Goal: Task Accomplishment & Management: Manage account settings

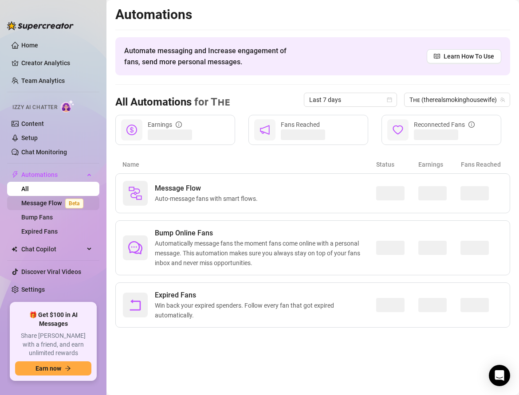
click at [54, 201] on link "Message Flow Beta" at bounding box center [54, 203] width 66 height 7
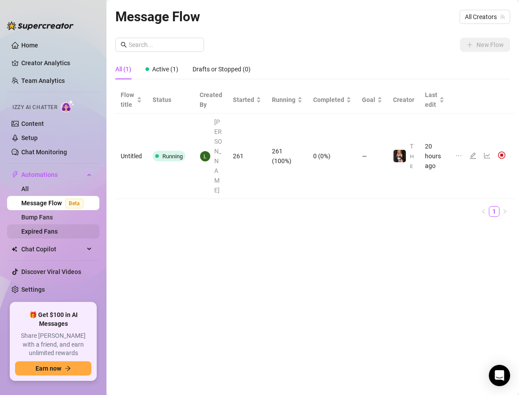
click at [35, 228] on link "Expired Fans" at bounding box center [39, 231] width 36 height 7
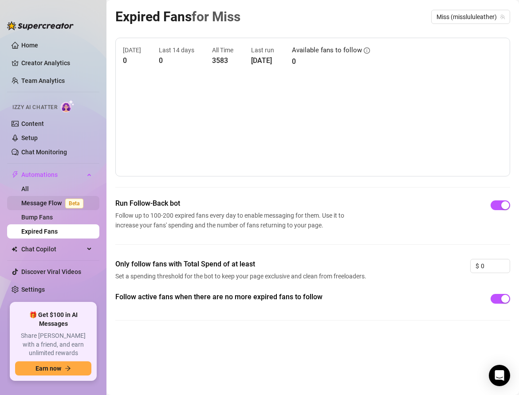
click at [33, 200] on link "Message Flow Beta" at bounding box center [54, 203] width 66 height 7
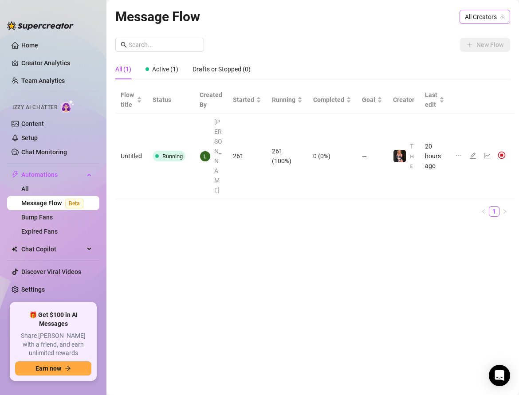
click at [484, 12] on span "All Creators" at bounding box center [485, 16] width 40 height 13
click at [484, 152] on icon "line-chart" at bounding box center [487, 155] width 7 height 7
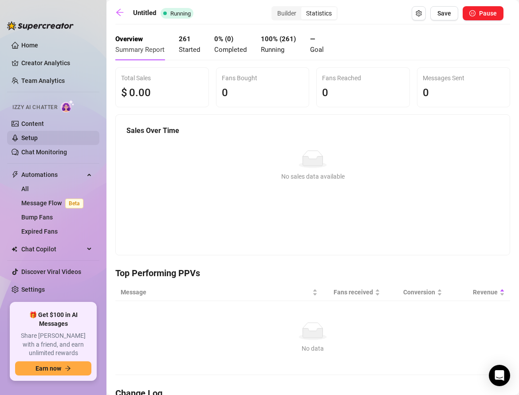
click at [29, 140] on link "Setup" at bounding box center [29, 137] width 16 height 7
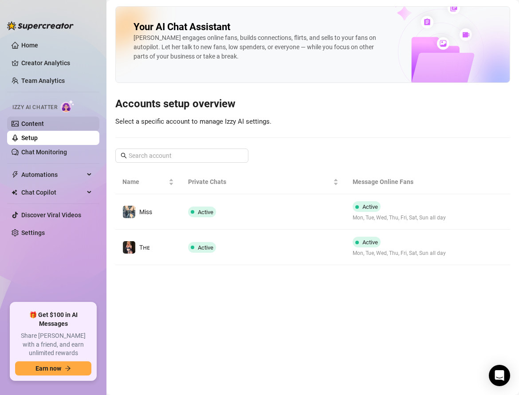
click at [26, 120] on link "Content" at bounding box center [32, 123] width 23 height 7
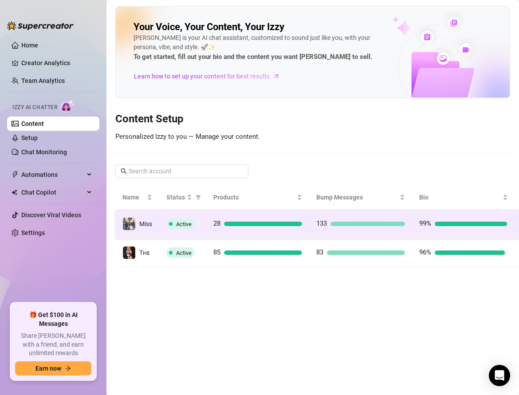
scroll to position [0, 24]
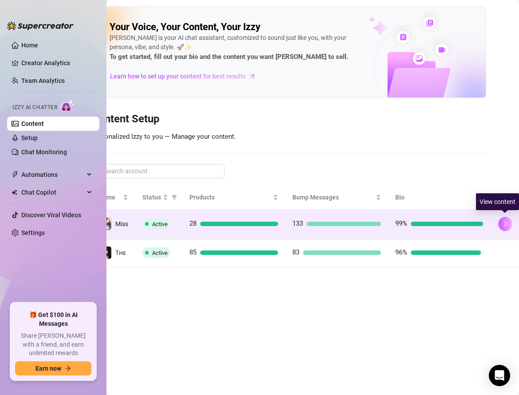
click at [505, 226] on button "button" at bounding box center [505, 224] width 14 height 14
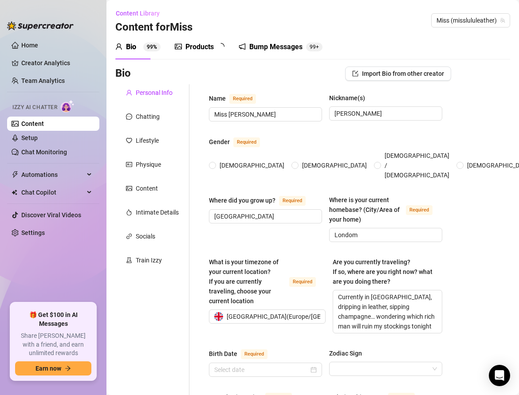
radio input "true"
type input "[DATE]"
click at [269, 46] on div "Bump Messages" at bounding box center [282, 47] width 53 height 11
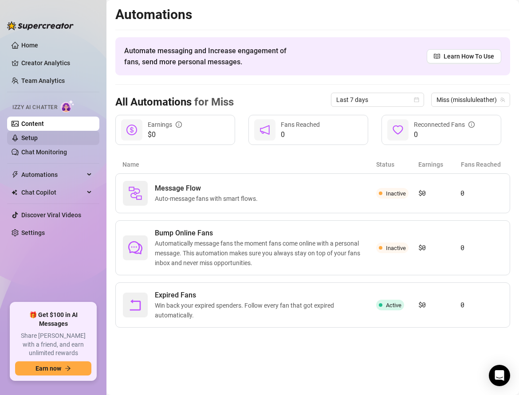
click at [21, 139] on link "Setup" at bounding box center [29, 137] width 16 height 7
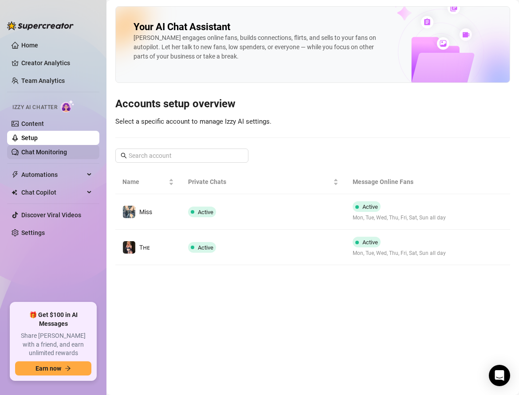
click at [36, 154] on link "Chat Monitoring" at bounding box center [44, 152] width 46 height 7
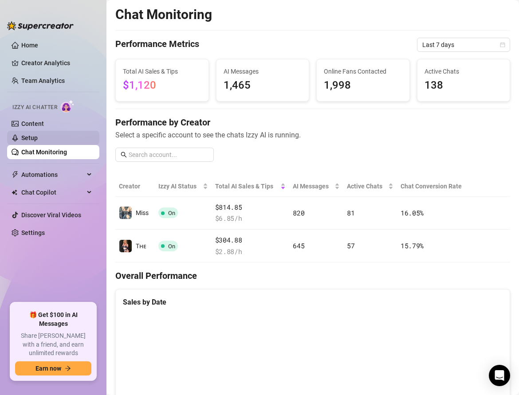
click at [31, 140] on link "Setup" at bounding box center [29, 137] width 16 height 7
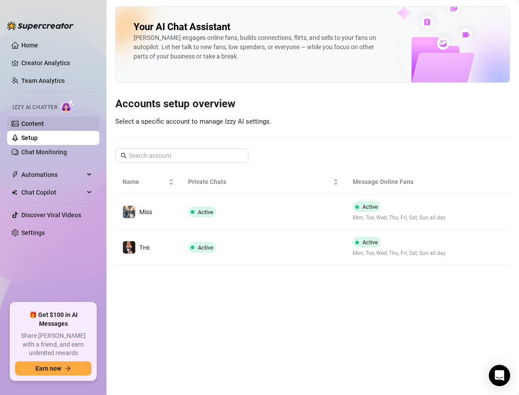
click at [27, 123] on link "Content" at bounding box center [32, 123] width 23 height 7
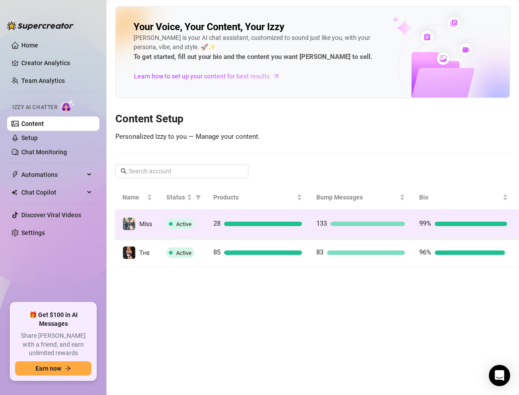
scroll to position [0, 24]
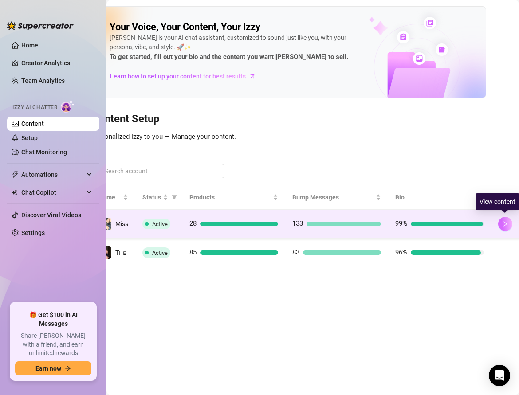
click at [504, 226] on icon "right" at bounding box center [505, 224] width 6 height 6
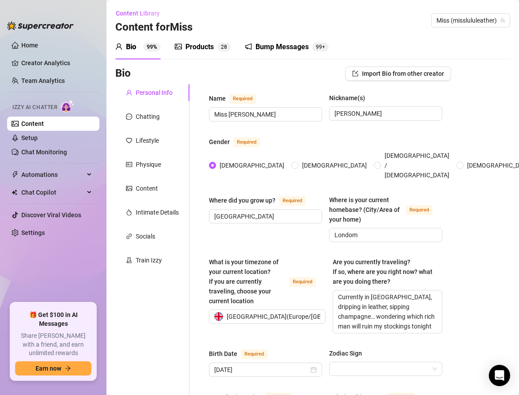
click at [265, 43] on div "Bump Messages" at bounding box center [282, 47] width 53 height 11
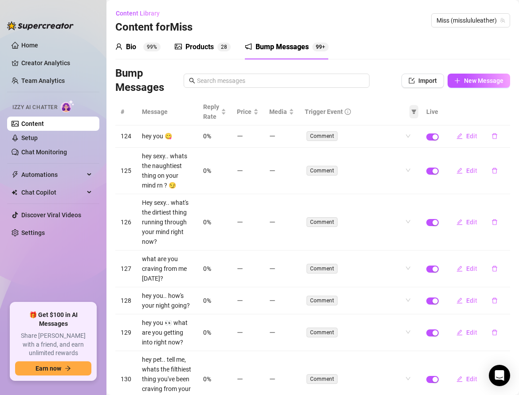
click at [415, 113] on icon "filter" at bounding box center [414, 112] width 5 height 4
click at [386, 129] on span "Online" at bounding box center [391, 129] width 21 height 7
checkbox input "true"
click at [405, 173] on span "OK" at bounding box center [409, 175] width 8 height 7
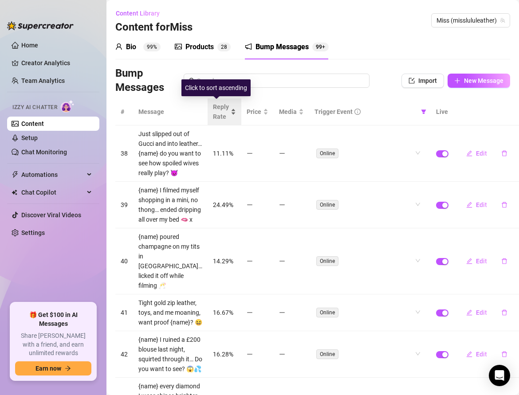
click at [224, 110] on div "Reply Rate" at bounding box center [224, 112] width 23 height 20
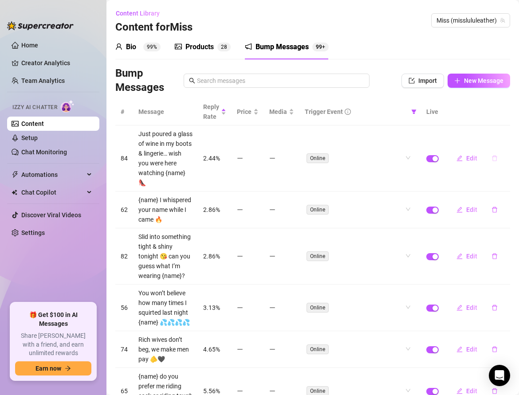
click at [495, 155] on icon "delete" at bounding box center [494, 158] width 6 height 6
click at [506, 131] on span "Yes" at bounding box center [504, 129] width 11 height 7
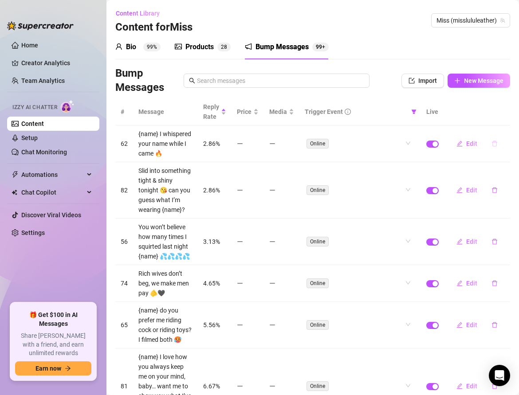
click at [493, 147] on button "button" at bounding box center [494, 144] width 20 height 14
click at [506, 125] on button "Yes" at bounding box center [503, 120] width 17 height 11
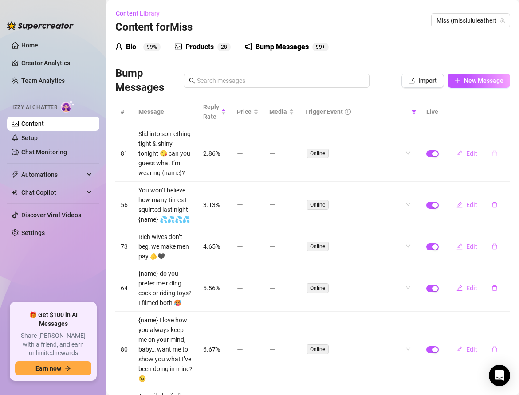
click at [494, 146] on button "button" at bounding box center [494, 153] width 20 height 14
click at [502, 133] on span "Yes" at bounding box center [504, 129] width 11 height 7
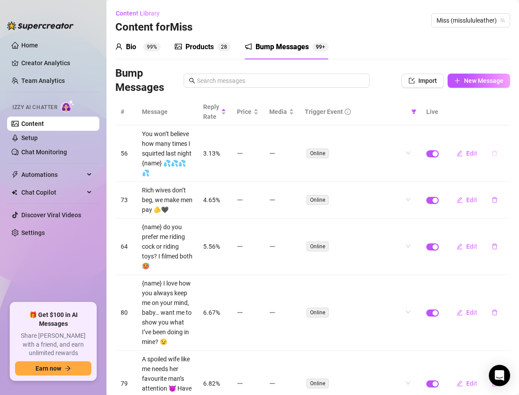
click at [494, 151] on icon "delete" at bounding box center [494, 154] width 5 height 6
click at [505, 127] on span "Yes" at bounding box center [504, 125] width 11 height 7
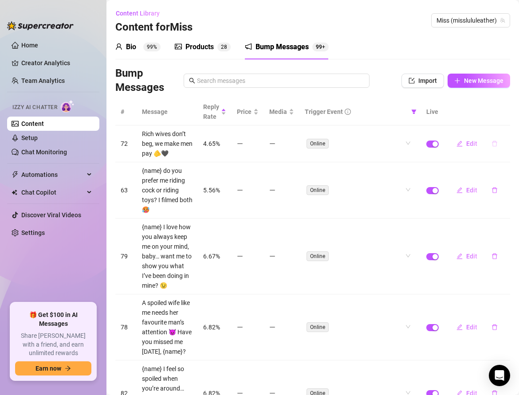
click at [495, 146] on icon "delete" at bounding box center [494, 144] width 5 height 6
click at [504, 121] on span "Yes" at bounding box center [504, 120] width 11 height 7
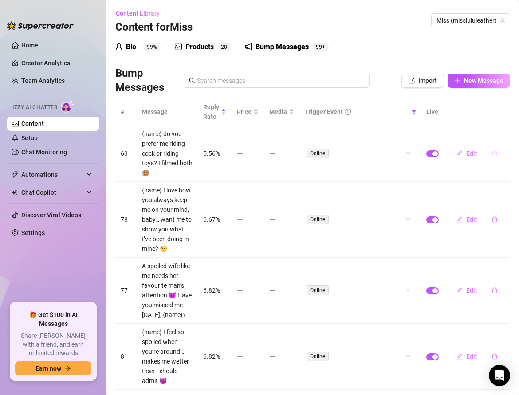
click at [495, 152] on icon "delete" at bounding box center [494, 153] width 6 height 6
click at [503, 131] on span "Yes" at bounding box center [504, 129] width 11 height 7
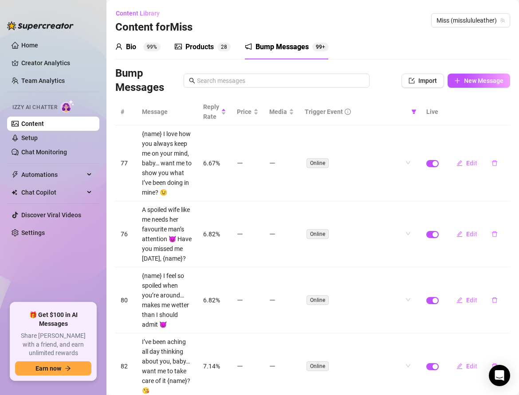
click at [496, 151] on td "Edit" at bounding box center [477, 164] width 66 height 76
click at [496, 165] on icon "delete" at bounding box center [494, 164] width 5 height 6
click at [506, 139] on span "Yes" at bounding box center [504, 139] width 11 height 7
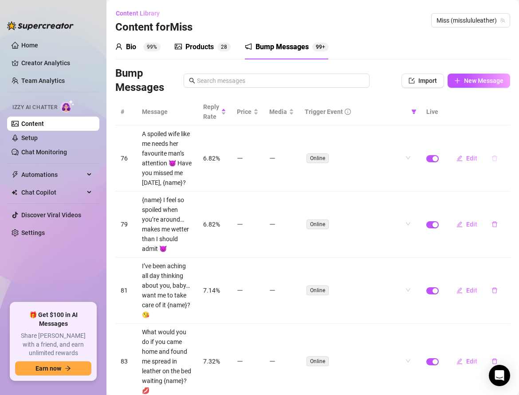
click at [493, 161] on button "button" at bounding box center [494, 158] width 20 height 14
click at [503, 138] on span "Yes" at bounding box center [504, 134] width 11 height 7
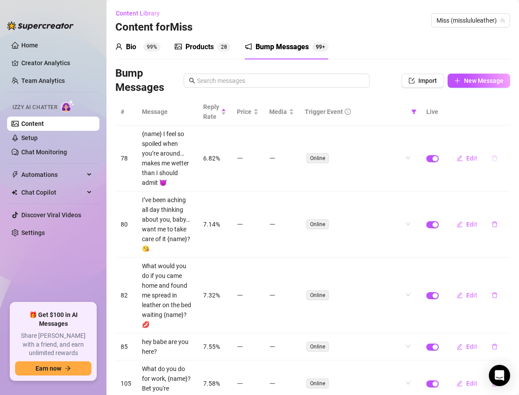
click at [494, 160] on icon "delete" at bounding box center [494, 159] width 5 height 6
click at [501, 132] on span "Yes" at bounding box center [504, 134] width 11 height 7
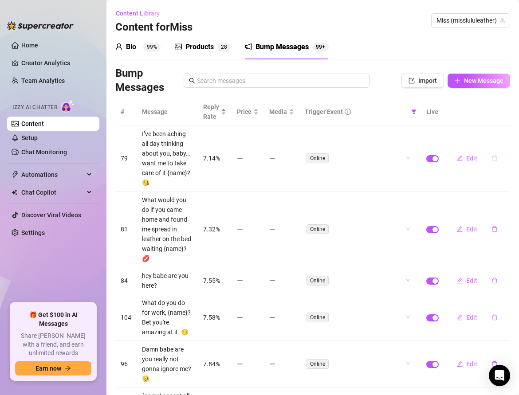
click at [491, 153] on button "button" at bounding box center [494, 158] width 20 height 14
click at [502, 132] on span "Yes" at bounding box center [504, 129] width 11 height 7
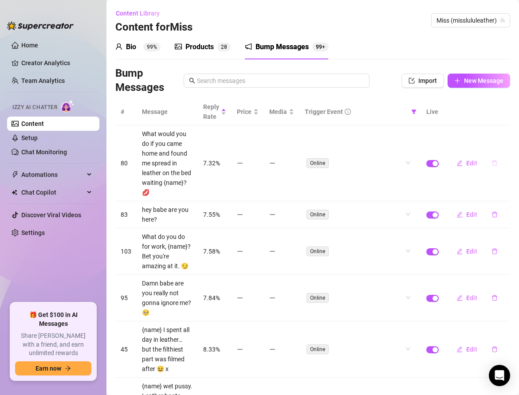
click at [494, 156] on button "button" at bounding box center [494, 163] width 20 height 14
click at [502, 134] on span "Yes" at bounding box center [504, 134] width 11 height 7
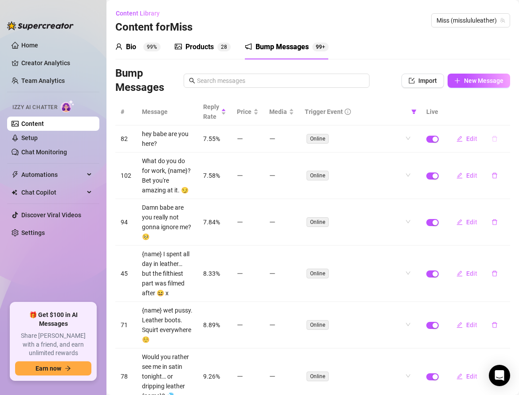
click at [494, 141] on icon "delete" at bounding box center [494, 139] width 5 height 6
click at [502, 119] on button "Yes" at bounding box center [503, 115] width 17 height 11
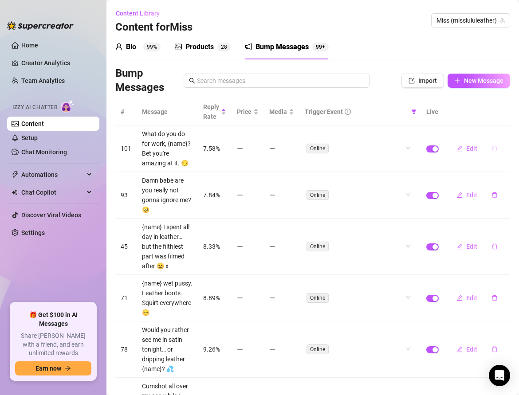
click at [495, 145] on icon "delete" at bounding box center [494, 148] width 6 height 6
click at [502, 122] on span "Yes" at bounding box center [504, 125] width 11 height 7
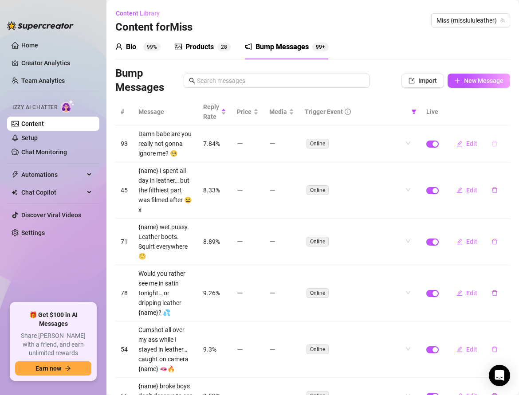
click at [491, 145] on button "button" at bounding box center [494, 144] width 20 height 14
click at [503, 122] on span "Yes" at bounding box center [504, 120] width 11 height 7
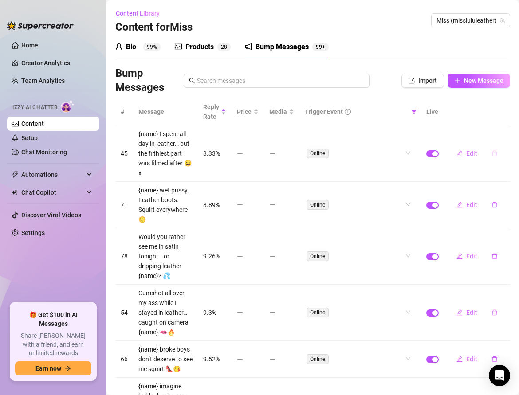
click at [492, 150] on icon "delete" at bounding box center [494, 153] width 6 height 6
click at [501, 123] on span "Yes" at bounding box center [504, 125] width 11 height 7
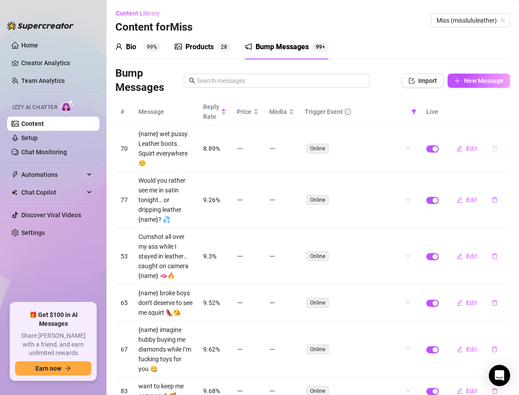
click at [495, 146] on icon "delete" at bounding box center [494, 148] width 6 height 6
click at [501, 128] on span "Yes" at bounding box center [504, 125] width 11 height 7
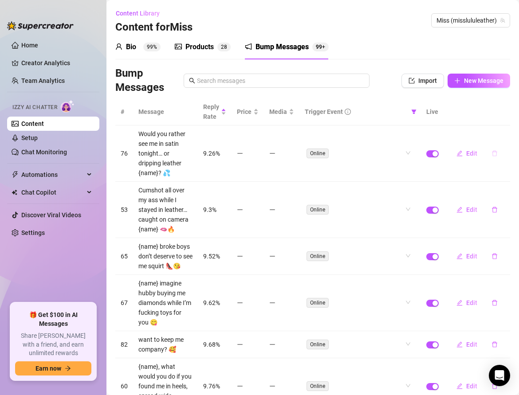
click at [494, 150] on icon "delete" at bounding box center [494, 153] width 6 height 6
click at [501, 125] on span "Yes" at bounding box center [504, 125] width 11 height 7
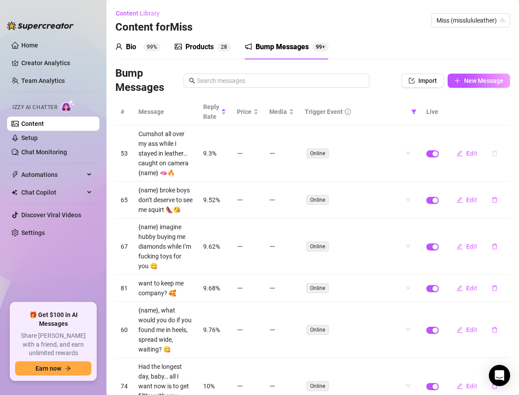
click at [492, 146] on button "button" at bounding box center [494, 153] width 20 height 14
click at [502, 125] on span "Yes" at bounding box center [504, 125] width 11 height 7
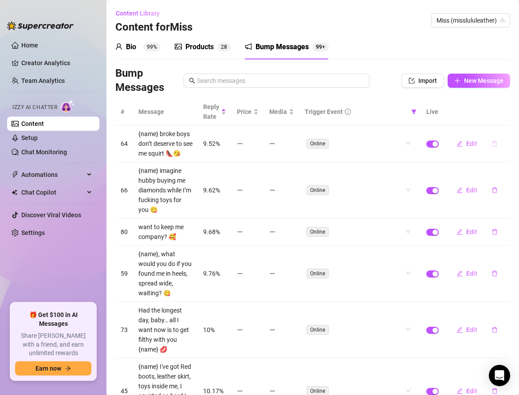
click at [493, 141] on icon "delete" at bounding box center [494, 144] width 5 height 6
click at [503, 123] on span "Yes" at bounding box center [504, 120] width 11 height 7
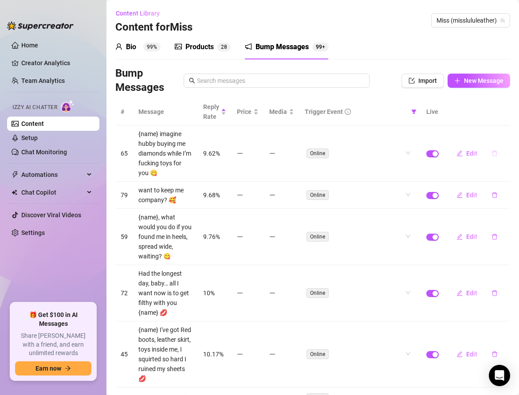
click at [492, 153] on icon "delete" at bounding box center [494, 153] width 6 height 6
click at [504, 131] on span "Yes" at bounding box center [504, 129] width 11 height 7
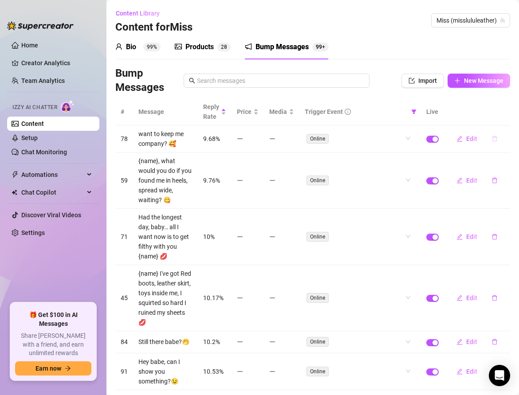
click at [494, 141] on icon "delete" at bounding box center [494, 139] width 6 height 6
click at [502, 118] on span "Yes" at bounding box center [504, 115] width 11 height 7
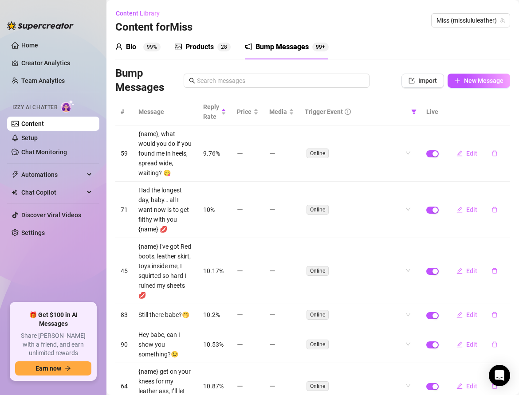
click at [494, 137] on td "Edit" at bounding box center [477, 154] width 66 height 56
click at [492, 150] on icon "delete" at bounding box center [494, 153] width 6 height 6
click at [504, 127] on span "Yes" at bounding box center [504, 125] width 11 height 7
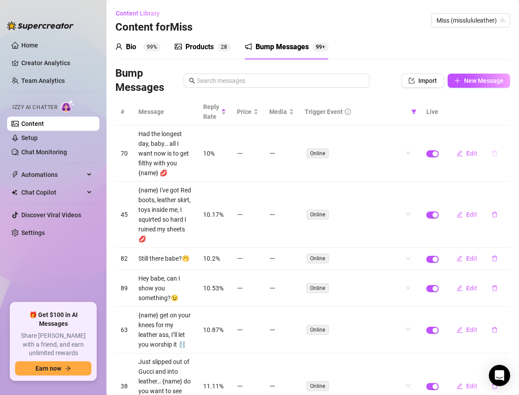
click at [491, 150] on icon "delete" at bounding box center [494, 153] width 6 height 6
click at [502, 129] on span "Yes" at bounding box center [504, 125] width 11 height 7
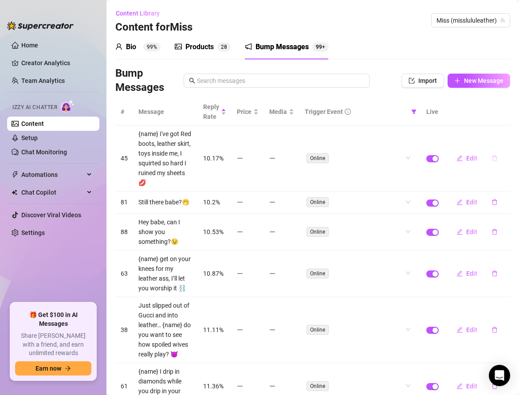
click at [498, 151] on button "button" at bounding box center [494, 158] width 20 height 14
click at [503, 128] on span "Yes" at bounding box center [504, 129] width 11 height 7
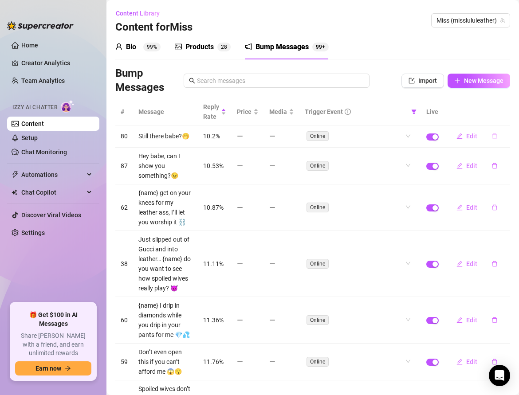
click at [496, 137] on icon "delete" at bounding box center [494, 136] width 6 height 6
click at [503, 110] on span "Yes" at bounding box center [504, 112] width 11 height 7
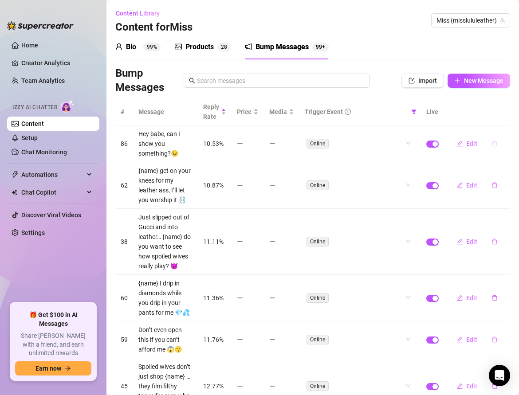
click at [494, 147] on button "button" at bounding box center [494, 144] width 20 height 14
click at [503, 128] on div "Delete this message? No Yes" at bounding box center [479, 113] width 78 height 35
click at [503, 122] on span "Yes" at bounding box center [504, 120] width 11 height 7
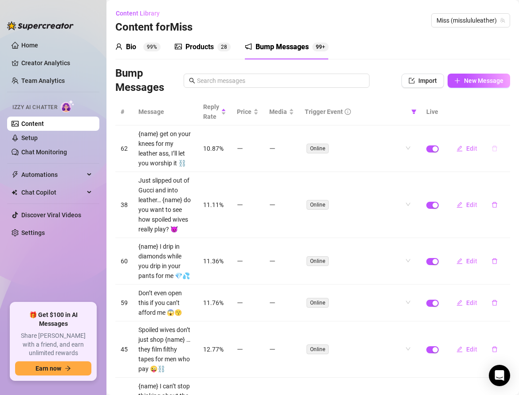
click at [491, 147] on icon "delete" at bounding box center [494, 148] width 6 height 6
click at [501, 127] on span "Yes" at bounding box center [504, 125] width 11 height 7
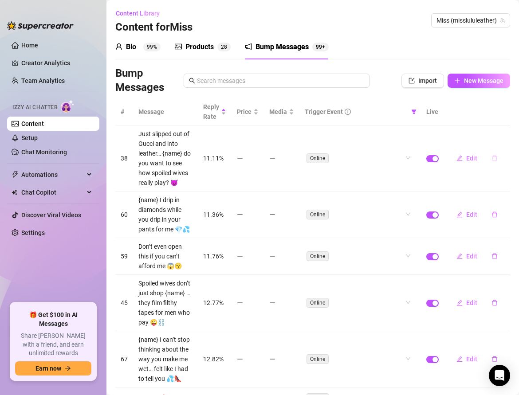
click at [495, 161] on icon "delete" at bounding box center [494, 158] width 6 height 6
click at [503, 138] on span "Yes" at bounding box center [504, 134] width 11 height 7
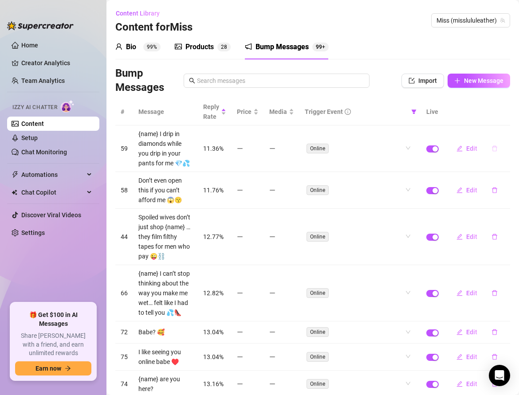
click at [496, 145] on icon "delete" at bounding box center [494, 148] width 6 height 6
click at [504, 129] on button "Yes" at bounding box center [503, 125] width 17 height 11
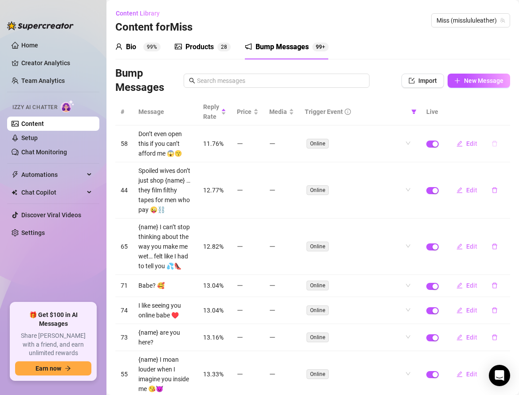
click at [495, 143] on icon "delete" at bounding box center [494, 144] width 6 height 6
click at [507, 120] on span "Yes" at bounding box center [504, 120] width 11 height 7
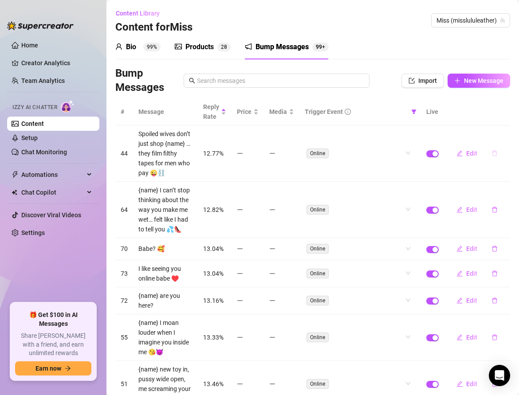
click at [495, 149] on button "button" at bounding box center [494, 153] width 20 height 14
click at [500, 132] on button "Yes" at bounding box center [503, 130] width 17 height 11
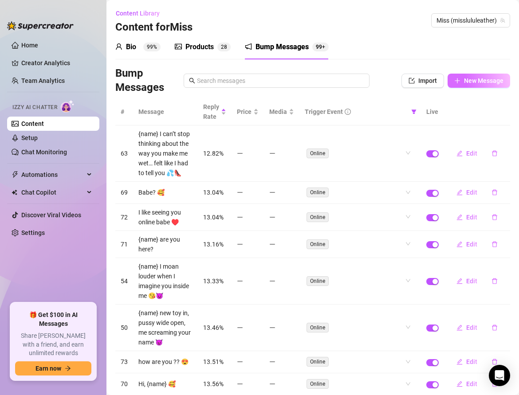
click at [472, 79] on span "New Message" at bounding box center [483, 80] width 39 height 7
click at [465, 83] on span "New Message" at bounding box center [483, 80] width 39 height 7
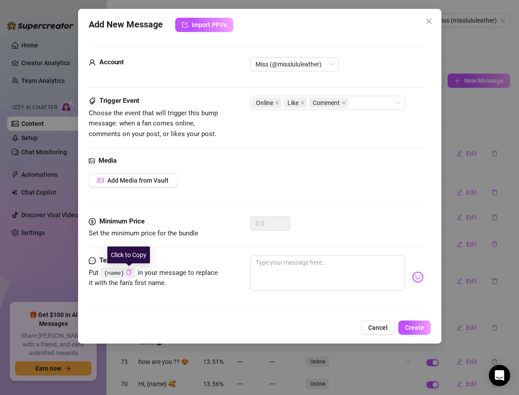
click at [127, 271] on icon "copy" at bounding box center [129, 273] width 6 height 6
click at [302, 102] on icon "close" at bounding box center [303, 103] width 4 height 4
click at [317, 102] on icon "close" at bounding box center [318, 103] width 4 height 4
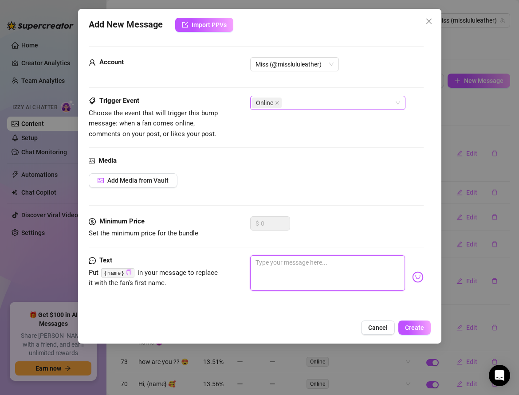
click at [264, 261] on textarea at bounding box center [327, 273] width 155 height 35
paste textarea "Mmm {name}, I was just slipping into leather & thought of you… what are you doi…"
type textarea "Mmm {name}, I was just slipping into leather & thought of you… what are you doi…"
type textarea "Mmm {name}, I was just slipping into leather & thought of you… What are you doi…"
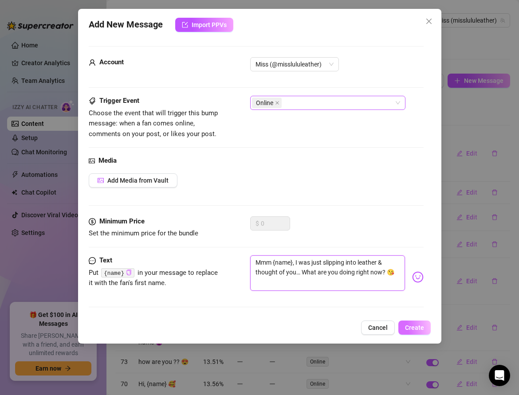
type textarea "Mmm {name}, I was just slipping into leather & thought of you… What are you doi…"
click at [413, 329] on span "Create" at bounding box center [414, 327] width 19 height 7
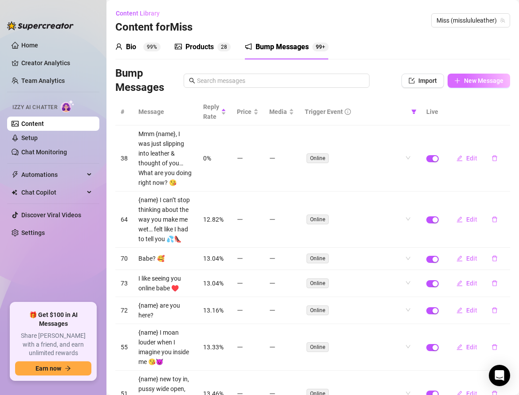
click at [468, 77] on span "New Message" at bounding box center [483, 80] width 39 height 7
click at [459, 83] on icon "plus" at bounding box center [457, 81] width 6 height 6
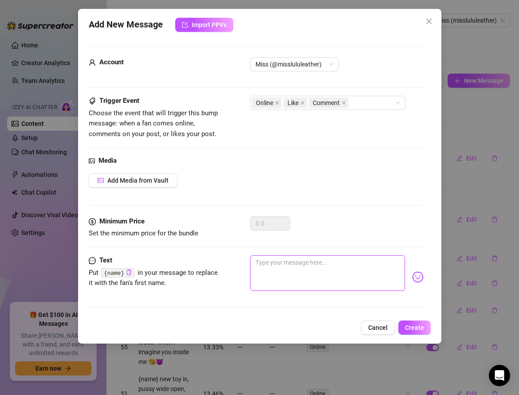
click at [275, 260] on textarea at bounding box center [327, 273] width 155 height 35
paste textarea "“Hey {name}, tell me something fun about your day 👀 I love hearing the little d…"
type textarea "“Hey {name}, tell me something fun about your day 👀 I love hearing the little d…"
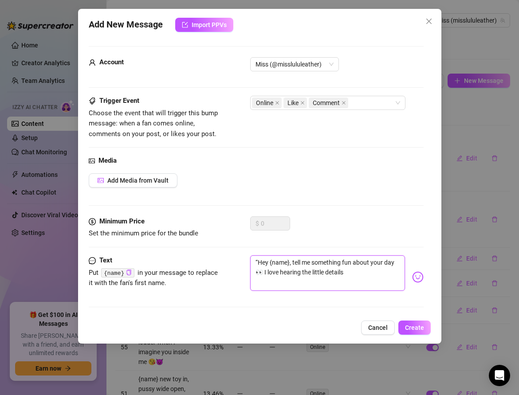
type textarea "“Hey {name}, tell me something fun about your day 👀 I love hearing the little d…"
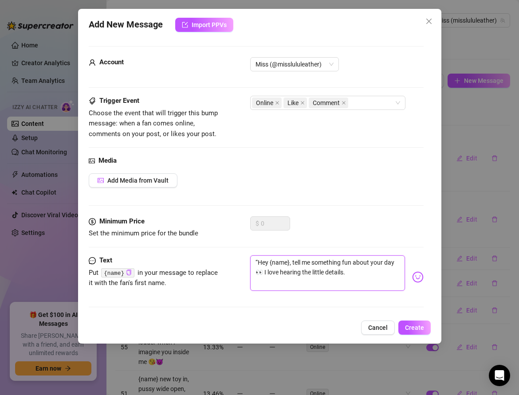
type textarea "“Hey {name}, tell me something fun about your day 👀 I love hearing the little d…"
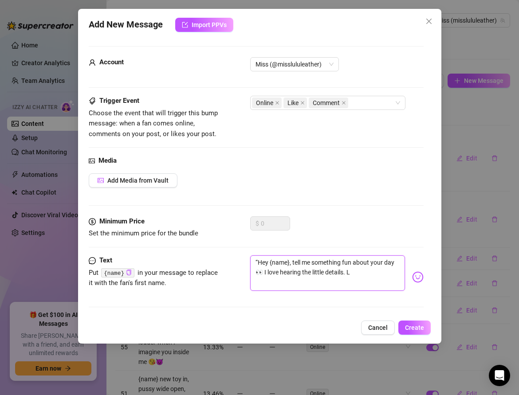
type textarea "“Hey {name}, tell me something fun about your day 👀 I love hearing the little d…"
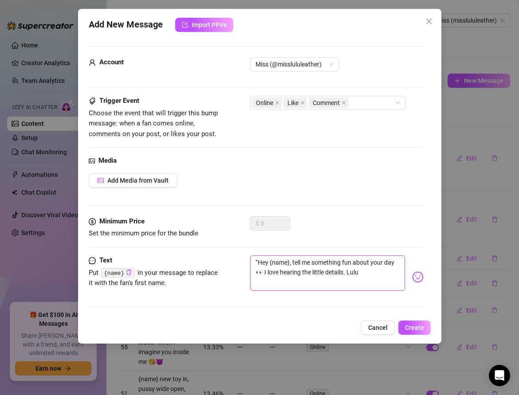
type textarea "“Hey {name}, tell me something fun about your day 👀 I love hearing the little d…"
click at [258, 260] on textarea "“Hey {name}, tell me something fun about your day 👀 I love hearing the little d…" at bounding box center [327, 273] width 155 height 35
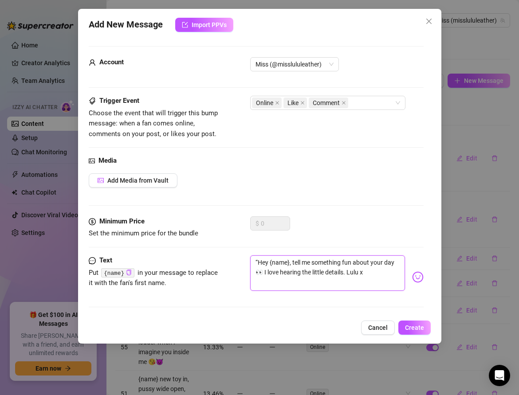
type textarea "Hey {name}, tell me something fun about your day 👀 I love hearing the little de…"
click at [301, 102] on icon "close" at bounding box center [302, 103] width 4 height 4
click at [316, 102] on icon "close" at bounding box center [318, 103] width 4 height 4
click at [316, 102] on div "Online" at bounding box center [323, 103] width 142 height 12
type textarea "Hey {name}, tell me something fun about your day 👀 I love hearing the little de…"
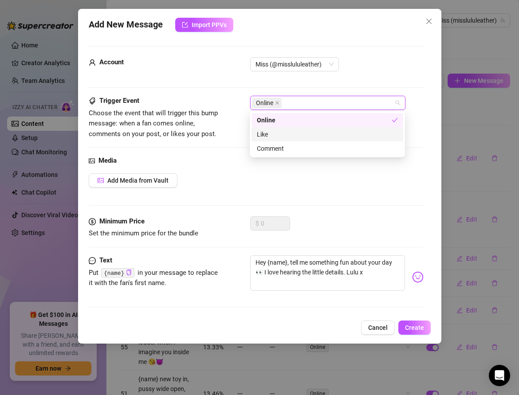
click at [308, 131] on div "Like" at bounding box center [327, 135] width 141 height 10
click at [302, 101] on icon "close" at bounding box center [302, 103] width 4 height 4
click at [350, 221] on div "$ 0" at bounding box center [336, 227] width 173 height 22
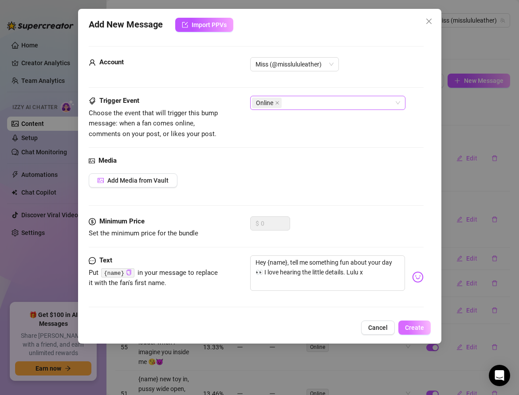
click at [408, 328] on span "Create" at bounding box center [414, 327] width 19 height 7
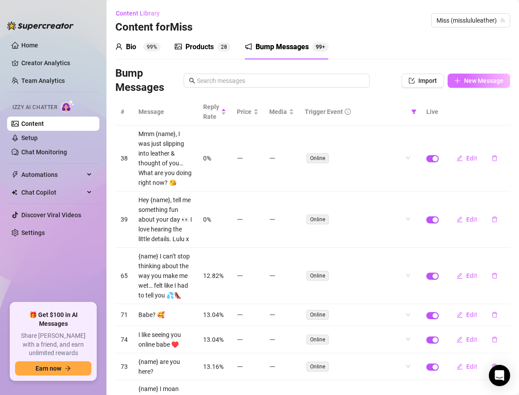
click at [471, 83] on span "New Message" at bounding box center [483, 80] width 39 height 7
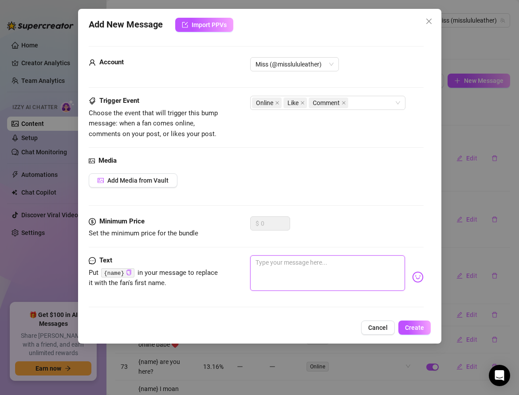
click at [258, 265] on textarea at bounding box center [327, 273] width 155 height 35
paste textarea "ust poured a glass of wine, {name}… what’s your perfect way to relax after a lo…"
type textarea "ust poured a glass of wine, {name}… what’s your perfect way to relax after a lo…"
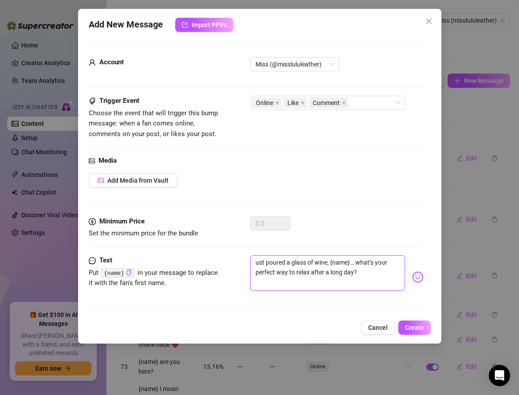
type textarea "ust poured a glass of wine, {name}… what’s your perfect way to relax after a lo…"
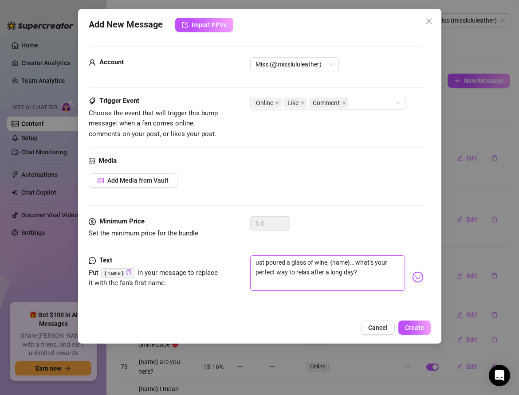
type textarea "ust poured a glass of wine, {name}… what’s your perfect way to relax after a lo…"
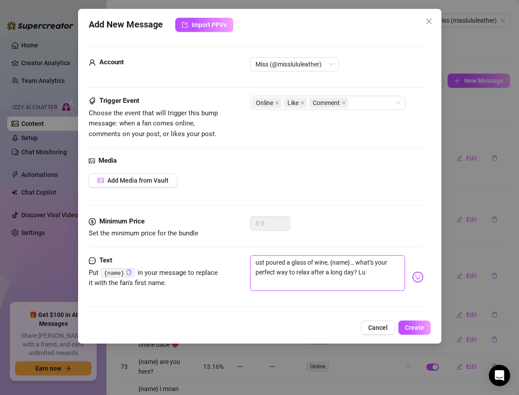
type textarea "ust poured a glass of wine, {name}… what’s your perfect way to relax after a lo…"
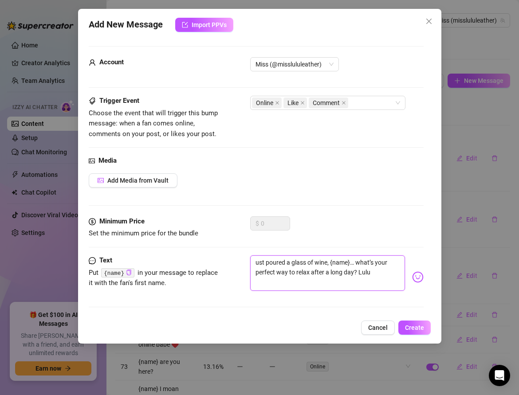
type textarea "ust poured a glass of wine, {name}… what’s your perfect way to relax after a lo…"
type textarea "Just poured a glass of wine, {name}… what’s your perfect way to relax after a l…"
click at [369, 271] on textarea "Just poured a glass of wine, {name}… what’s your perfect way to relax after a l…" at bounding box center [327, 273] width 155 height 35
type textarea "Just poured a glass of wine, {name}… what’s your perfect way to relax after a l…"
click at [302, 103] on icon "close" at bounding box center [302, 103] width 4 height 4
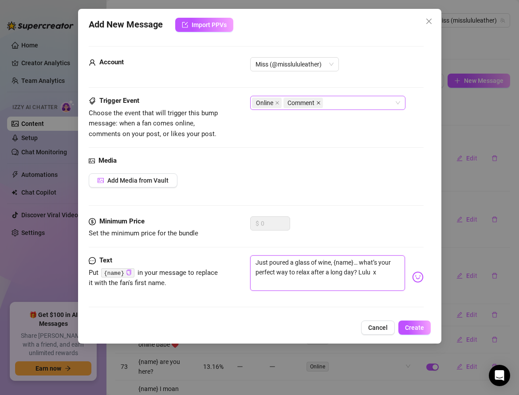
click at [318, 102] on icon "close" at bounding box center [319, 103] width 4 height 4
type textarea "Just poured a glass of wine, {name}… what’s your perfect way to relax after a l…"
click at [411, 321] on button "Create" at bounding box center [414, 328] width 32 height 14
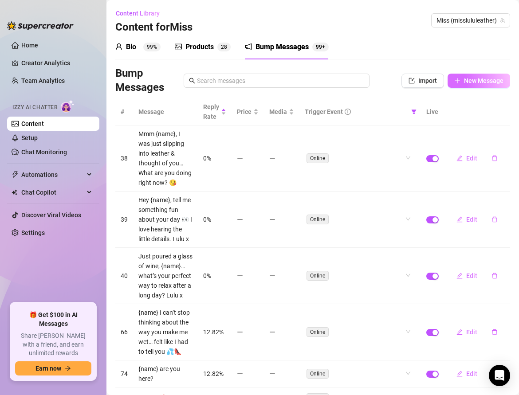
click at [464, 79] on span "New Message" at bounding box center [483, 80] width 39 height 7
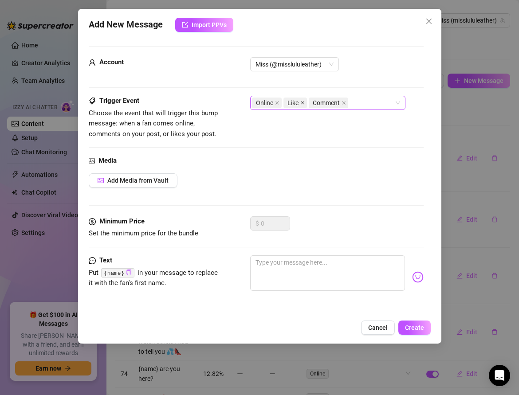
click at [302, 99] on span at bounding box center [302, 103] width 4 height 10
click at [316, 102] on icon "close" at bounding box center [318, 103] width 4 height 4
click at [267, 263] on textarea at bounding box center [327, 273] width 155 height 35
paste textarea "Omg {name}, I saw myself in the mirror [DATE] in heels & leather and instantly …"
type textarea "Omg {name}, I saw myself in the mirror [DATE] in heels & leather and instantly …"
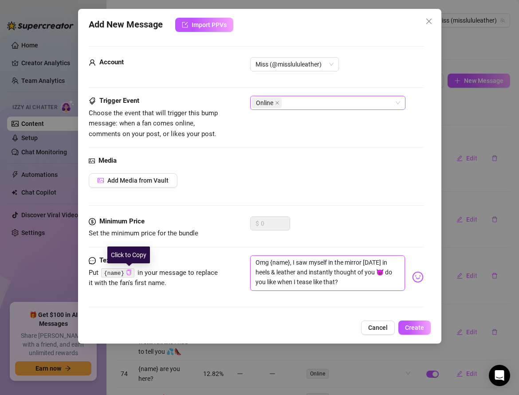
type textarea "Omg {name}, I saw myself in the mirror [DATE] in heels & leather and instantly …"
click at [130, 271] on icon "copy" at bounding box center [129, 273] width 6 height 6
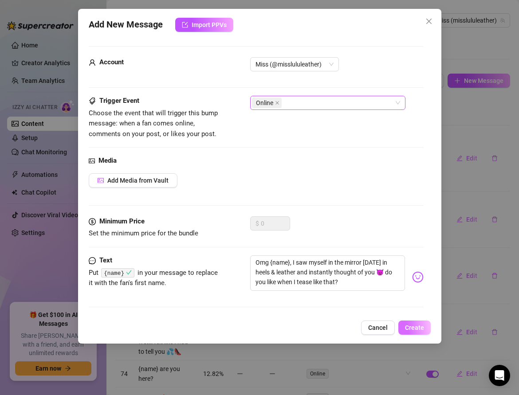
click at [410, 331] on button "Create" at bounding box center [414, 328] width 32 height 14
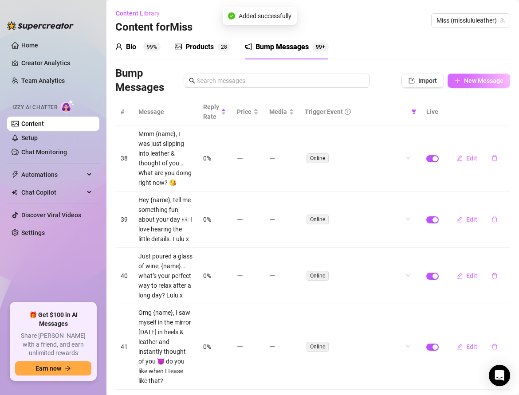
click at [464, 77] on button "New Message" at bounding box center [479, 81] width 63 height 14
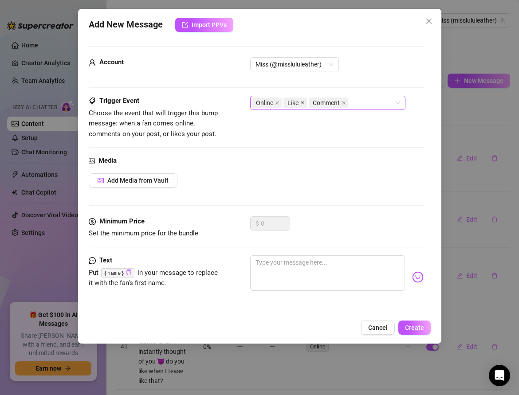
click at [302, 102] on icon "close" at bounding box center [303, 103] width 4 height 4
click at [319, 100] on span at bounding box center [318, 103] width 4 height 10
click at [267, 259] on textarea at bounding box center [327, 273] width 155 height 35
paste textarea "How’s your week been treating you, {name}? 💋"
type textarea "How’s your week been treating you, {name}? 💋"
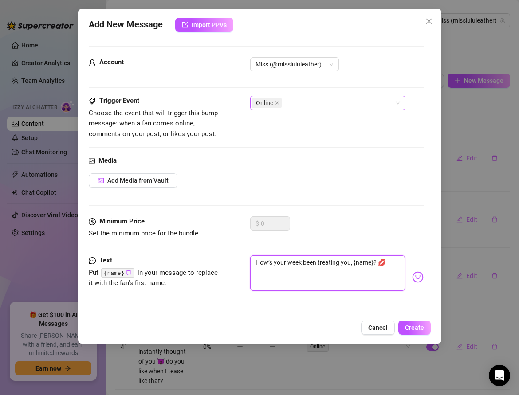
type textarea "How’s your week been treating you, {name}? 💋"
click at [262, 263] on textarea "How’s your week been treating you, {name}? 💋" at bounding box center [327, 273] width 155 height 35
click at [405, 325] on span "Create" at bounding box center [414, 327] width 19 height 7
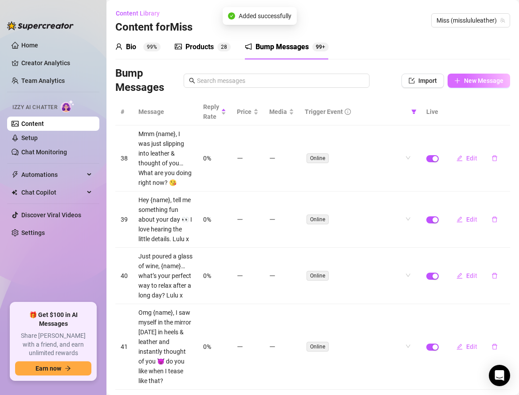
click at [459, 83] on icon "plus" at bounding box center [457, 81] width 6 height 6
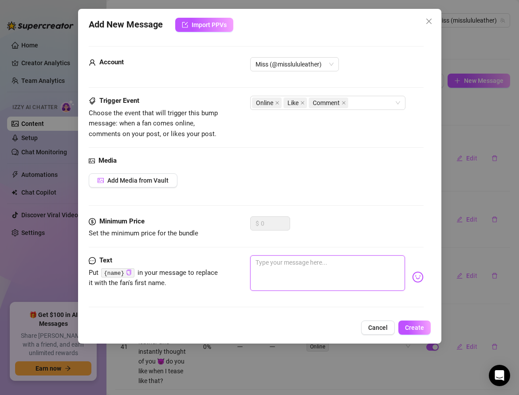
click at [265, 273] on textarea at bounding box center [327, 273] width 155 height 35
paste textarea "Mmm {name}, if you could pick… would you want me in satin tonight or leather? 😏"
type textarea "Mmm {name}, if you could pick… would you want me in satin tonight or leather? 😏"
click at [301, 101] on icon "close" at bounding box center [303, 103] width 4 height 4
click at [316, 102] on icon "close" at bounding box center [318, 103] width 4 height 4
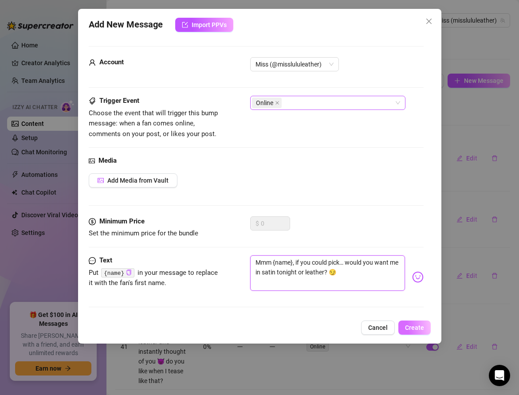
type textarea "Mmm {name}, if you could pick… would you want me in satin tonight or leather? 😏"
click at [402, 325] on button "Create" at bounding box center [414, 328] width 32 height 14
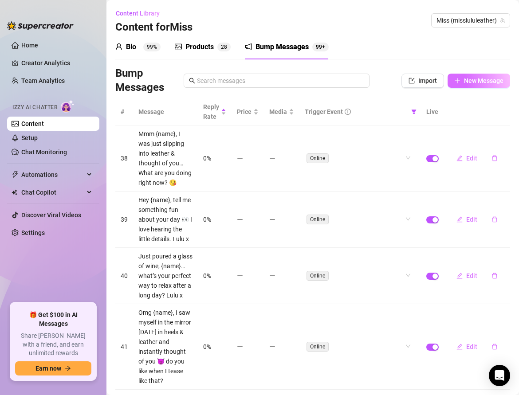
click at [461, 78] on button "New Message" at bounding box center [479, 81] width 63 height 14
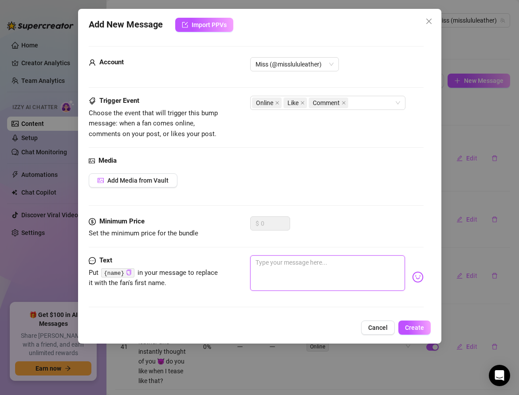
click at [264, 264] on textarea at bounding box center [327, 273] width 155 height 35
paste textarea "Hey {name}, I’ve been in such a flirty mood [DATE] 😘 what about you?"
type textarea "Hey {name}, I’ve been in such a flirty mood [DATE] 😘 what about you?"
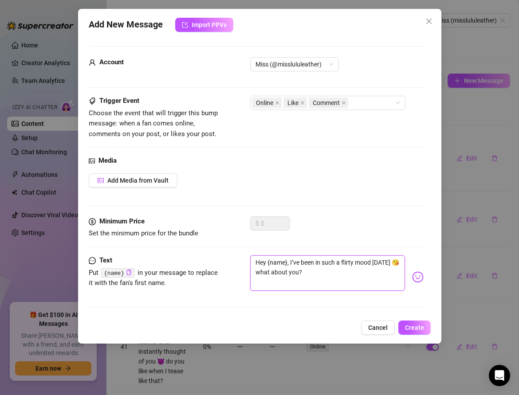
type textarea "Hey {name}, I’ve been in such a flirty mood [DATE] 😘 what about you?"
type textarea "Hey {name}, I’ve been in such a flirty mood [DATE] 😘 what about you? L"
type textarea "Hey {name}, I’ve been in such a flirty mood [DATE] 😘 what about you? Lu"
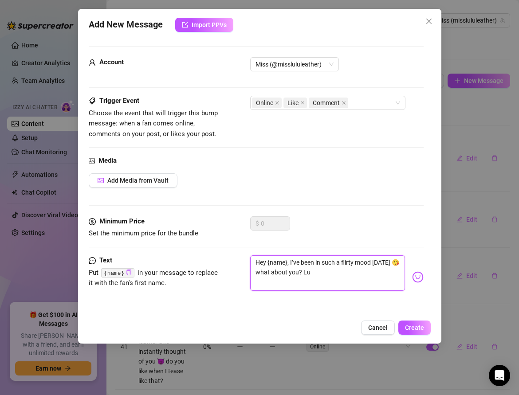
type textarea "Hey {name}, I’ve been in such a flirty mood [DATE] 😘 what about you? Lul"
type textarea "Hey {name}, I’ve been in such a flirty mood [DATE] 😘 what about you? Lulu"
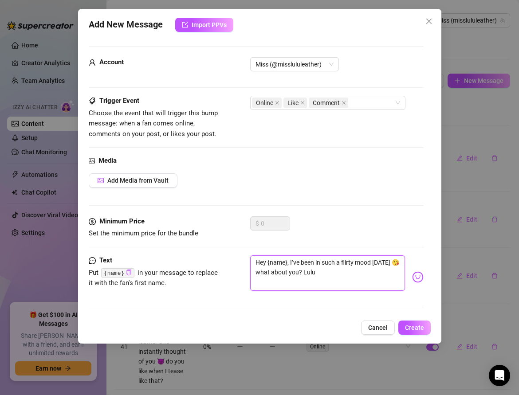
type textarea "Hey {name}, I’ve been in such a flirty mood [DATE] 😘 what about you? Lulu"
type textarea "Hey {name}, I’ve been in such a flirty mood [DATE] 😘 what about you? Lulu x"
type textarea "Hey {name}, I’ve been in such a flirty mood [DATE] 😘 What about you? Lulu x"
click at [303, 98] on span at bounding box center [302, 103] width 4 height 10
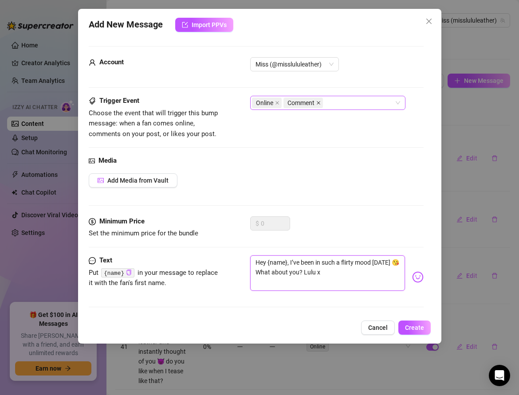
click at [316, 103] on icon "close" at bounding box center [318, 103] width 4 height 4
type textarea "Hey {name}, I’ve been in such a flirty mood [DATE] 😘 What about you? Lulu x"
click at [407, 324] on span "Create" at bounding box center [414, 327] width 19 height 7
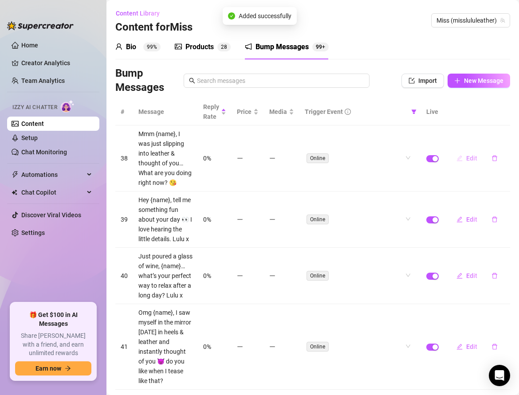
click at [469, 155] on span "Edit" at bounding box center [471, 158] width 11 height 7
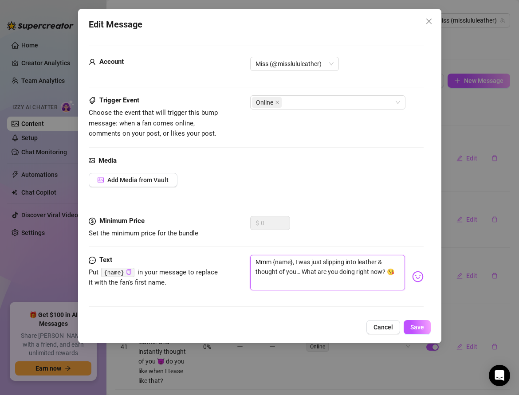
click at [397, 268] on textarea "Mmm {name}, I was just slipping into leather & thought of you… What are you doi…" at bounding box center [327, 272] width 155 height 35
type textarea "Mmm {name}, I was just slipping into leather & thought of you… What are you doi…"
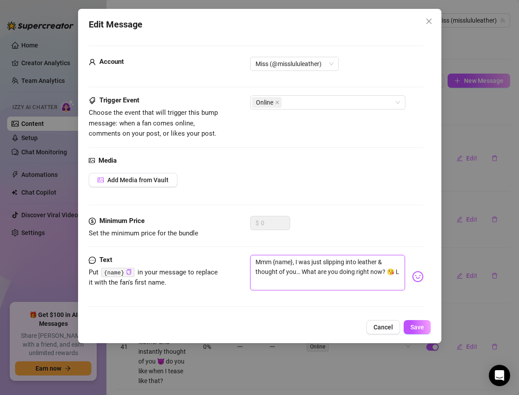
type textarea "Mmm {name}, I was just slipping into leather & thought of you… What are you doi…"
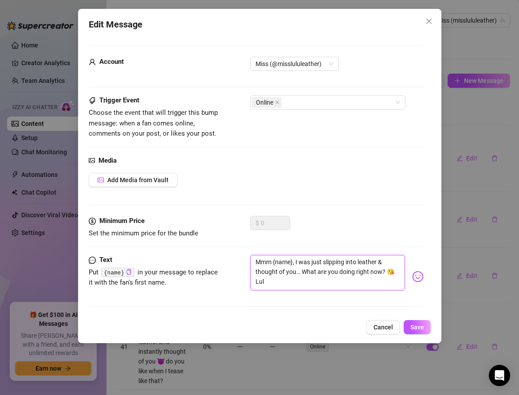
type textarea "Mmm {name}, I was just slipping into leather & thought of you… What are you doi…"
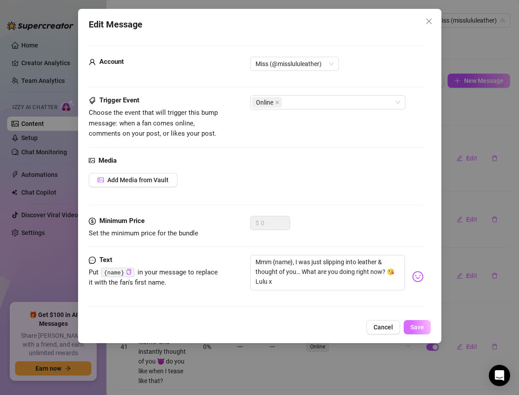
click at [412, 320] on button "Save" at bounding box center [417, 327] width 27 height 14
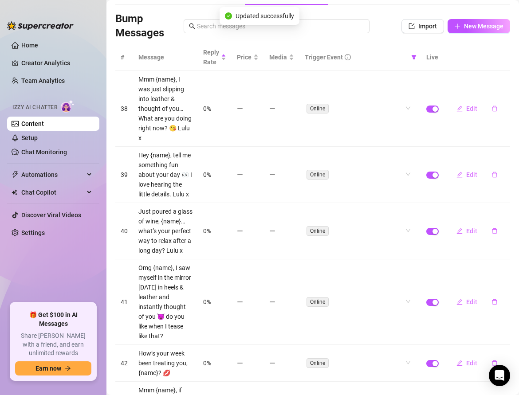
scroll to position [57, 0]
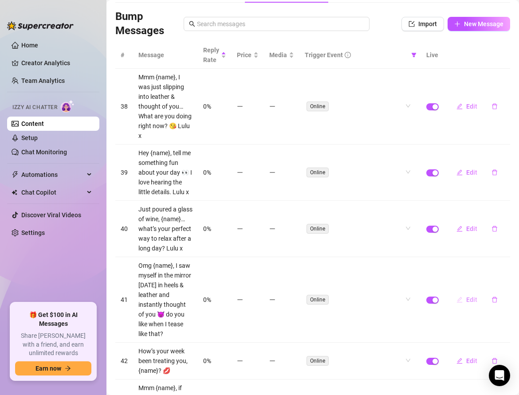
click at [465, 293] on button "Edit" at bounding box center [466, 300] width 35 height 14
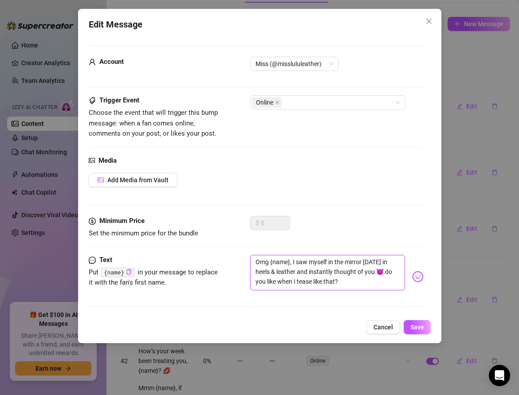
click at [342, 283] on textarea "Omg {name}, I saw myself in the mirror [DATE] in heels & leather and instantly …" at bounding box center [327, 272] width 155 height 35
type textarea "Omg {name}, I saw myself in the mirror [DATE] in heels & leather and instantly …"
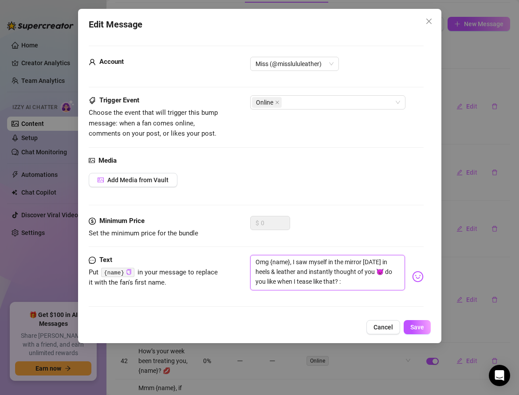
type textarea "Omg {name}, I saw myself in the mirror [DATE] in heels & leather and instantly …"
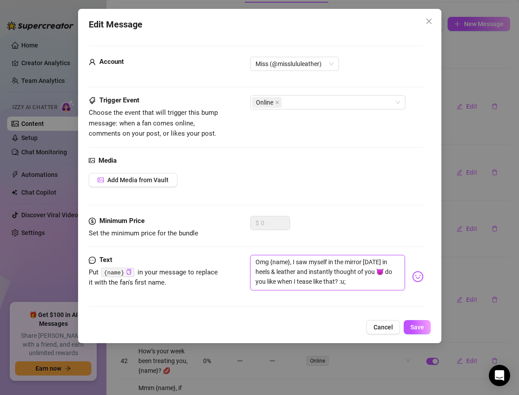
type textarea "Omg {name}, I saw myself in the mirror [DATE] in heels & leather and instantly …"
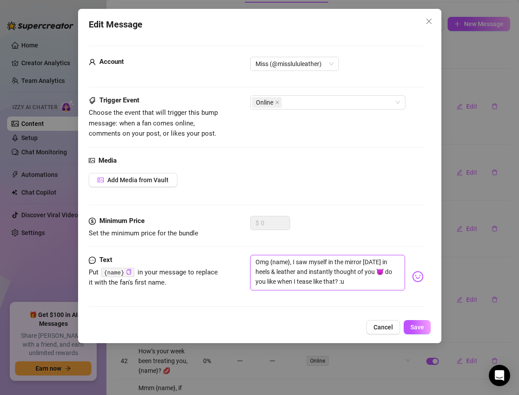
type textarea "Omg {name}, I saw myself in the mirror [DATE] in heels & leather and instantly …"
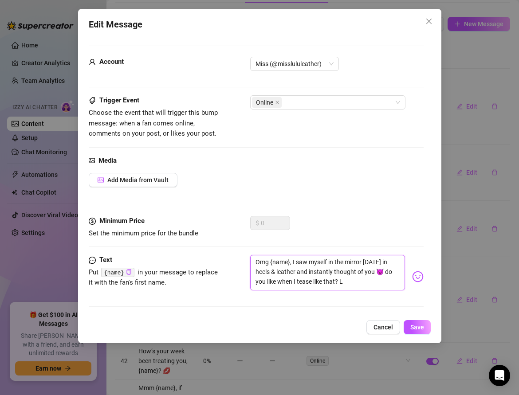
type textarea "Omg {name}, I saw myself in the mirror [DATE] in heels & leather and instantly …"
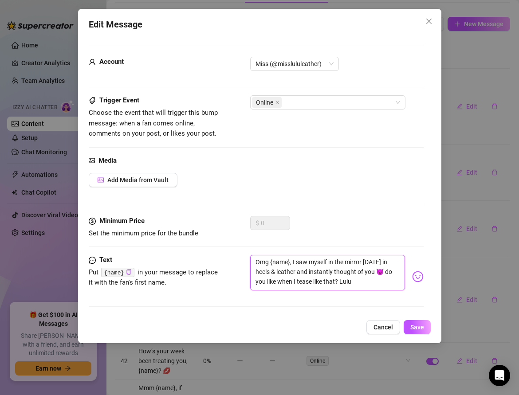
type textarea "Omg {name}, I saw myself in the mirror [DATE] in heels & leather and instantly …"
click at [414, 329] on span "Save" at bounding box center [417, 327] width 14 height 7
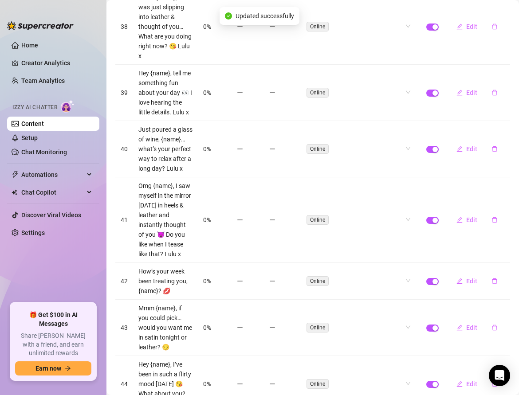
scroll to position [137, 0]
click at [464, 274] on button "Edit" at bounding box center [466, 281] width 35 height 14
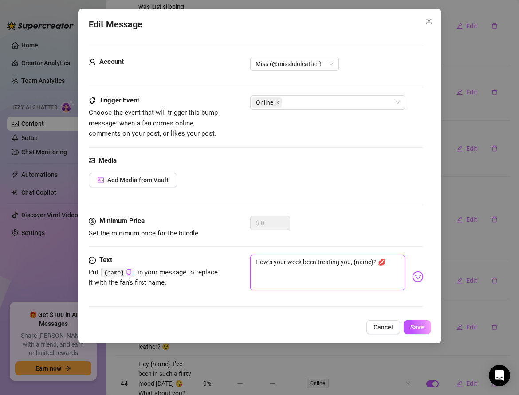
click at [387, 261] on textarea "How’s your week been treating you, {name}? 💋" at bounding box center [327, 272] width 155 height 35
type textarea "How’s your week been treating you, {name}? 💋"
type textarea "How’s your week been treating you, {name}? 💋 :"
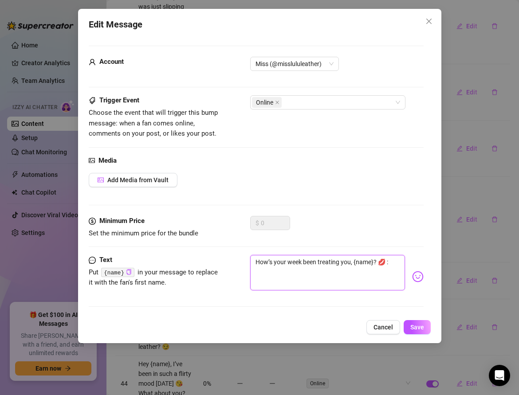
type textarea "How’s your week been treating you, {name}? 💋"
type textarea "How’s your week been treating you, {name}? 💋 L"
type textarea "How’s your week been treating you, {name}? 💋 Lu"
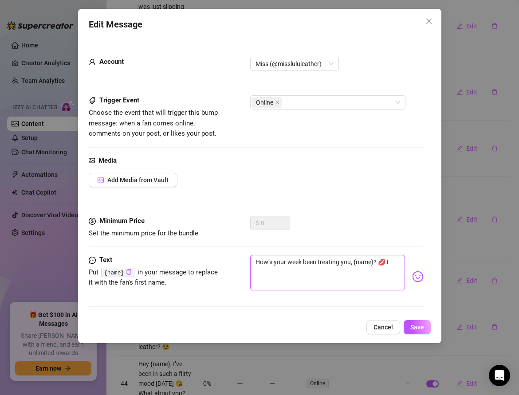
type textarea "How’s your week been treating you, {name}? 💋 Lu"
type textarea "How’s your week been treating you, {name}? 💋 [PERSON_NAME]"
type textarea "How’s your week been treating you, {name}? 💋 Lu"
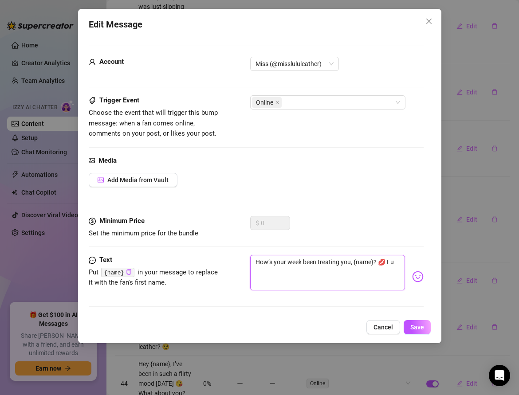
type textarea "How’s your week been treating you, {name}? 💋 Lul"
type textarea "How’s your week been treating you, {name}? 💋 Lulu"
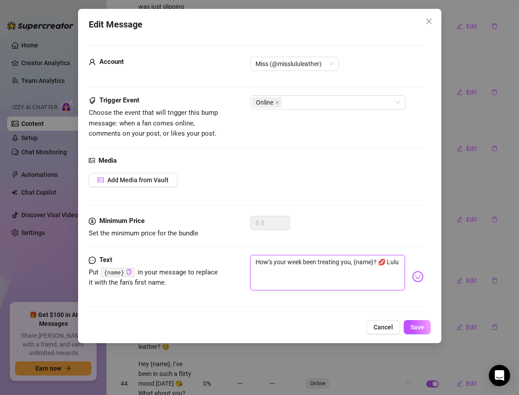
type textarea "How’s your week been treating you, {name}? 💋 Lulu"
type textarea "How’s your week been treating you, {name}? 💋 Lulu x"
click at [417, 321] on button "Save" at bounding box center [417, 327] width 27 height 14
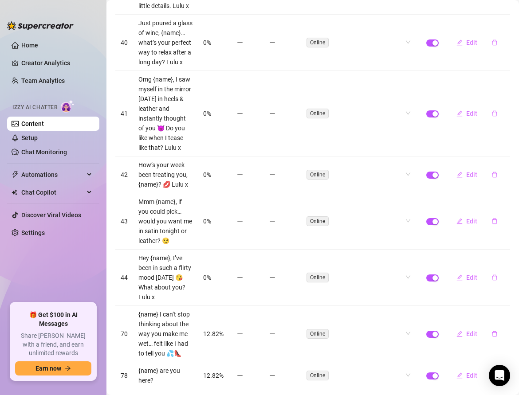
scroll to position [245, 0]
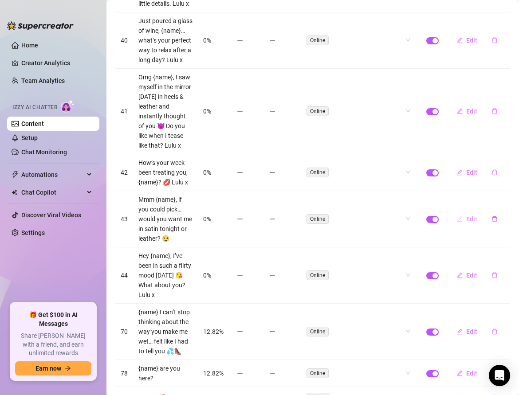
click at [464, 212] on button "Edit" at bounding box center [466, 219] width 35 height 14
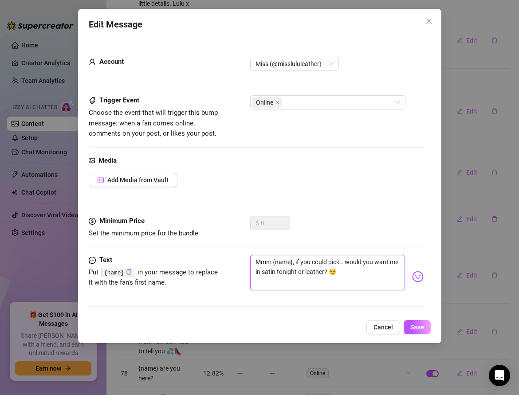
click at [343, 270] on textarea "Mmm {name}, if you could pick… would you want me in satin tonight or leather? 😏" at bounding box center [327, 272] width 155 height 35
type textarea "Mmm {name}, if you could pick… would you want me in satin tonight or leather? 😏"
type textarea "Mmm {name}, if you could pick… would you want me in satin tonight or leather? 😏…"
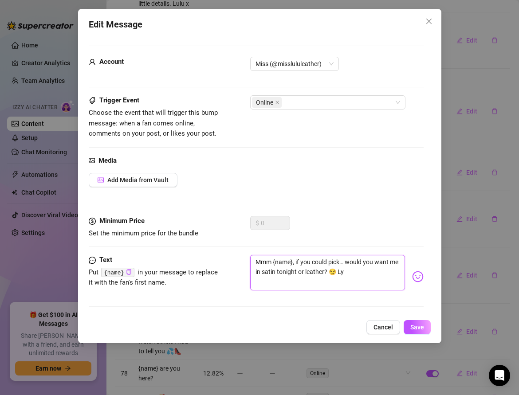
type textarea "Mmm {name}, if you could pick… would you want me in satin tonight or leather? 😏…"
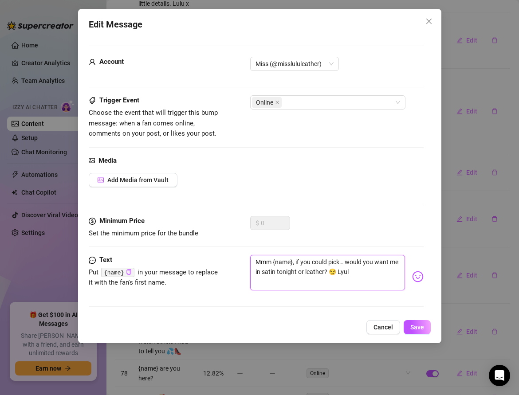
type textarea "Mmm {name}, if you could pick… would you want me in satin tonight or leather? 😏…"
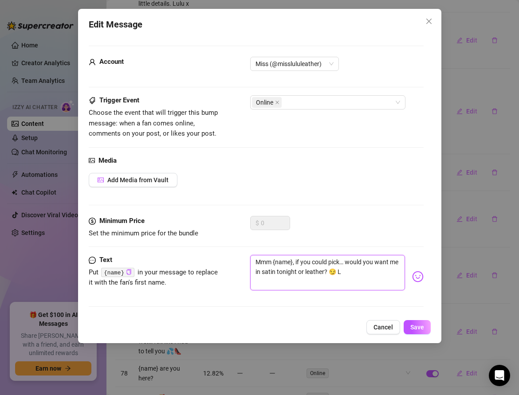
type textarea "Mmm {name}, if you could pick… would you want me in satin tonight or leather? 😏…"
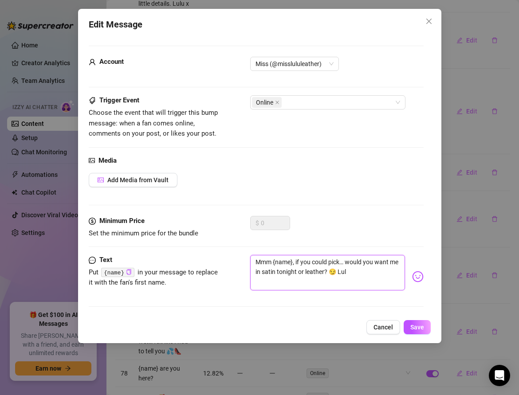
type textarea "Mmm {name}, if you could pick… would you want me in satin tonight or leather? 😏…"
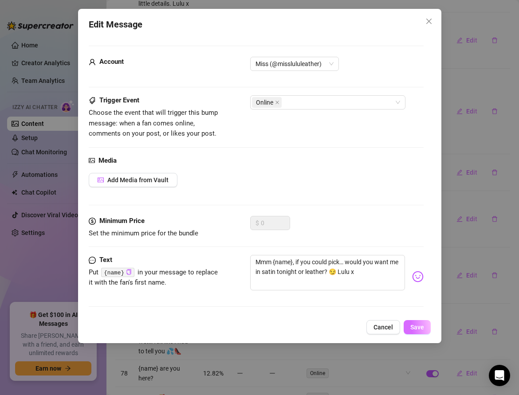
click at [412, 327] on span "Save" at bounding box center [417, 327] width 14 height 7
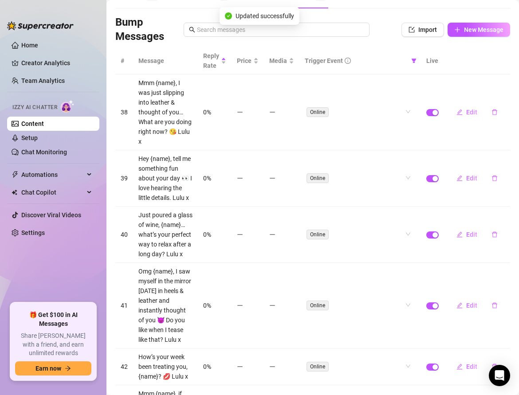
scroll to position [0, 0]
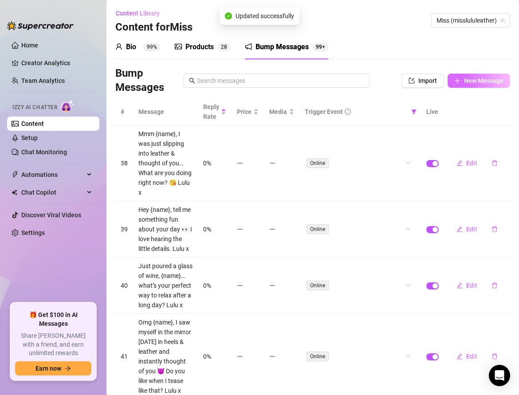
click at [465, 76] on button "New Message" at bounding box center [479, 81] width 63 height 14
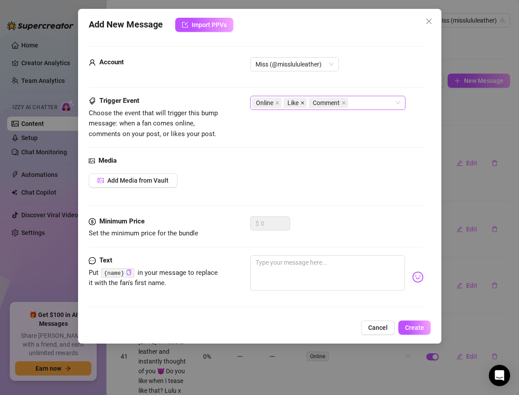
click at [301, 103] on icon "close" at bounding box center [302, 103] width 4 height 4
click at [316, 103] on icon "close" at bounding box center [318, 103] width 4 height 4
click at [271, 271] on textarea at bounding box center [327, 273] width 155 height 35
paste textarea "Tell me, {name}… what’s one thing you’ve always wanted to see me do? 👠"
type textarea "Tell me, {name}… what’s one thing you’ve always wanted to see me do? 👠"
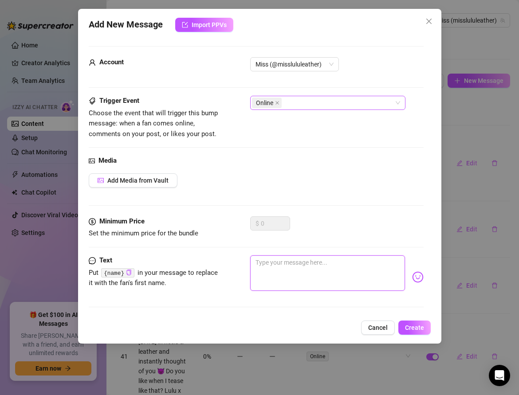
type textarea "Tell me, {name}… what’s one thing you’ve always wanted to see me do? 👠"
type textarea "Tell me, {name}… what’s one thing you’ve always wanted to see me do? 👠 L"
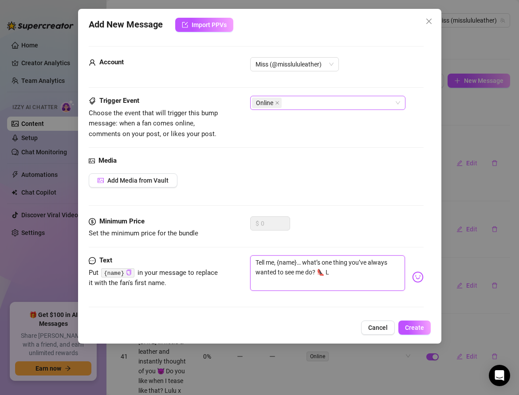
type textarea "Tell me, {name}… what’s one thing you’ve always wanted to see me do? 👠 Lu"
type textarea "Tell me, {name}… what’s one thing you’ve always wanted to see me do? 👠 Lul"
type textarea "Tell me, {name}… what’s one thing you’ve always wanted to see me do? 👠 Lulu"
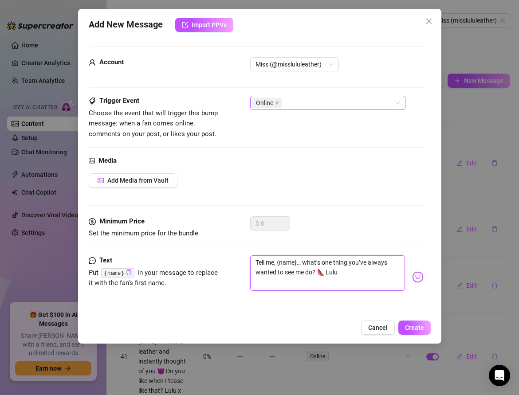
type textarea "Tell me, {name}… what’s one thing you’ve always wanted to see me do? 👠 Lulu"
type textarea "Tell me, {name}… what’s one thing you’ve always wanted to see me do? 👠 Lulu x"
click at [405, 326] on button "Create" at bounding box center [414, 328] width 32 height 14
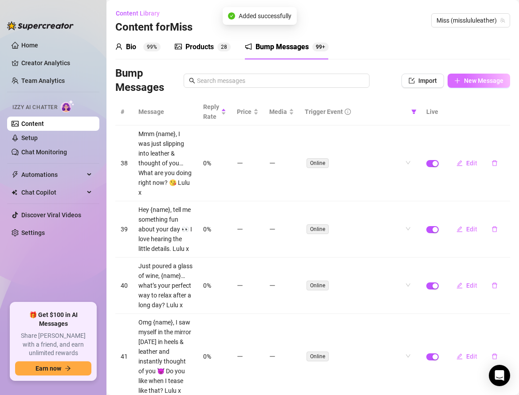
click at [458, 83] on span "button" at bounding box center [457, 80] width 6 height 7
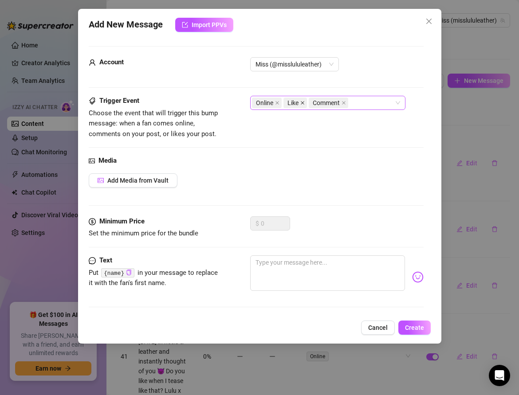
click at [302, 103] on icon "close" at bounding box center [302, 103] width 4 height 4
click at [316, 103] on icon "close" at bounding box center [318, 103] width 4 height 4
click at [263, 263] on textarea at bounding box center [327, 273] width 155 height 35
paste textarea "I missed our chats, {name}… what have you been up to? 💎"
type textarea "I missed our chats, {name}… what have you been up to? 💎"
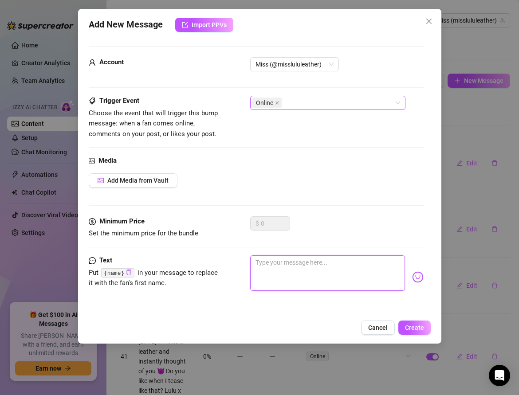
type textarea "I missed our chats, {name}… what have you been up to? 💎"
type textarea "I missed our chats, {name}… what have you been up to? 💎 L"
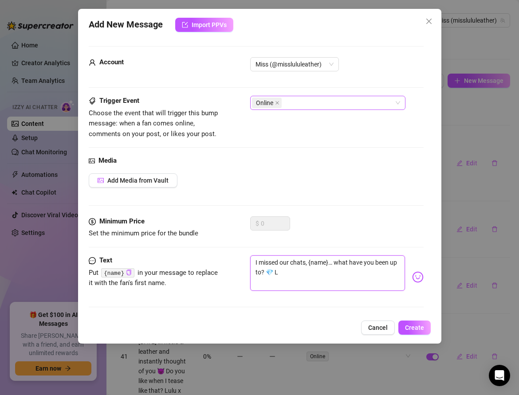
type textarea "I missed our chats, {name}… what have you been up to? 💎 Lu"
type textarea "I missed our chats, {name}… what have you been up to? 💎 Lul"
type textarea "I missed our chats, {name}… what have you been up to? 💎 Lulu"
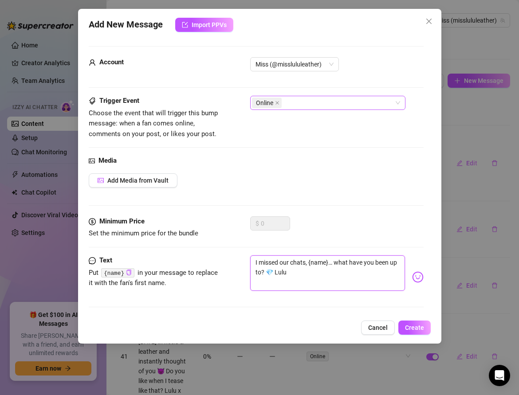
type textarea "I missed our chats, {name}… what have you been up to? 💎 Lulu"
type textarea "I missed our chats, {name}… what have you been up to? 💎 Lulu x"
click at [413, 325] on span "Create" at bounding box center [414, 327] width 19 height 7
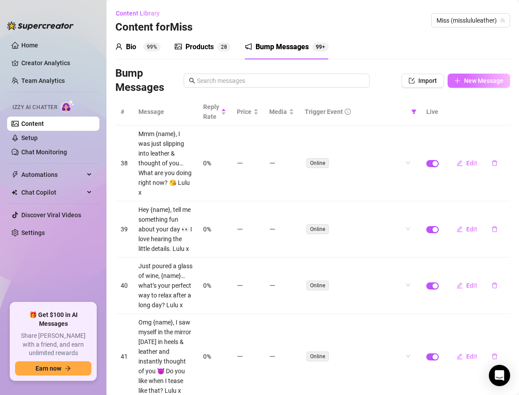
click at [464, 83] on span "New Message" at bounding box center [483, 80] width 39 height 7
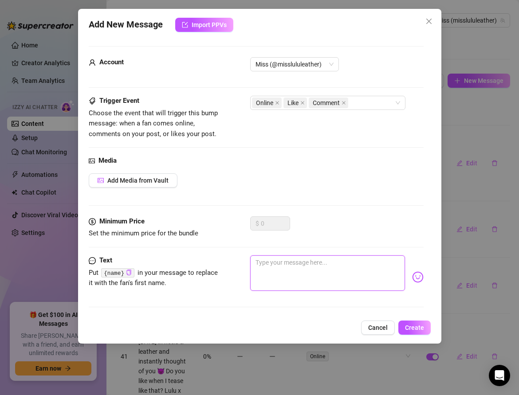
click at [265, 264] on textarea at bounding box center [327, 273] width 155 height 35
paste textarea "Mmm {name}, I love spoiling the men who deserve it… what’s the last way you spo…"
type textarea "Mmm {name}, I love spoiling the men who deserve it… what’s the last way you spo…"
drag, startPoint x: 272, startPoint y: 261, endPoint x: 242, endPoint y: 258, distance: 29.9
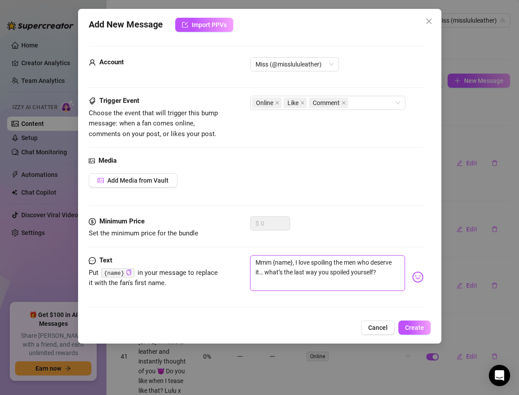
type textarea "{name}, I love spoiling the men who deserve it… what’s the last way you spoiled…"
click at [365, 274] on textarea "{name}, I love spoiling the men who deserve it… What’s the last way you spoiled…" at bounding box center [327, 273] width 155 height 35
click at [370, 272] on textarea "{name}, I love spoiling the men who deserve it… What’s the last way you spoiled…" at bounding box center [327, 273] width 155 height 35
click at [406, 322] on button "Create" at bounding box center [414, 328] width 32 height 14
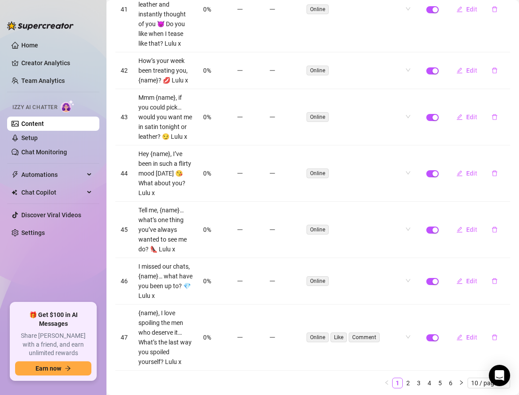
scroll to position [349, 0]
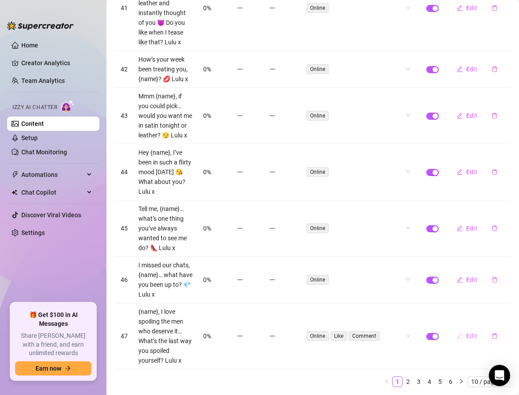
click at [469, 333] on span "Edit" at bounding box center [471, 336] width 11 height 7
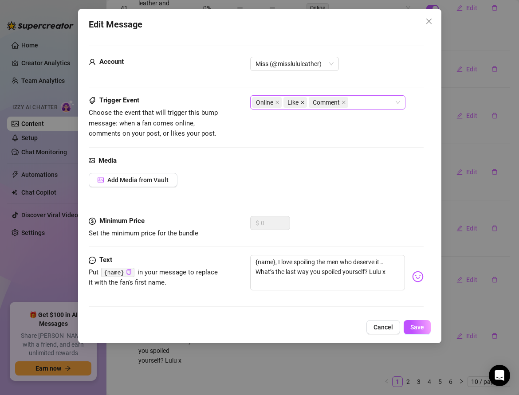
click at [300, 102] on icon "close" at bounding box center [302, 102] width 4 height 4
click at [317, 102] on icon "close" at bounding box center [318, 102] width 4 height 4
click at [420, 327] on span "Save" at bounding box center [417, 327] width 14 height 7
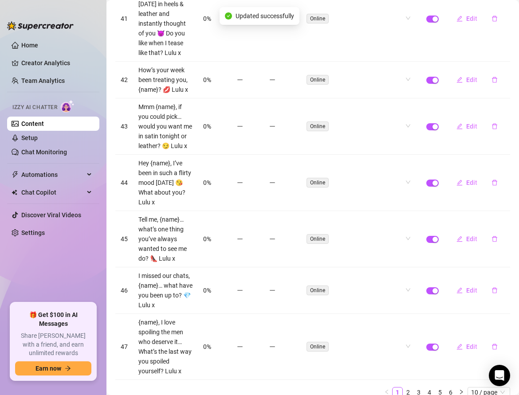
scroll to position [0, 0]
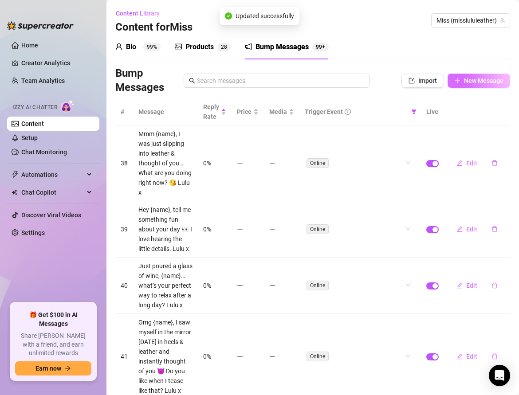
click at [465, 79] on span "New Message" at bounding box center [483, 80] width 39 height 7
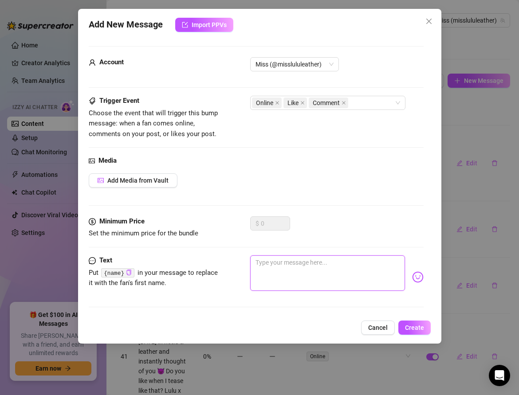
click at [298, 263] on textarea at bounding box center [327, 273] width 155 height 35
paste textarea "Hey {name}, random question… what’s your favorite drink? 🍷"
click at [303, 101] on icon "close" at bounding box center [303, 103] width 4 height 4
click at [318, 102] on icon "close" at bounding box center [319, 103] width 4 height 4
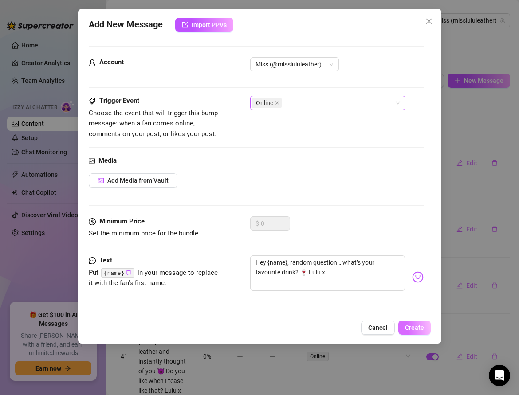
click at [414, 327] on span "Create" at bounding box center [414, 327] width 19 height 7
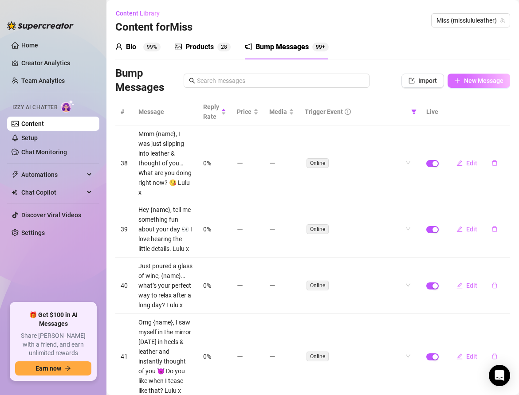
click at [473, 78] on span "New Message" at bounding box center [483, 80] width 39 height 7
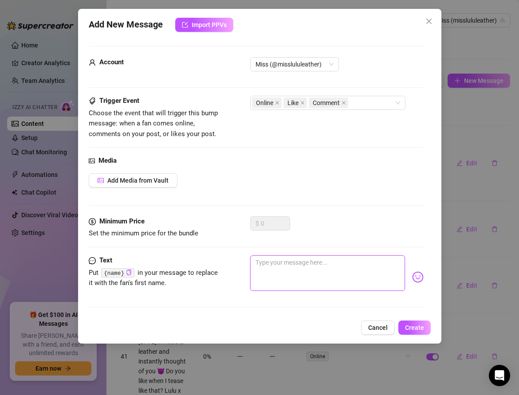
click at [272, 258] on textarea at bounding box center [327, 273] width 155 height 35
paste textarea "What are you watching tonight, {name}? I always end up too distracted to finish…"
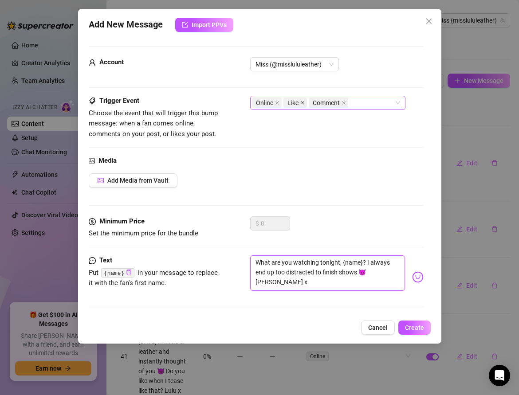
click at [302, 102] on icon "close" at bounding box center [302, 103] width 4 height 4
click at [319, 102] on icon "close" at bounding box center [318, 103] width 4 height 4
click at [416, 329] on span "Create" at bounding box center [414, 327] width 19 height 7
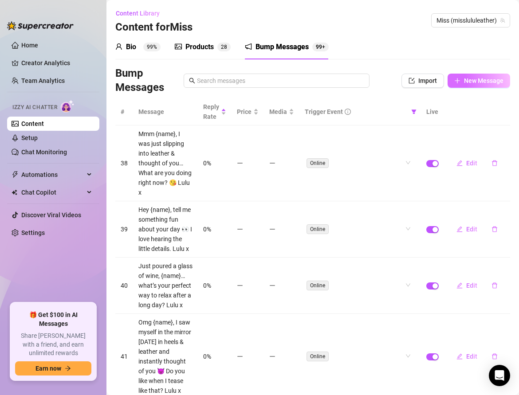
click at [465, 83] on span "New Message" at bounding box center [483, 80] width 39 height 7
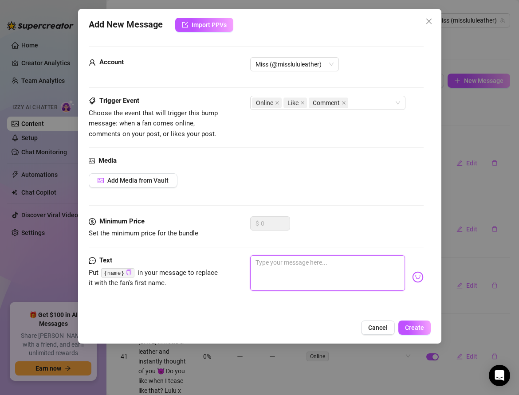
click at [281, 273] on textarea at bounding box center [327, 273] width 155 height 35
paste textarea "I woke up aching [DATE], {name}… what’s the first thought you had this morning?…"
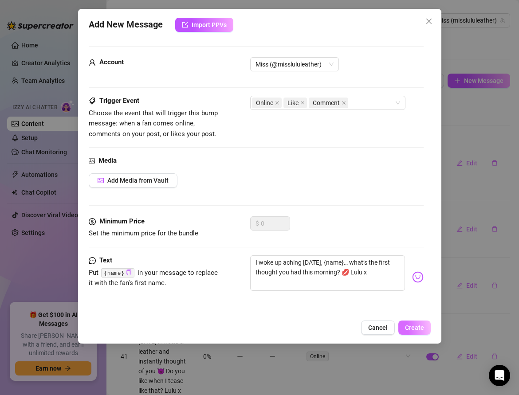
click at [413, 327] on span "Create" at bounding box center [414, 327] width 19 height 7
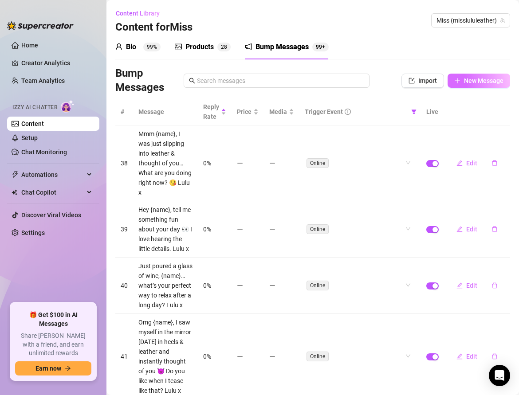
click at [466, 83] on span "New Message" at bounding box center [483, 80] width 39 height 7
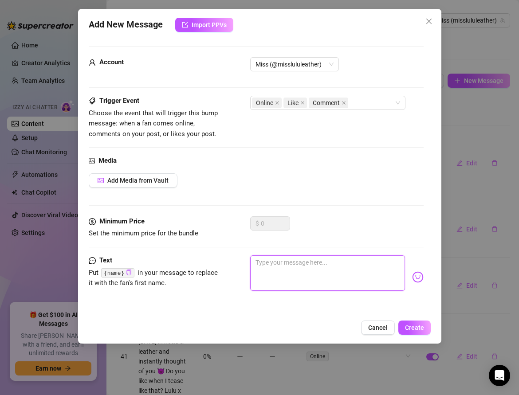
click at [282, 265] on textarea at bounding box center [327, 273] width 155 height 35
paste textarea "Mmm {name}, I love hearing about your day… what’s been the best part so far?"
drag, startPoint x: 272, startPoint y: 262, endPoint x: 235, endPoint y: 258, distance: 37.4
click at [235, 258] on div "Text Put {name} in your message to replace it with the fan's first name. Mmm {n…" at bounding box center [256, 277] width 335 height 43
click at [315, 271] on textarea "{name}, I love hearing about your day… what’s been the best part so far?" at bounding box center [327, 273] width 155 height 35
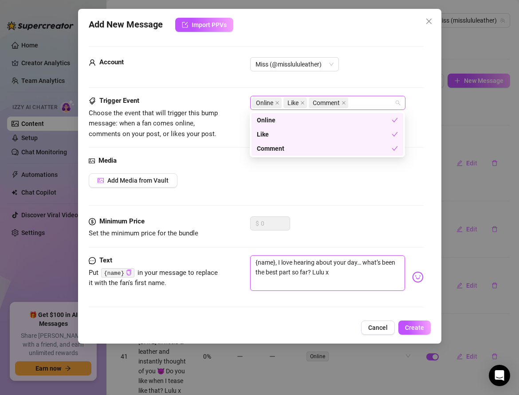
click at [305, 101] on span "Like" at bounding box center [295, 103] width 24 height 11
click at [303, 102] on icon "close" at bounding box center [302, 103] width 4 height 4
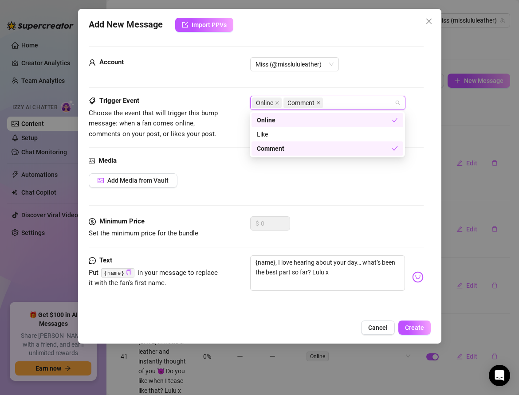
click at [319, 101] on icon "close" at bounding box center [318, 103] width 4 height 4
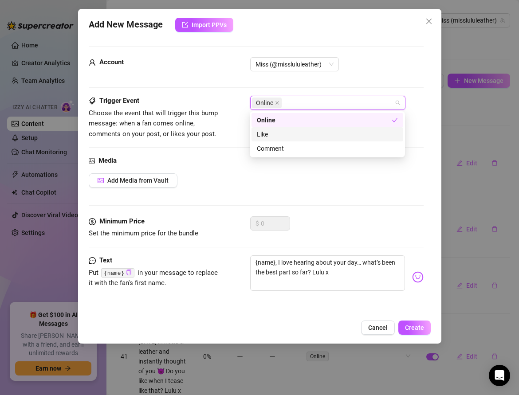
click at [325, 203] on div "Media Add Media from Vault" at bounding box center [256, 186] width 335 height 61
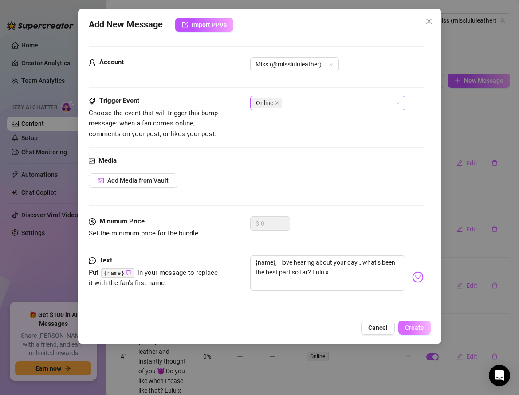
click at [409, 324] on span "Create" at bounding box center [414, 327] width 19 height 7
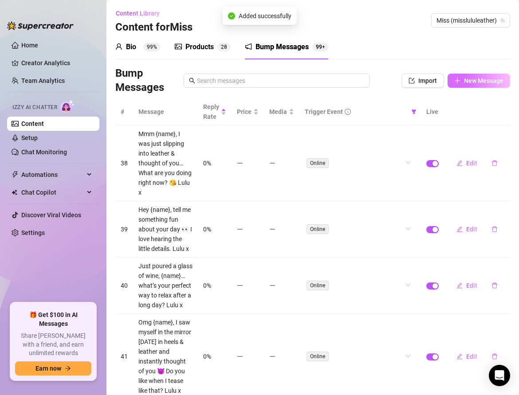
click at [468, 83] on span "New Message" at bounding box center [483, 80] width 39 height 7
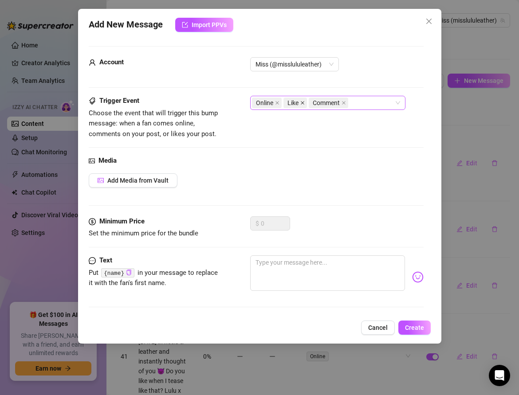
click at [303, 102] on icon "close" at bounding box center [302, 103] width 4 height 4
click at [317, 102] on icon "close" at bounding box center [319, 103] width 4 height 4
click at [265, 264] on textarea at bounding box center [327, 273] width 155 height 35
paste textarea "Do you believe in guilty pleasures, {name}? 😏 I definitely have mine"
click at [409, 328] on span "Create" at bounding box center [414, 327] width 19 height 7
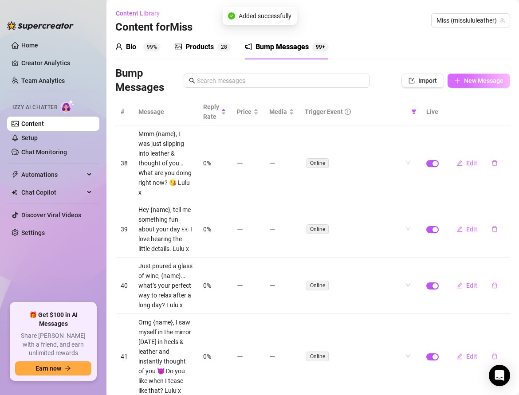
click at [475, 80] on span "New Message" at bounding box center [483, 80] width 39 height 7
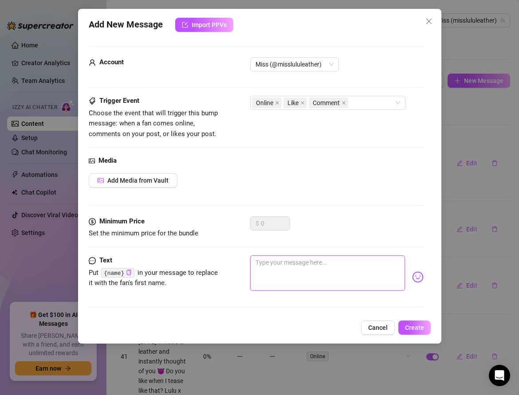
click at [280, 267] on textarea at bounding box center [327, 273] width 155 height 35
paste textarea "I bet you’ve been keeping busy, {name}… how do you usually unwind?"
click at [299, 271] on textarea "I bet you’ve been keeping busy, {name}… how do you usually unwind? 💋😈 x" at bounding box center [327, 273] width 155 height 35
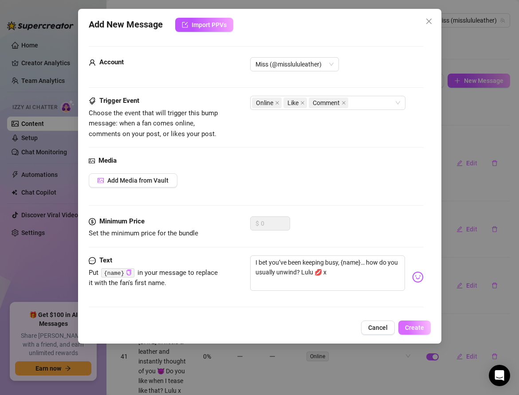
click at [409, 327] on span "Create" at bounding box center [414, 327] width 19 height 7
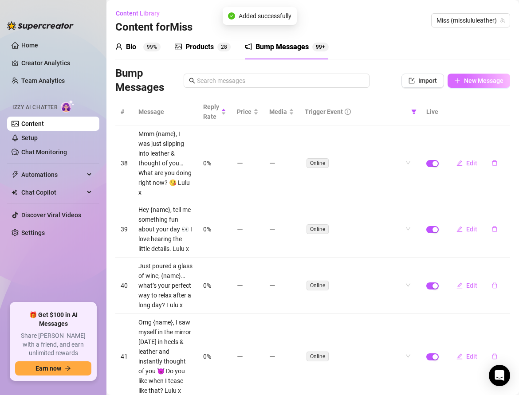
click at [468, 77] on span "New Message" at bounding box center [483, 80] width 39 height 7
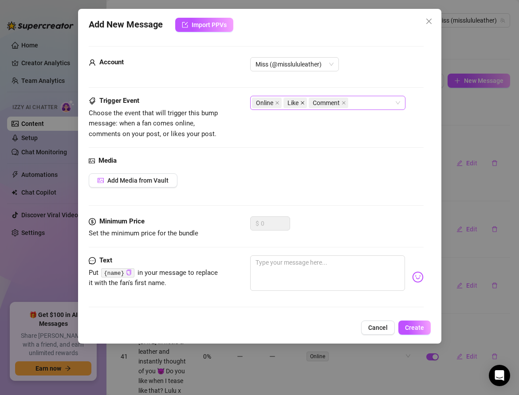
click at [301, 102] on icon "close" at bounding box center [303, 103] width 4 height 4
click at [317, 102] on icon "close" at bounding box center [318, 103] width 4 height 4
click at [295, 271] on textarea at bounding box center [327, 273] width 155 height 35
paste textarea "Leather always makes me feel powerful, {name}… what makes you feel your best?"
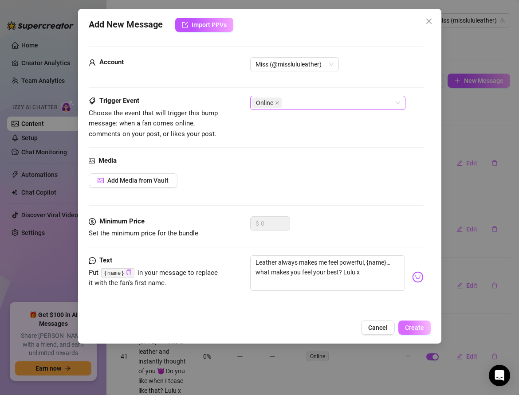
click at [416, 328] on span "Create" at bounding box center [414, 327] width 19 height 7
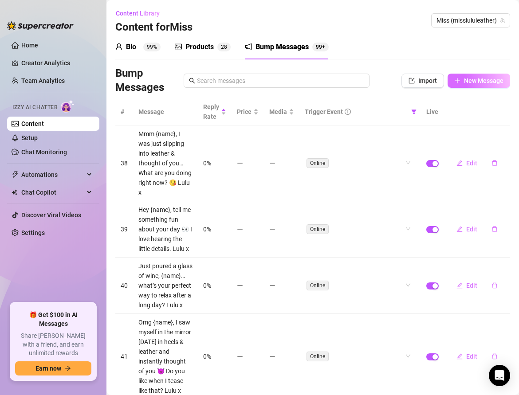
click at [469, 81] on span "New Message" at bounding box center [483, 80] width 39 height 7
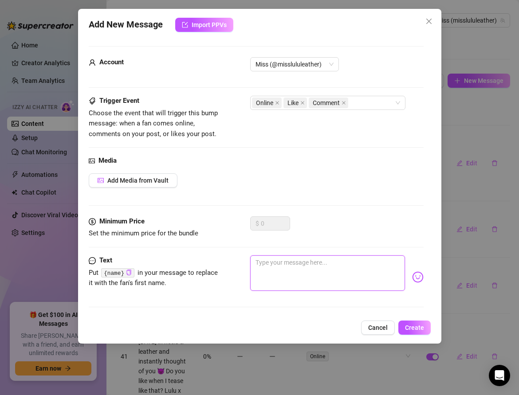
click at [265, 256] on textarea at bounding box center [327, 273] width 155 height 35
paste textarea "If we were together right now, {name}… how would you want to spend the night? 😘"
click at [303, 101] on icon "close" at bounding box center [302, 103] width 4 height 4
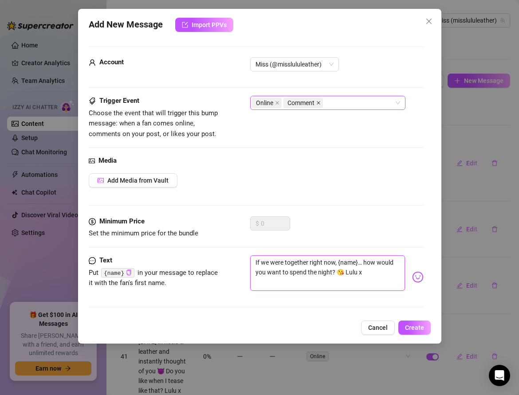
click at [319, 101] on icon "close" at bounding box center [319, 103] width 4 height 4
click at [411, 326] on span "Create" at bounding box center [414, 327] width 19 height 7
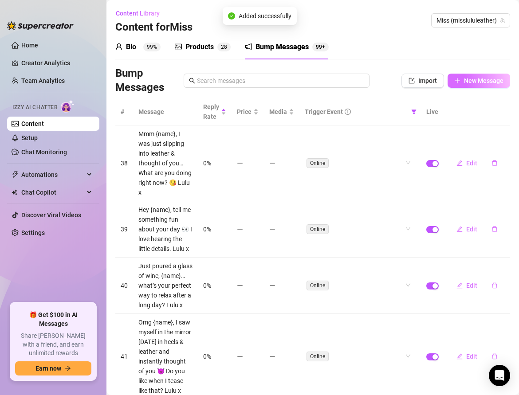
click at [462, 80] on button "New Message" at bounding box center [479, 81] width 63 height 14
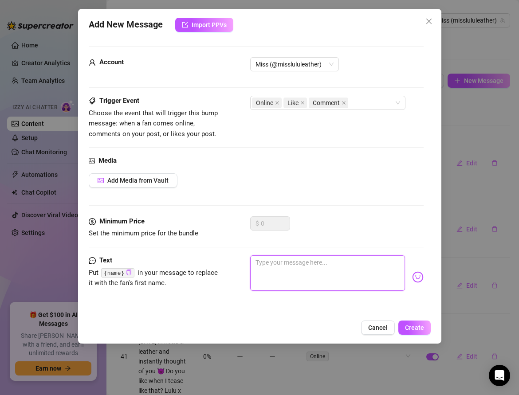
click at [289, 266] on textarea at bounding box center [327, 273] width 155 height 35
paste textarea "Hey {name}, tell me one unexpected thing about you… I love little surprises"
click at [301, 104] on icon "close" at bounding box center [303, 103] width 4 height 4
click at [319, 101] on icon "close" at bounding box center [318, 103] width 4 height 4
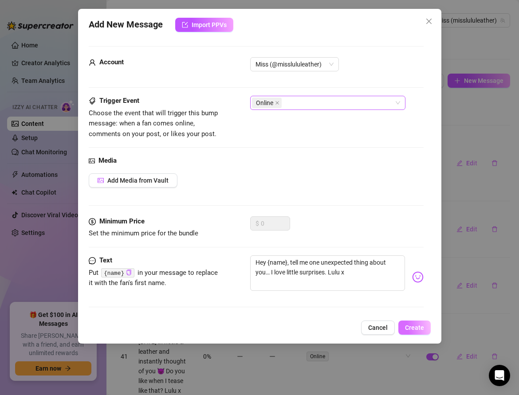
click at [409, 324] on span "Create" at bounding box center [414, 327] width 19 height 7
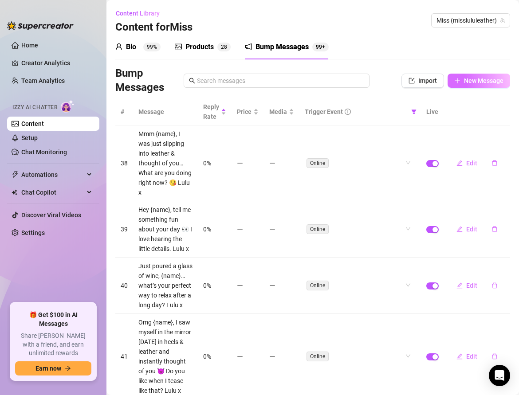
click at [469, 81] on span "New Message" at bounding box center [483, 80] width 39 height 7
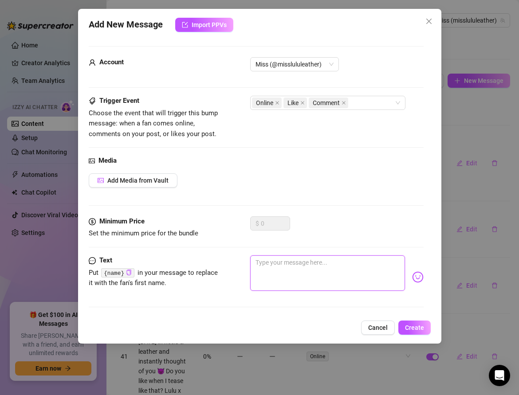
click at [263, 263] on textarea at bounding box center [327, 273] width 155 height 35
paste textarea "I always wonder, {name}… do you like when I’m sweet, or when I’m filthy? 😈"
click at [302, 101] on icon "close" at bounding box center [302, 103] width 4 height 4
click at [318, 102] on icon "close" at bounding box center [318, 103] width 4 height 4
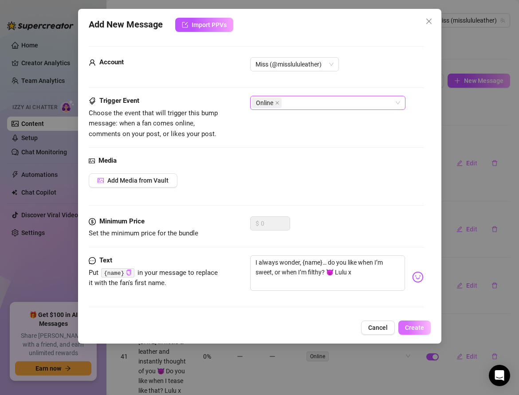
click at [407, 326] on span "Create" at bounding box center [414, 327] width 19 height 7
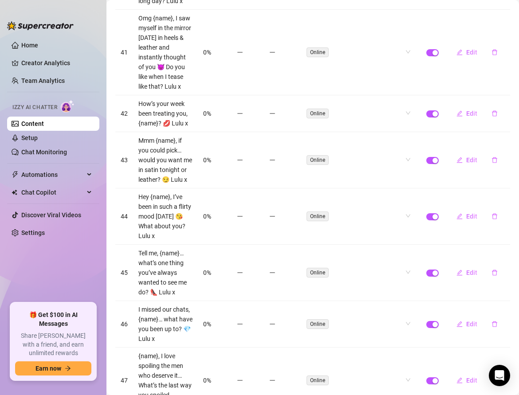
scroll to position [362, 0]
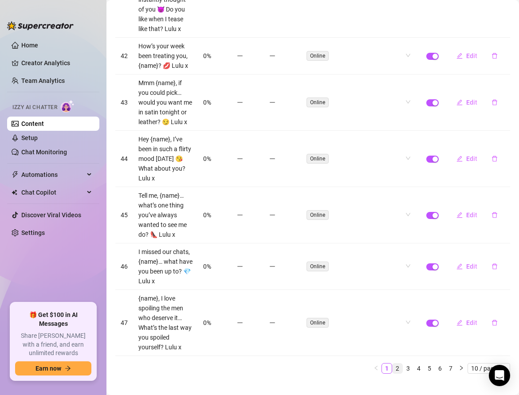
click at [397, 364] on link "2" at bounding box center [398, 369] width 10 height 10
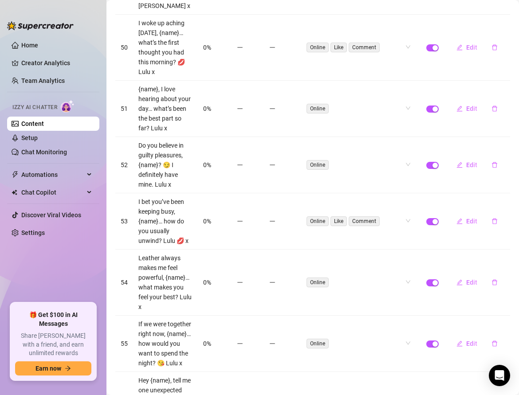
scroll to position [238, 0]
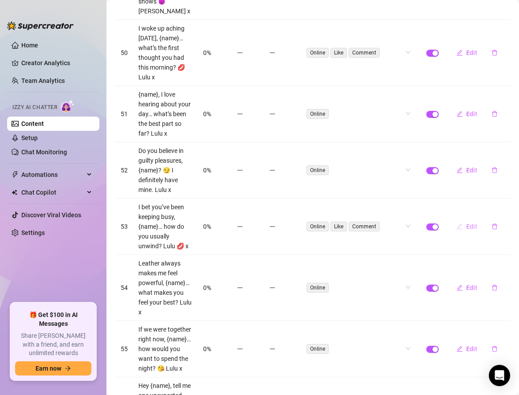
click at [466, 220] on button "Edit" at bounding box center [466, 227] width 35 height 14
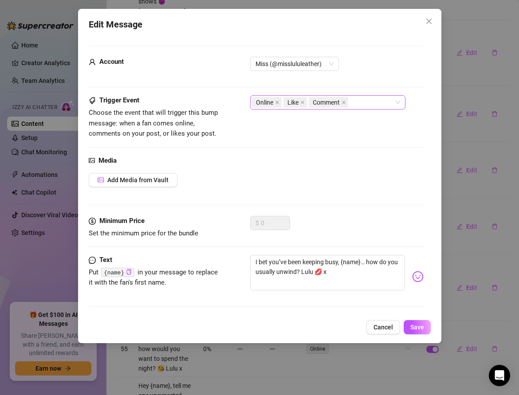
click at [304, 102] on span "Like" at bounding box center [295, 102] width 24 height 11
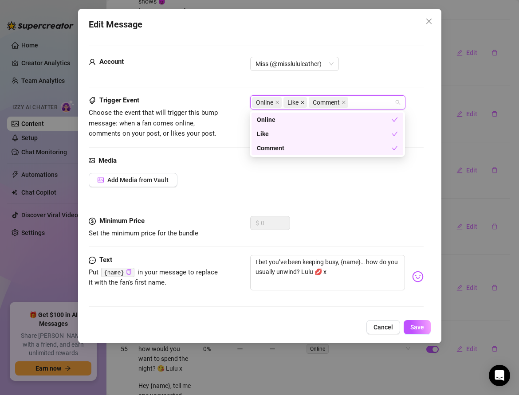
click at [302, 103] on icon "close" at bounding box center [302, 102] width 4 height 4
click at [317, 101] on icon "close" at bounding box center [319, 103] width 4 height 4
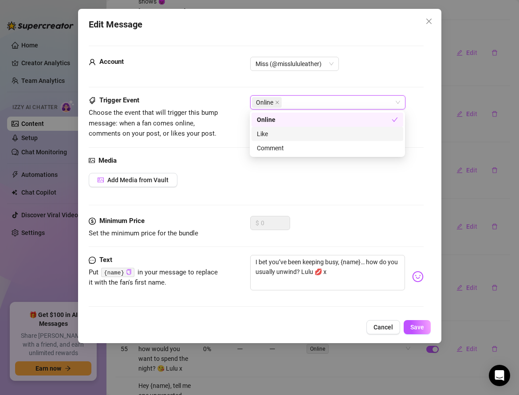
click at [354, 212] on div "Media Add Media from Vault" at bounding box center [256, 186] width 335 height 61
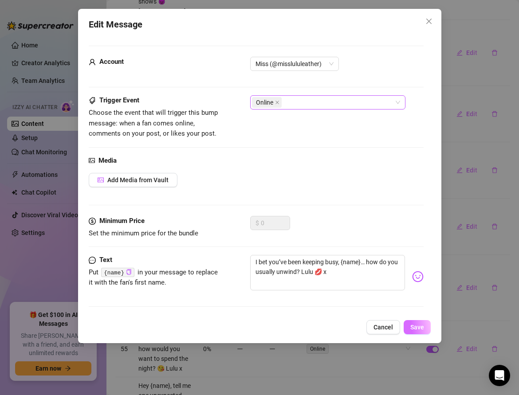
click at [415, 326] on span "Save" at bounding box center [417, 327] width 14 height 7
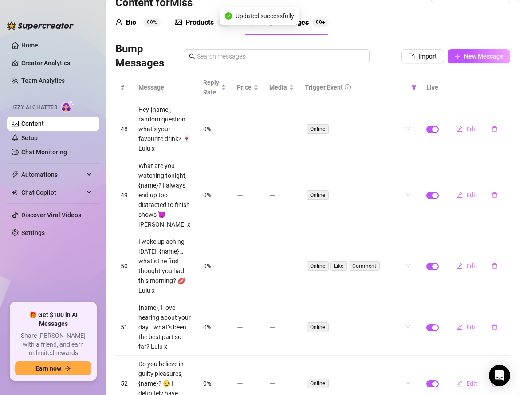
scroll to position [19, 0]
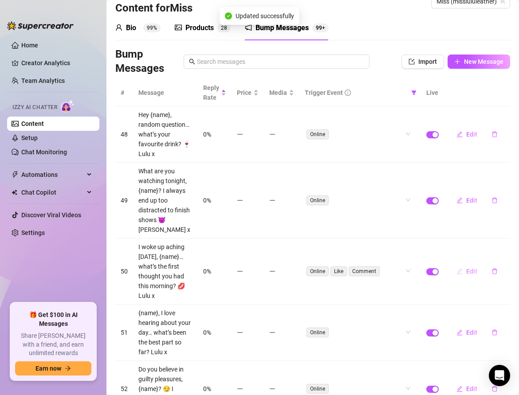
click at [465, 264] on button "Edit" at bounding box center [466, 271] width 35 height 14
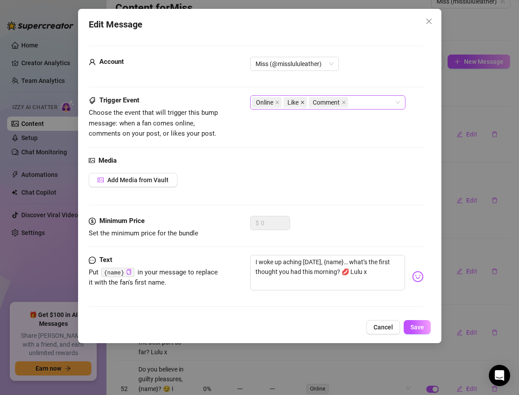
click at [303, 101] on icon "close" at bounding box center [303, 103] width 4 height 4
click at [317, 102] on icon "close" at bounding box center [318, 102] width 4 height 4
click at [412, 324] on span "Save" at bounding box center [417, 327] width 14 height 7
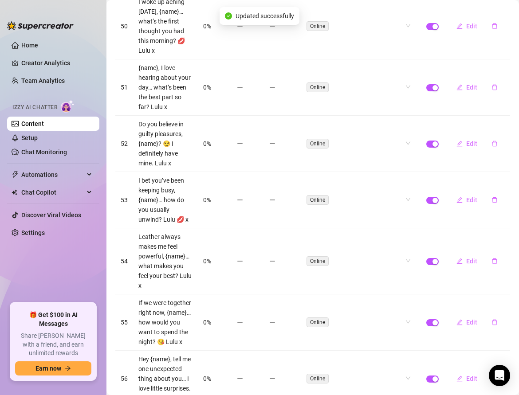
scroll to position [352, 0]
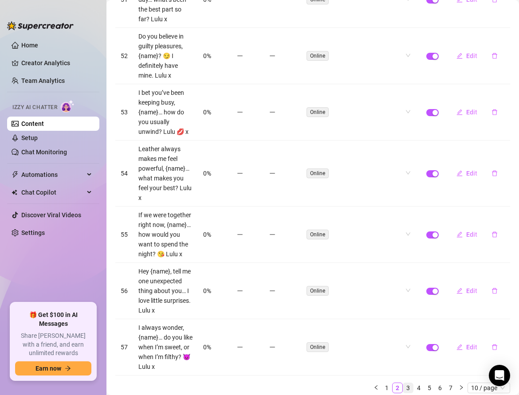
click at [408, 383] on link "3" at bounding box center [408, 388] width 10 height 10
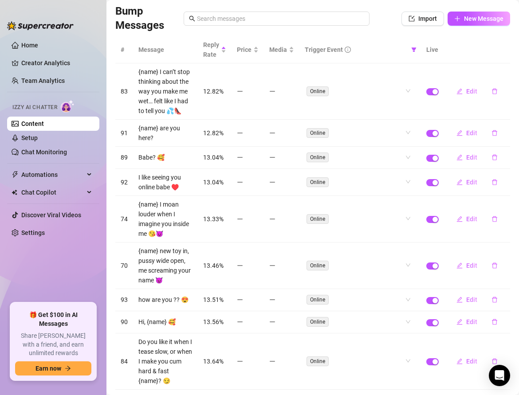
scroll to position [161, 0]
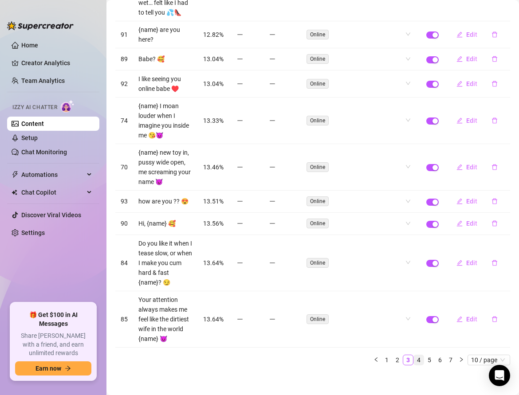
click at [419, 356] on link "4" at bounding box center [419, 360] width 10 height 10
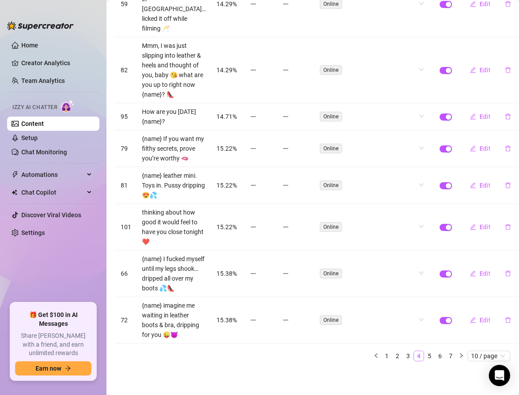
scroll to position [274, 0]
click at [434, 357] on link "5" at bounding box center [430, 356] width 10 height 10
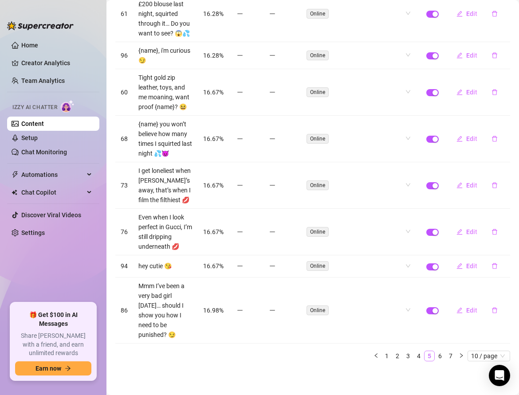
scroll to position [240, 0]
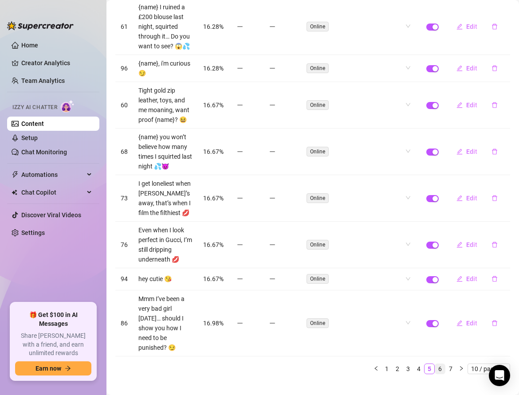
click at [439, 364] on link "6" at bounding box center [440, 369] width 10 height 10
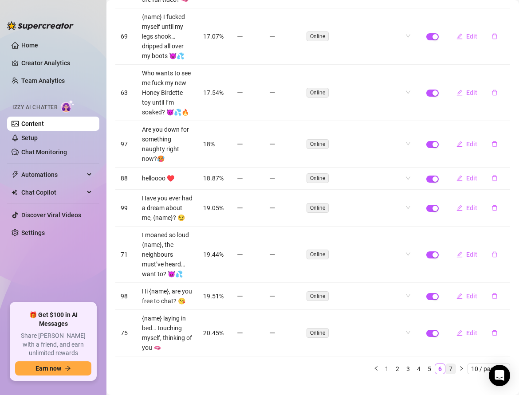
click at [451, 367] on link "7" at bounding box center [451, 369] width 10 height 10
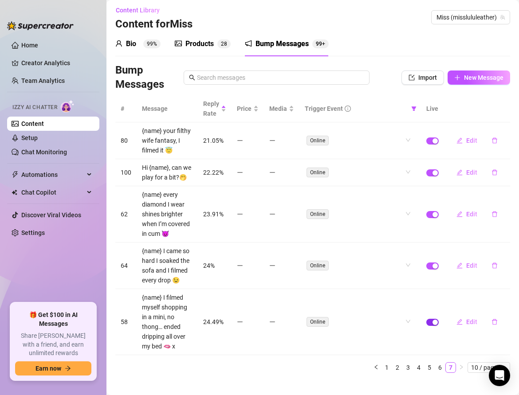
click at [432, 319] on span "button" at bounding box center [432, 322] width 12 height 7
click at [441, 363] on link "6" at bounding box center [440, 368] width 10 height 10
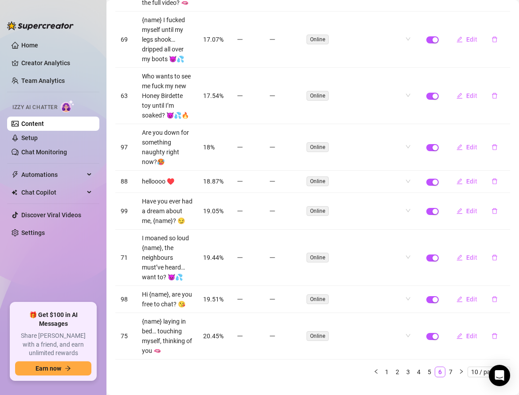
scroll to position [249, 0]
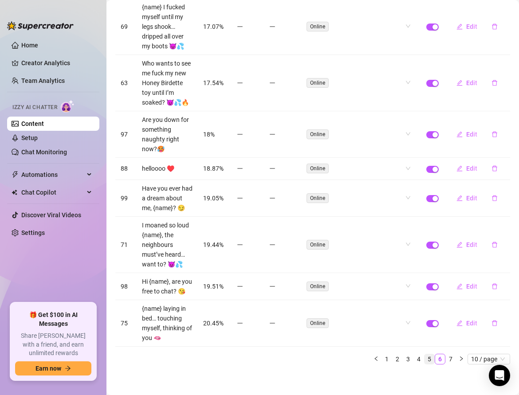
click at [428, 355] on link "5" at bounding box center [430, 359] width 10 height 10
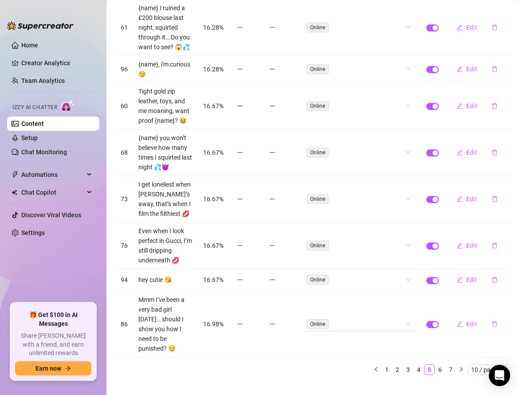
scroll to position [240, 0]
click at [417, 364] on link "4" at bounding box center [419, 369] width 10 height 10
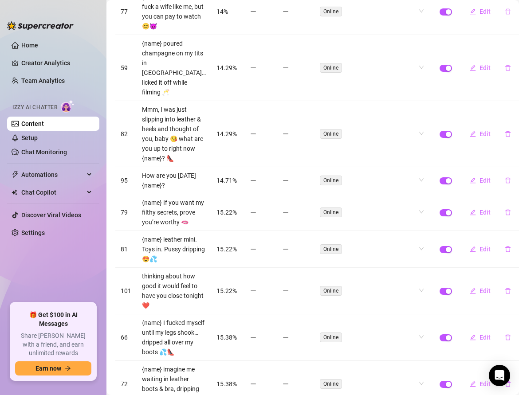
scroll to position [274, 0]
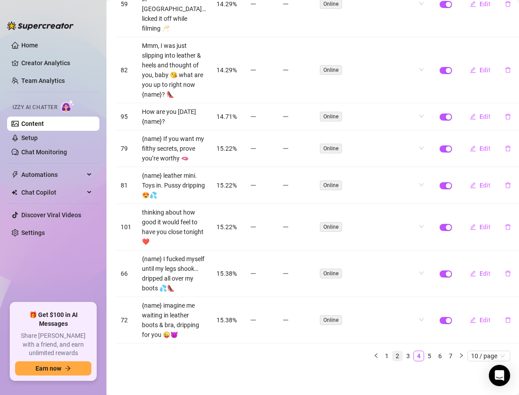
click at [400, 356] on link "2" at bounding box center [398, 356] width 10 height 10
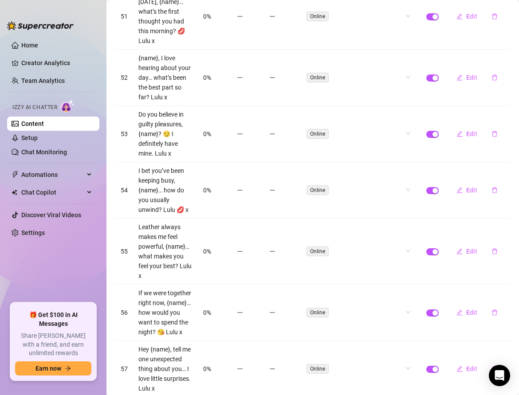
scroll to position [352, 0]
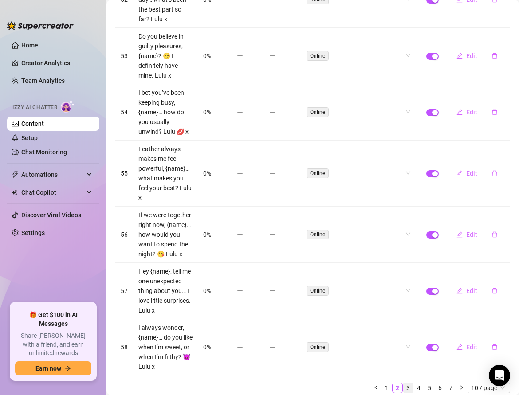
click at [409, 383] on link "3" at bounding box center [408, 388] width 10 height 10
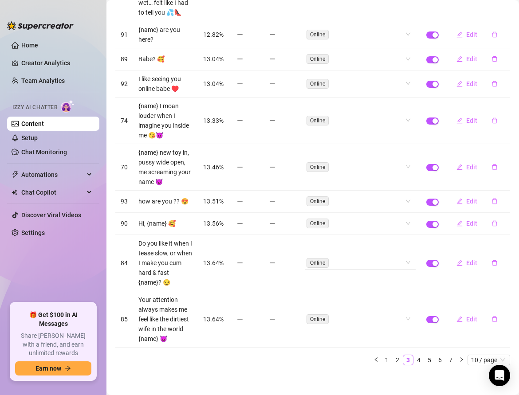
scroll to position [0, 0]
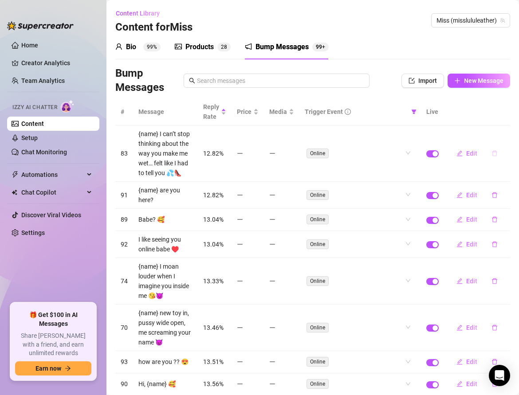
click at [494, 151] on icon "delete" at bounding box center [494, 153] width 6 height 6
click at [504, 132] on span "Yes" at bounding box center [504, 129] width 11 height 7
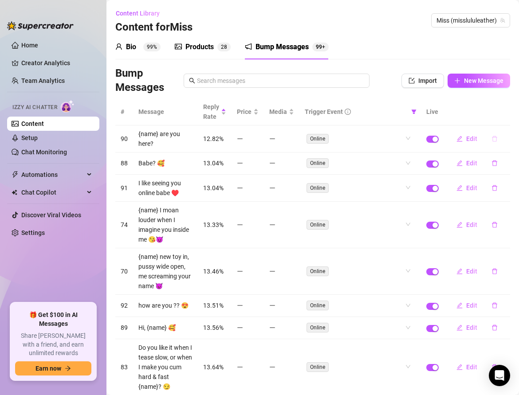
click at [498, 138] on button "button" at bounding box center [494, 139] width 20 height 14
click at [507, 118] on span "Yes" at bounding box center [504, 115] width 11 height 7
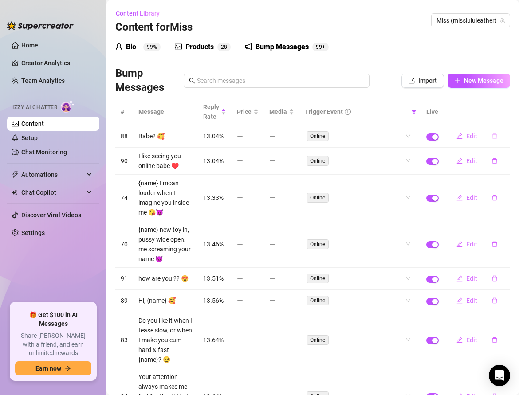
click at [496, 137] on icon "delete" at bounding box center [494, 136] width 6 height 6
click at [502, 114] on span "Yes" at bounding box center [504, 112] width 11 height 7
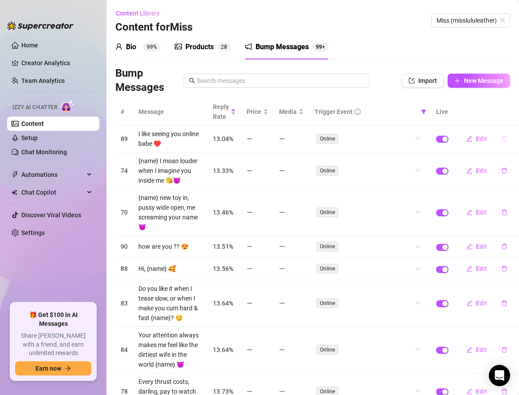
click at [501, 139] on icon "delete" at bounding box center [504, 139] width 6 height 6
click at [502, 113] on span "Yes" at bounding box center [504, 115] width 11 height 7
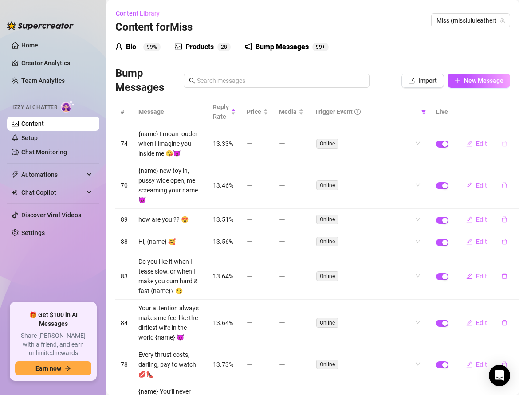
click at [501, 146] on icon "delete" at bounding box center [504, 144] width 6 height 6
click at [504, 125] on span "Yes" at bounding box center [504, 125] width 11 height 7
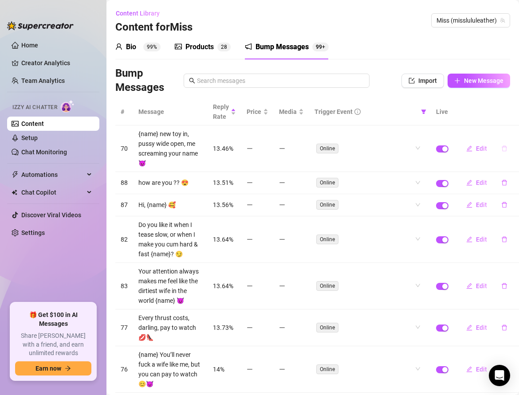
click at [501, 148] on icon "delete" at bounding box center [504, 148] width 6 height 6
click at [501, 127] on span "Yes" at bounding box center [504, 125] width 11 height 7
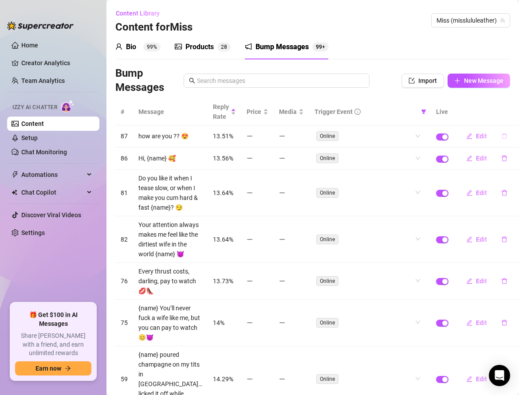
click at [501, 134] on icon "delete" at bounding box center [504, 136] width 6 height 6
click at [503, 116] on span "Yes" at bounding box center [504, 112] width 11 height 7
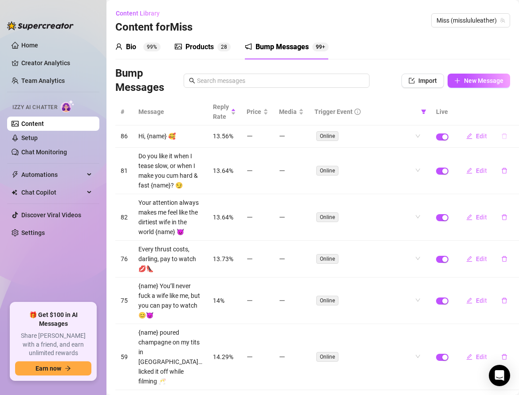
click at [502, 134] on icon "delete" at bounding box center [504, 137] width 5 height 6
click at [502, 115] on span "Yes" at bounding box center [504, 112] width 11 height 7
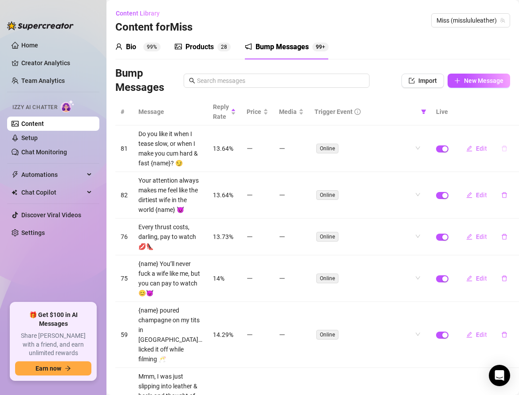
click at [501, 152] on icon "delete" at bounding box center [504, 148] width 6 height 6
click at [504, 127] on span "Yes" at bounding box center [504, 129] width 11 height 7
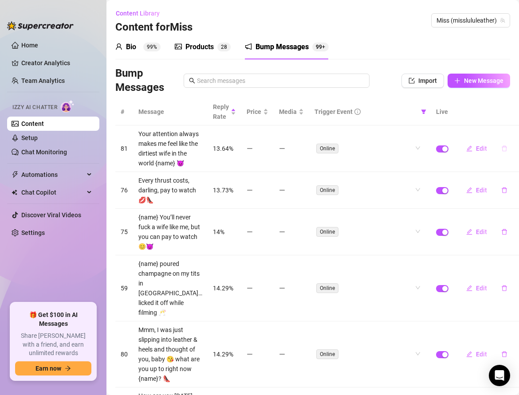
click at [502, 152] on icon "delete" at bounding box center [504, 149] width 5 height 6
click at [501, 130] on span "Yes" at bounding box center [504, 129] width 11 height 7
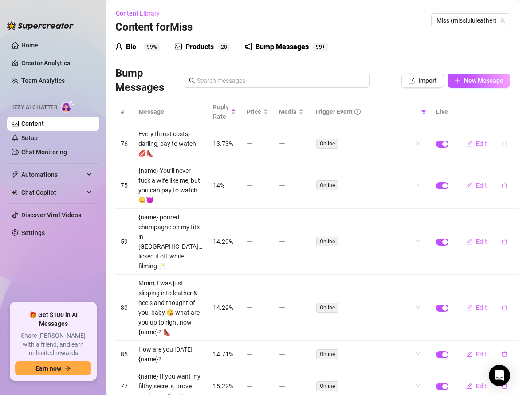
click at [501, 144] on icon "delete" at bounding box center [504, 144] width 6 height 6
click at [503, 121] on span "Yes" at bounding box center [504, 120] width 11 height 7
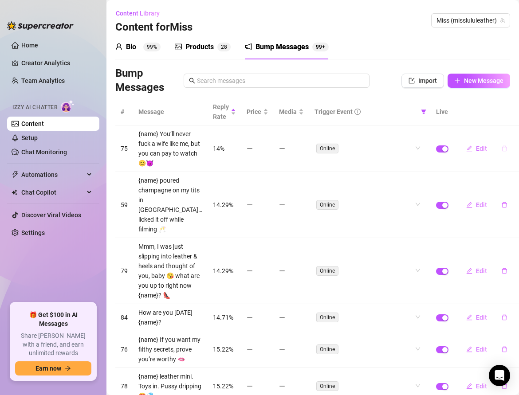
click at [495, 144] on button "button" at bounding box center [504, 149] width 20 height 14
click at [498, 126] on button "Yes" at bounding box center [503, 125] width 17 height 11
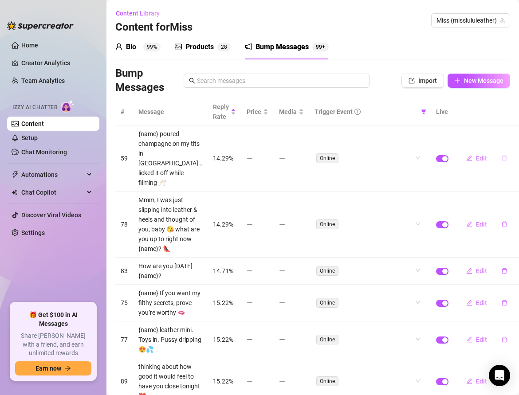
click at [501, 155] on icon "delete" at bounding box center [504, 158] width 6 height 6
click at [508, 127] on span "Yes" at bounding box center [504, 129] width 11 height 7
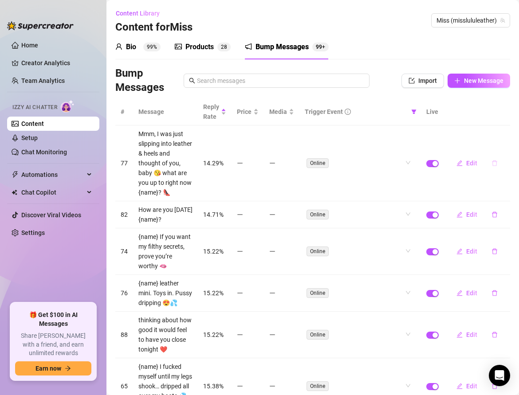
click at [495, 160] on icon "delete" at bounding box center [494, 163] width 6 height 6
click at [501, 132] on span "Yes" at bounding box center [504, 134] width 11 height 7
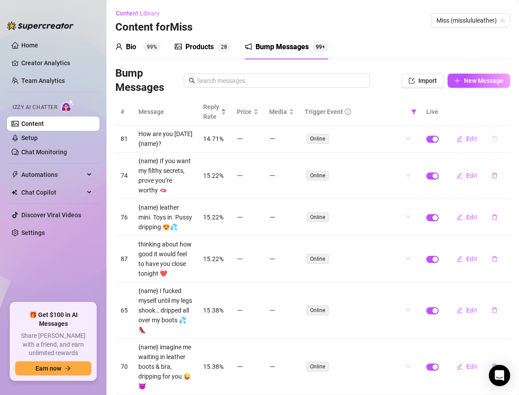
click at [495, 137] on icon "delete" at bounding box center [494, 139] width 5 height 6
click at [502, 115] on span "Yes" at bounding box center [504, 115] width 11 height 7
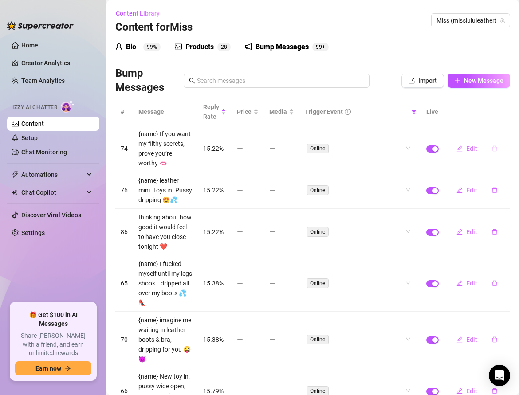
click at [495, 146] on icon "delete" at bounding box center [494, 149] width 5 height 6
click at [502, 123] on span "Yes" at bounding box center [504, 125] width 11 height 7
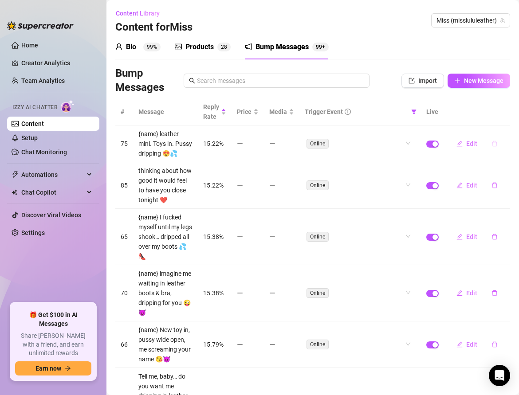
click at [495, 141] on icon "delete" at bounding box center [494, 144] width 5 height 6
click at [504, 121] on span "Yes" at bounding box center [504, 120] width 11 height 7
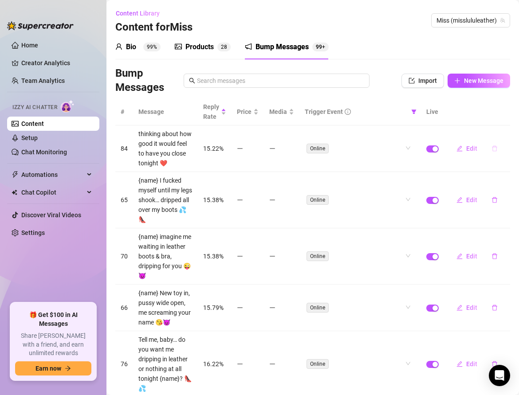
click at [493, 149] on icon "delete" at bounding box center [494, 148] width 6 height 6
click at [501, 126] on span "Yes" at bounding box center [504, 125] width 11 height 7
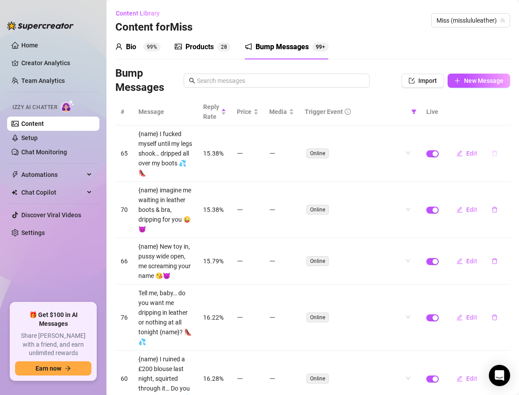
click at [498, 148] on button "button" at bounding box center [494, 153] width 20 height 14
click at [504, 129] on span "Yes" at bounding box center [504, 125] width 11 height 7
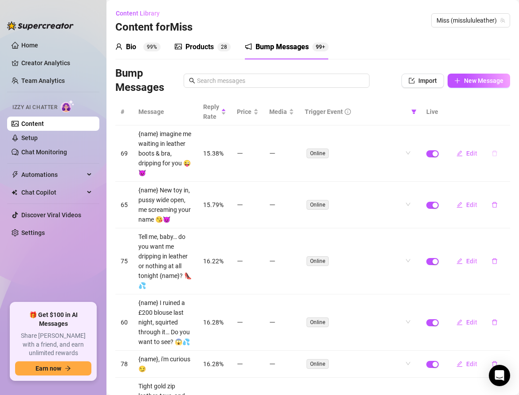
click at [495, 151] on icon "delete" at bounding box center [494, 153] width 6 height 6
click at [501, 125] on button "Yes" at bounding box center [503, 130] width 17 height 11
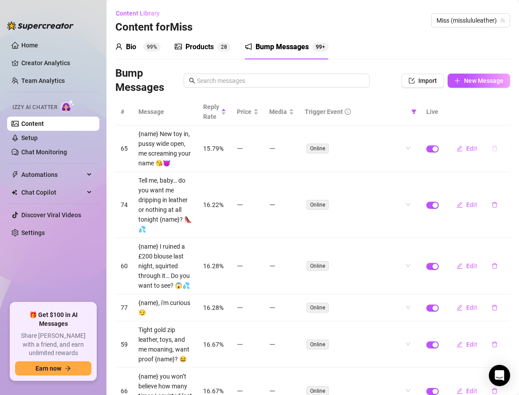
click at [491, 150] on icon "delete" at bounding box center [494, 148] width 6 height 6
click at [507, 126] on span "Yes" at bounding box center [504, 125] width 11 height 7
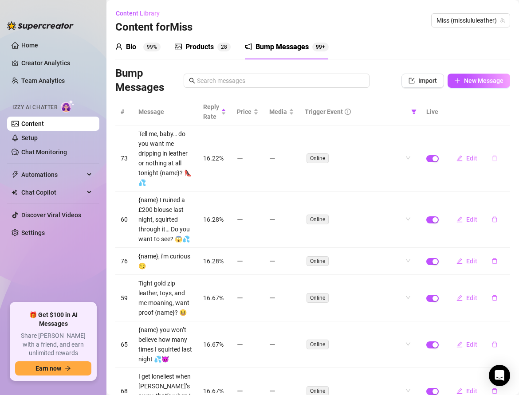
click at [495, 160] on icon "delete" at bounding box center [494, 158] width 6 height 6
click at [500, 135] on span "Yes" at bounding box center [504, 134] width 11 height 7
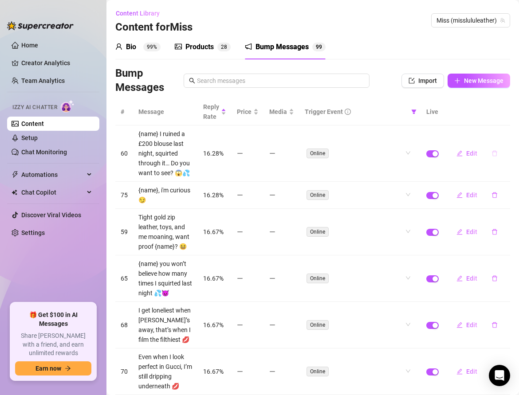
click at [495, 151] on icon "delete" at bounding box center [494, 154] width 5 height 6
click at [501, 131] on span "Yes" at bounding box center [504, 129] width 11 height 7
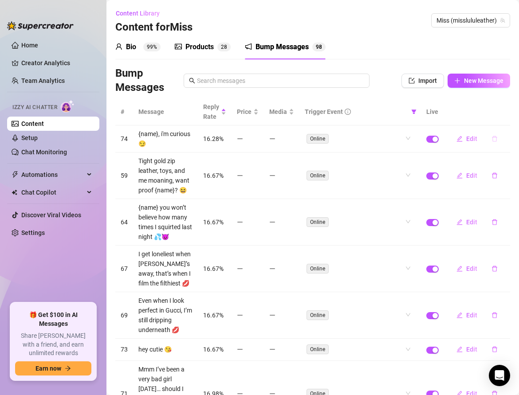
click at [495, 137] on icon "delete" at bounding box center [494, 139] width 6 height 6
click at [503, 115] on span "Yes" at bounding box center [504, 115] width 11 height 7
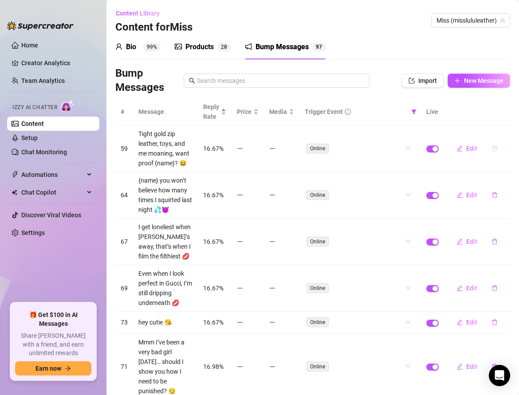
click at [492, 149] on icon "delete" at bounding box center [494, 148] width 6 height 6
click at [501, 127] on span "Yes" at bounding box center [504, 125] width 11 height 7
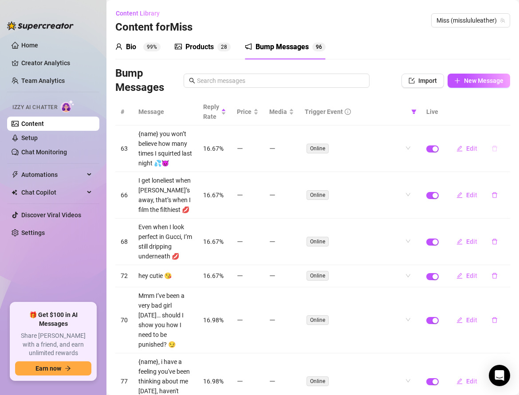
click at [498, 145] on button "button" at bounding box center [494, 149] width 20 height 14
click at [503, 124] on span "Yes" at bounding box center [504, 125] width 11 height 7
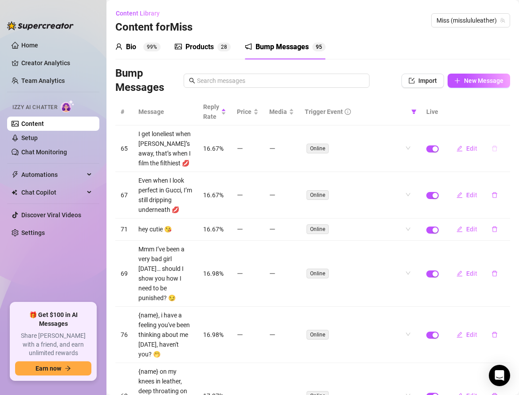
click at [495, 150] on icon "delete" at bounding box center [494, 148] width 6 height 6
click at [501, 123] on span "Yes" at bounding box center [504, 125] width 11 height 7
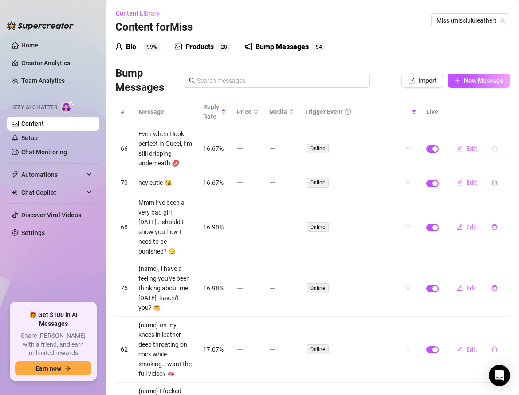
click at [499, 145] on button "button" at bounding box center [494, 149] width 20 height 14
click at [505, 122] on span "Yes" at bounding box center [504, 125] width 11 height 7
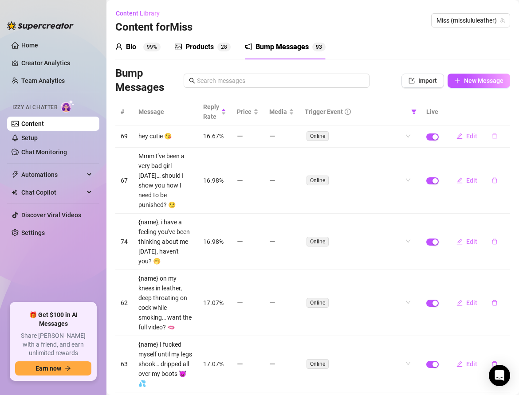
click at [490, 134] on button "button" at bounding box center [494, 136] width 20 height 14
click at [499, 116] on button "Yes" at bounding box center [503, 112] width 17 height 11
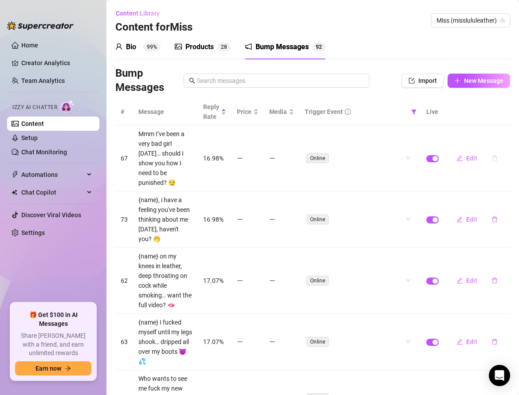
click at [500, 152] on button "button" at bounding box center [494, 158] width 20 height 14
click at [501, 128] on span "Yes" at bounding box center [504, 129] width 11 height 7
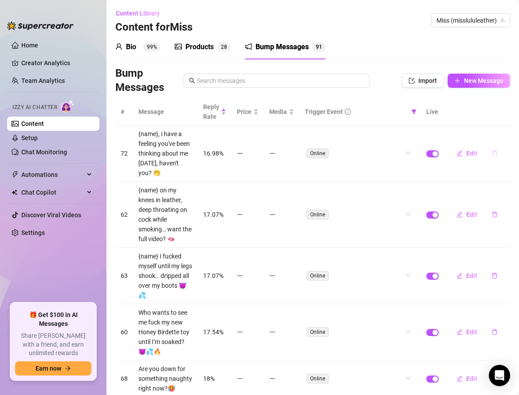
click at [492, 149] on button "button" at bounding box center [494, 153] width 20 height 14
click at [500, 130] on span "Yes" at bounding box center [504, 129] width 11 height 7
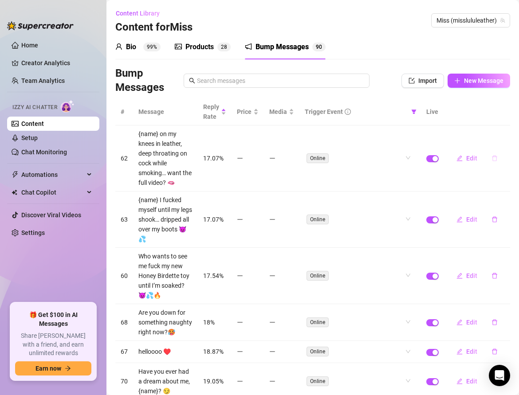
click at [498, 155] on button "button" at bounding box center [494, 158] width 20 height 14
click at [500, 135] on span "Yes" at bounding box center [504, 134] width 11 height 7
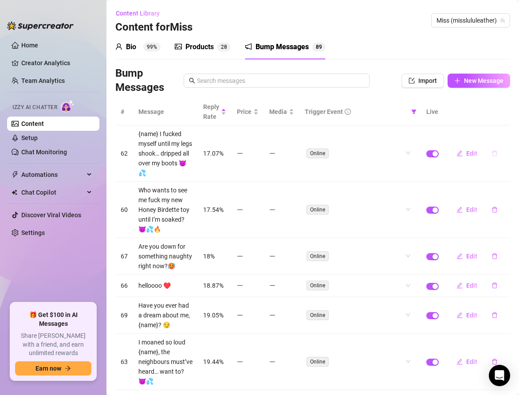
click at [492, 150] on icon "delete" at bounding box center [494, 153] width 6 height 6
click at [503, 122] on span "Yes" at bounding box center [504, 125] width 11 height 7
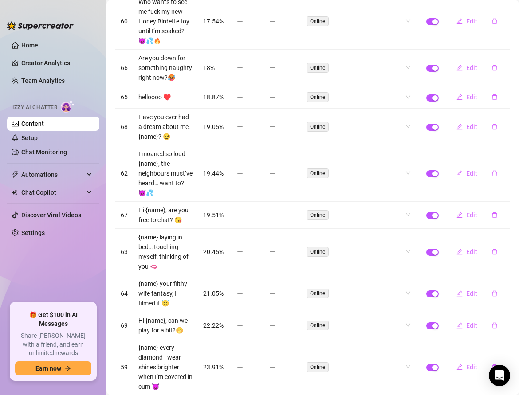
scroll to position [181, 0]
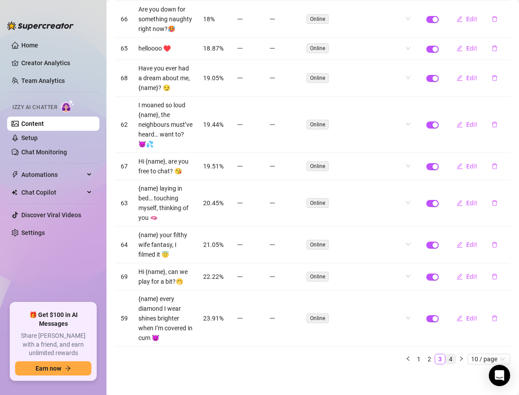
click at [451, 356] on link "4" at bounding box center [451, 359] width 10 height 10
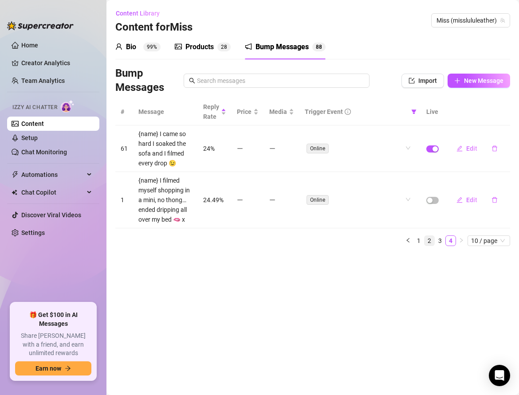
click at [430, 241] on link "2" at bounding box center [430, 241] width 10 height 10
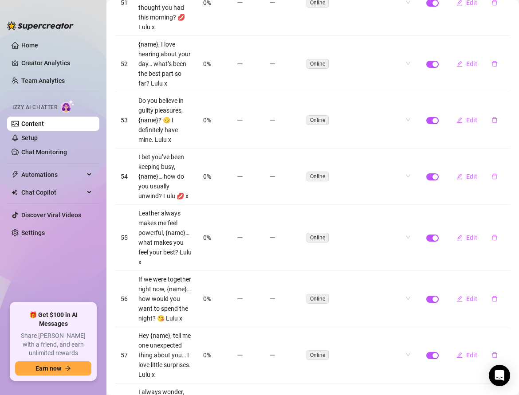
scroll to position [352, 0]
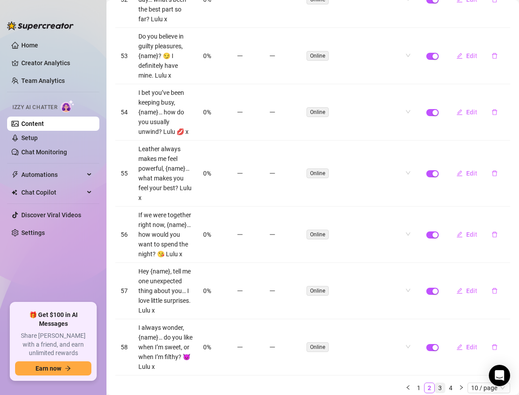
click at [443, 383] on link "3" at bounding box center [440, 388] width 10 height 10
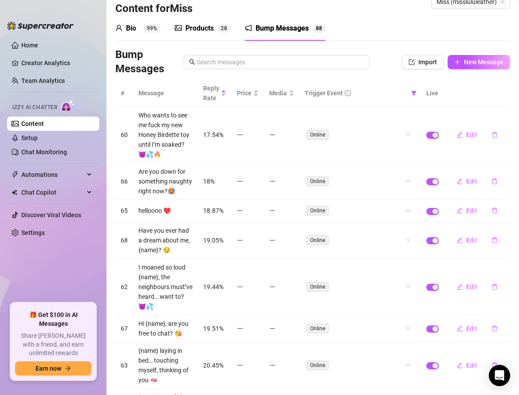
scroll to position [23, 0]
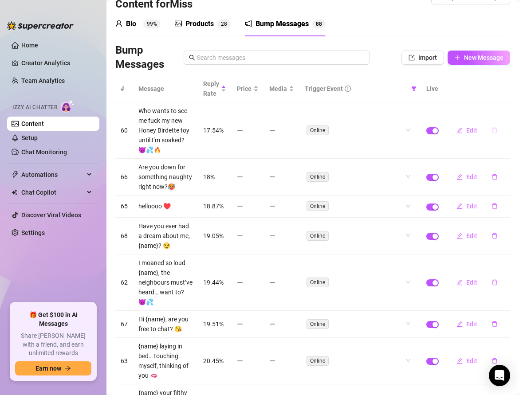
click at [494, 129] on icon "delete" at bounding box center [494, 130] width 6 height 6
click at [504, 108] on span "Yes" at bounding box center [504, 106] width 11 height 7
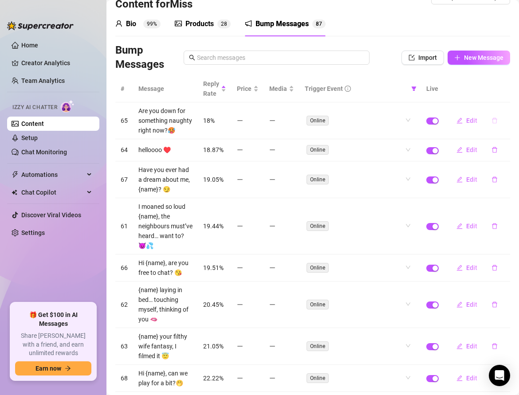
click at [495, 124] on button "button" at bounding box center [494, 121] width 20 height 14
click at [505, 100] on span "Yes" at bounding box center [504, 97] width 11 height 7
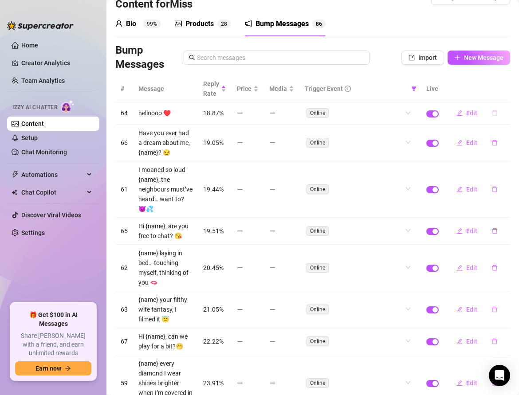
click at [496, 112] on icon "delete" at bounding box center [494, 113] width 6 height 6
click at [504, 90] on span "Yes" at bounding box center [504, 89] width 11 height 7
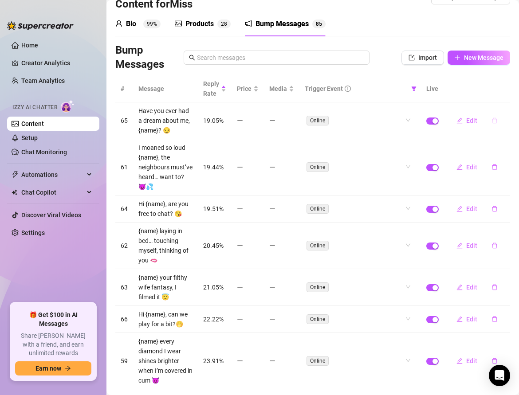
click at [495, 120] on icon "delete" at bounding box center [494, 121] width 6 height 6
click at [502, 97] on span "Yes" at bounding box center [504, 97] width 11 height 7
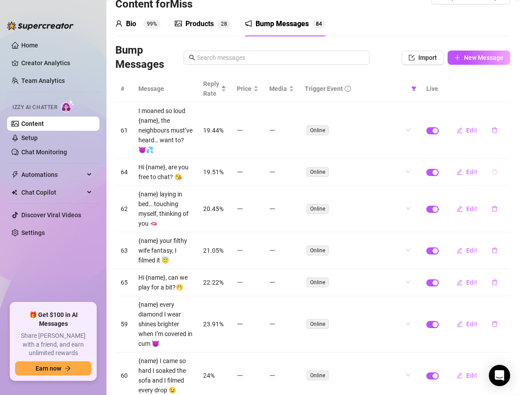
click at [491, 174] on button "button" at bounding box center [494, 172] width 20 height 14
click at [502, 153] on button "Yes" at bounding box center [503, 148] width 17 height 11
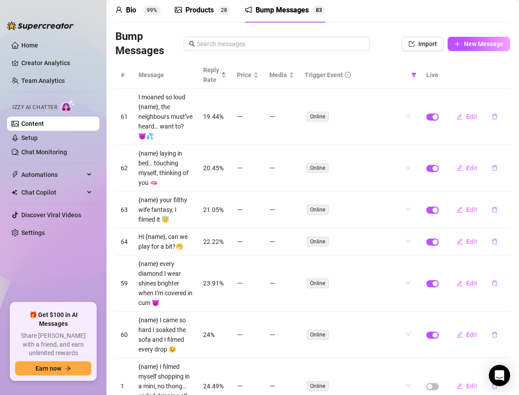
scroll to position [106, 0]
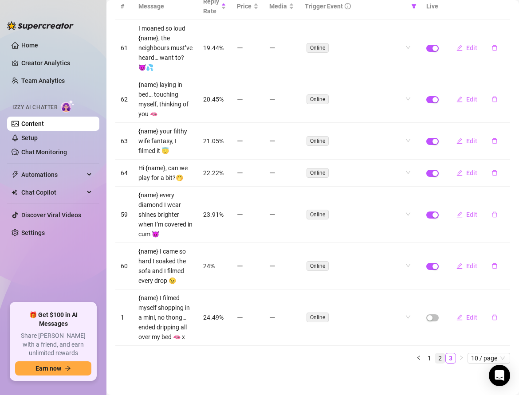
click at [440, 355] on link "2" at bounding box center [440, 359] width 10 height 10
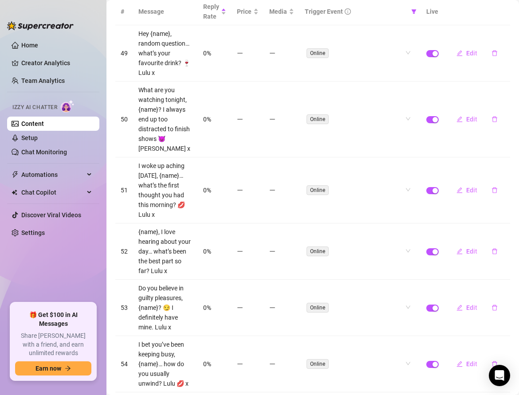
scroll to position [352, 0]
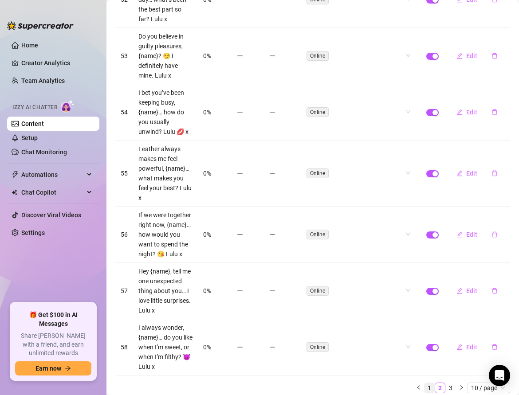
click at [431, 383] on link "1" at bounding box center [430, 388] width 10 height 10
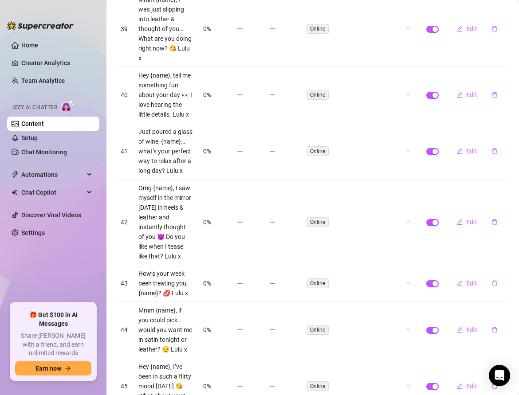
scroll to position [0, 0]
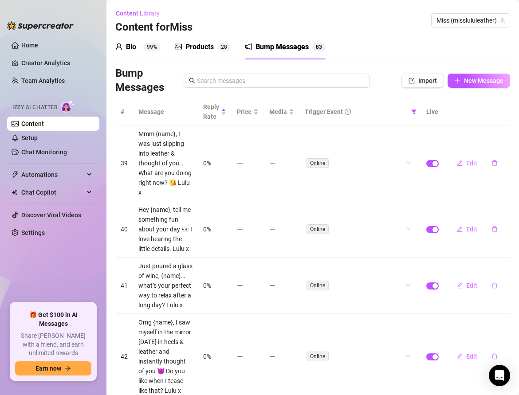
click at [466, 89] on div "Bump Messages Import New Message" at bounding box center [312, 81] width 395 height 28
click at [465, 84] on button "New Message" at bounding box center [479, 81] width 63 height 14
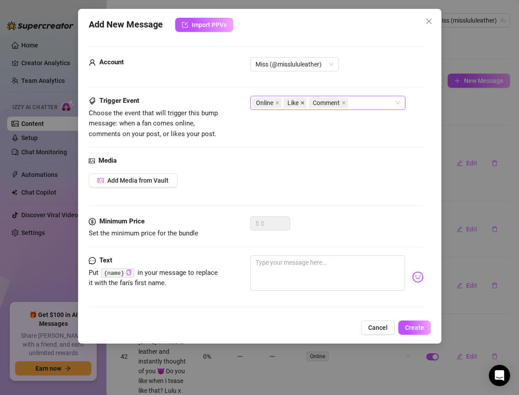
click at [300, 104] on icon "close" at bounding box center [302, 103] width 4 height 4
click at [318, 102] on icon "close" at bounding box center [318, 103] width 4 height 4
click at [273, 271] on textarea at bounding box center [327, 273] width 155 height 35
paste textarea "{name}, I slipped into my leather boots this morning and couldn’t stop thinking…"
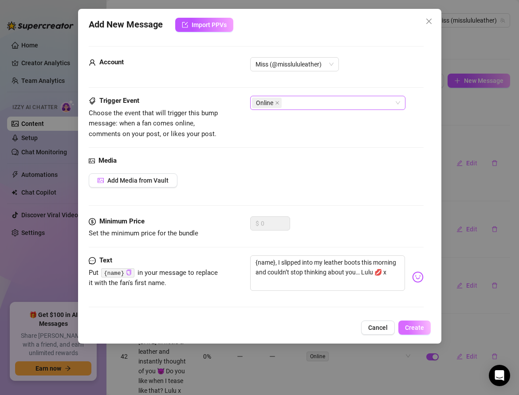
click at [408, 326] on span "Create" at bounding box center [414, 327] width 19 height 7
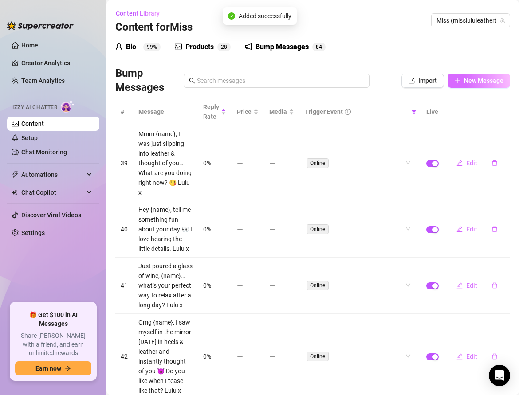
click at [470, 84] on span "New Message" at bounding box center [483, 80] width 39 height 7
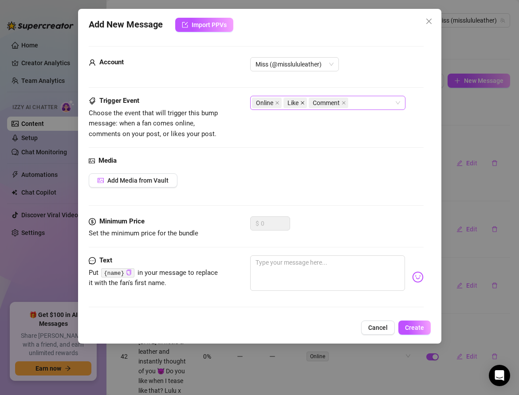
click at [301, 102] on icon "close" at bounding box center [303, 103] width 4 height 4
click at [318, 103] on icon "close" at bounding box center [318, 103] width 4 height 4
click at [278, 259] on textarea at bounding box center [327, 273] width 155 height 35
paste textarea "{name}, what’s the first thing that made you smile [DATE]? Lulu x"
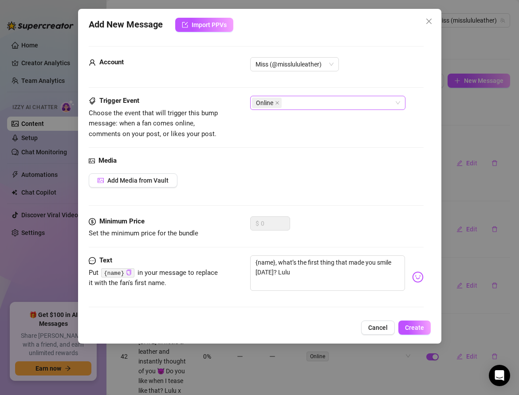
click at [421, 279] on img at bounding box center [418, 277] width 12 height 12
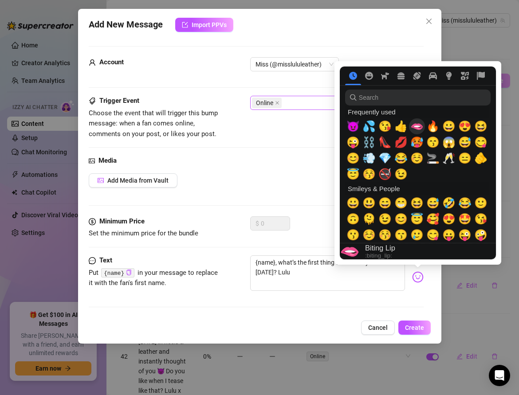
click at [413, 129] on span "🫦" at bounding box center [416, 126] width 13 height 12
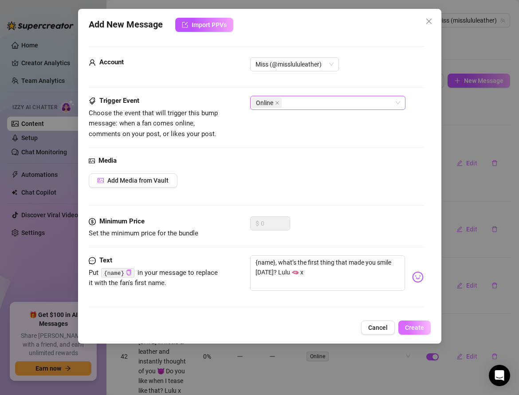
click at [412, 324] on span "Create" at bounding box center [414, 327] width 19 height 7
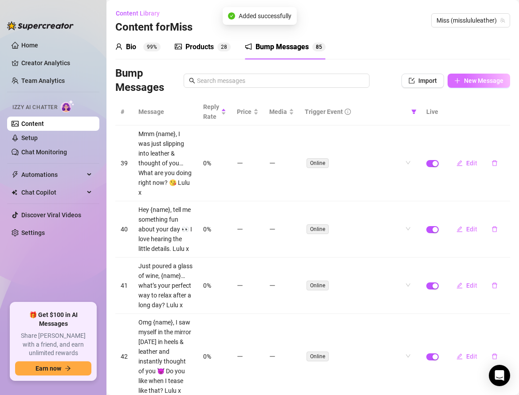
click at [468, 78] on span "New Message" at bounding box center [483, 80] width 39 height 7
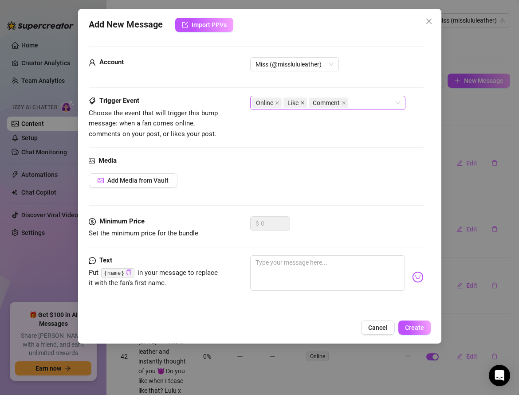
click at [303, 102] on icon "close" at bounding box center [302, 103] width 4 height 4
click at [318, 102] on icon "close" at bounding box center [319, 103] width 4 height 4
click at [280, 271] on textarea at bounding box center [327, 273] width 155 height 35
paste textarea "{name}, I love knowing little secrets… tell me something most people don’t know…"
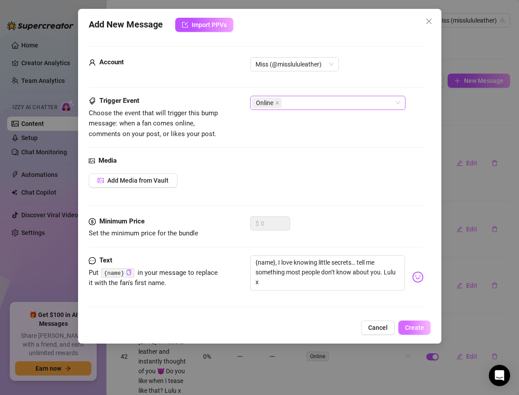
click at [407, 326] on span "Create" at bounding box center [414, 327] width 19 height 7
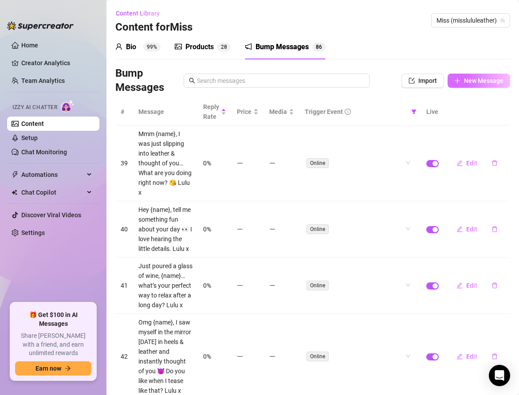
click at [466, 79] on span "New Message" at bounding box center [483, 80] width 39 height 7
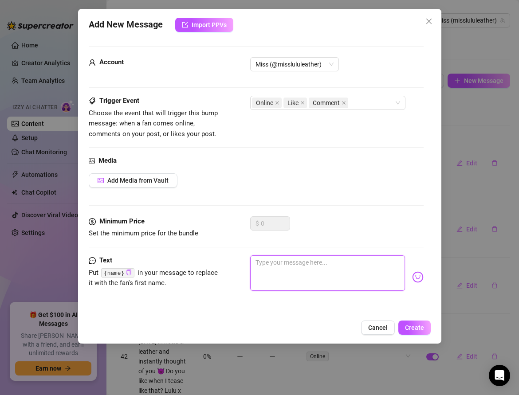
click at [255, 259] on textarea at bounding box center [327, 273] width 155 height 35
paste textarea "{name}, I just painted my nails to match my heels… would you like to see? Lulu x"
click at [300, 103] on icon "close" at bounding box center [302, 103] width 4 height 4
click at [319, 101] on icon "close" at bounding box center [318, 103] width 4 height 4
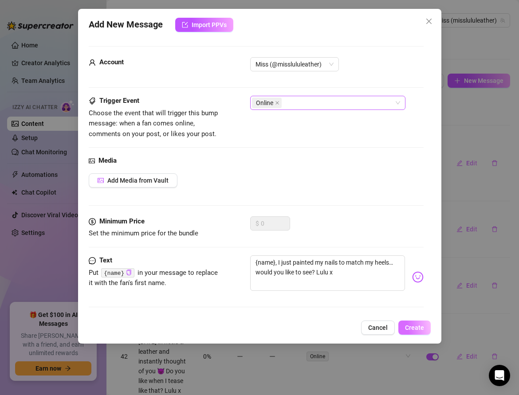
click at [409, 328] on span "Create" at bounding box center [414, 327] width 19 height 7
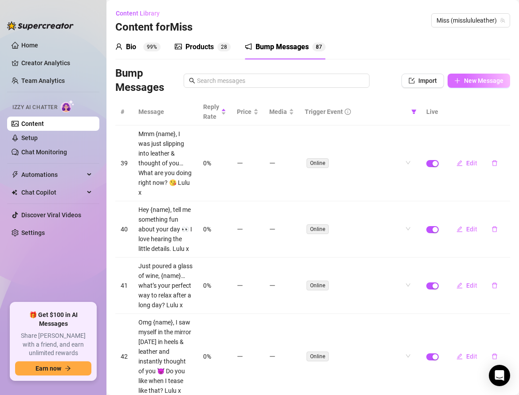
click at [469, 85] on button "New Message" at bounding box center [479, 81] width 63 height 14
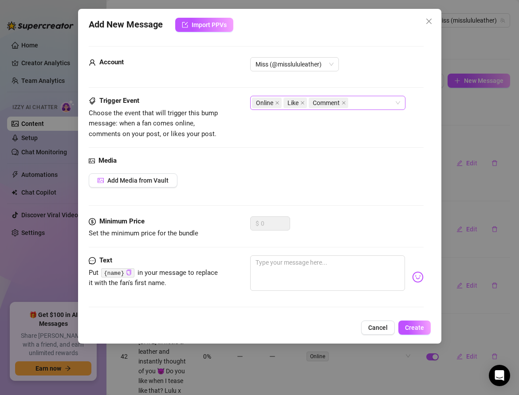
click at [305, 103] on span "Like" at bounding box center [295, 103] width 24 height 11
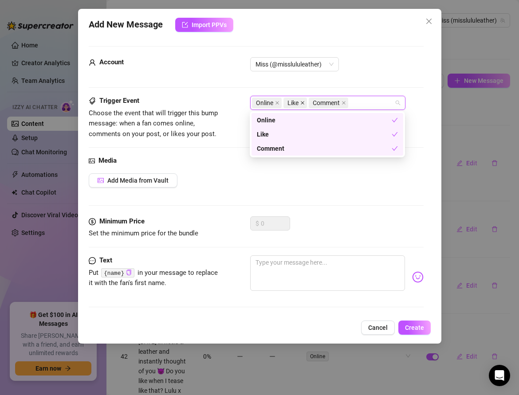
click at [303, 103] on icon "close" at bounding box center [302, 103] width 4 height 4
click at [318, 102] on icon "close" at bounding box center [318, 103] width 4 height 4
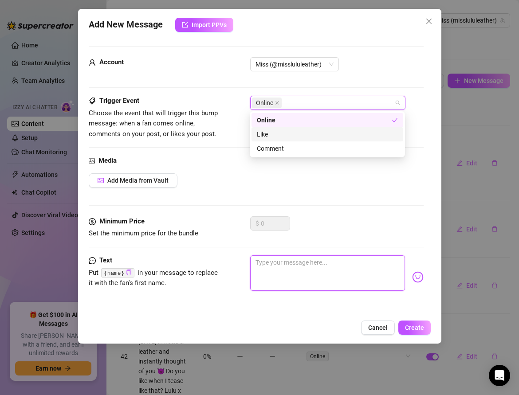
click at [290, 263] on textarea at bounding box center [327, 273] width 155 height 35
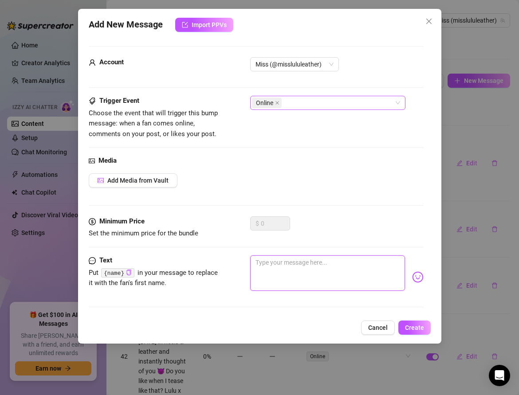
paste textarea "{name}, I poured a glass of red wine and I’m in such a spoiled mood tonight 😏 L…"
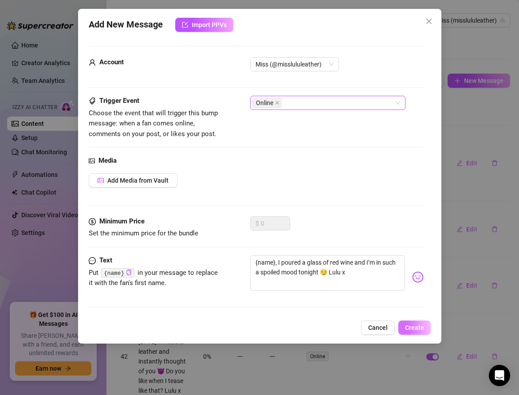
click at [410, 325] on span "Create" at bounding box center [414, 327] width 19 height 7
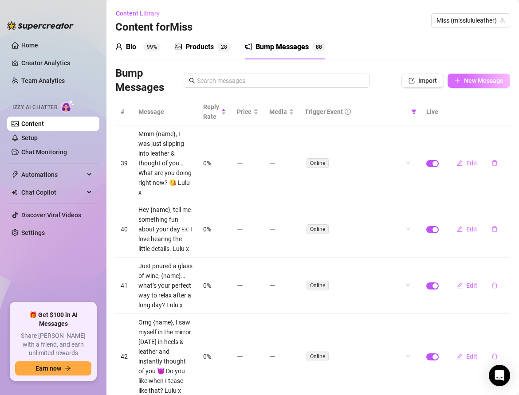
click at [474, 83] on span "New Message" at bounding box center [483, 80] width 39 height 7
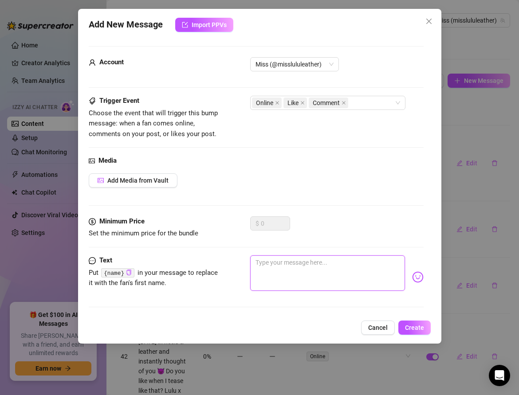
click at [297, 260] on textarea at bounding box center [327, 273] width 155 height 35
paste textarea "{name}, what’s your favorite way to spend a [DATE]? Mine’s in heels, lingerie &…"
click at [302, 101] on icon "close" at bounding box center [302, 103] width 4 height 4
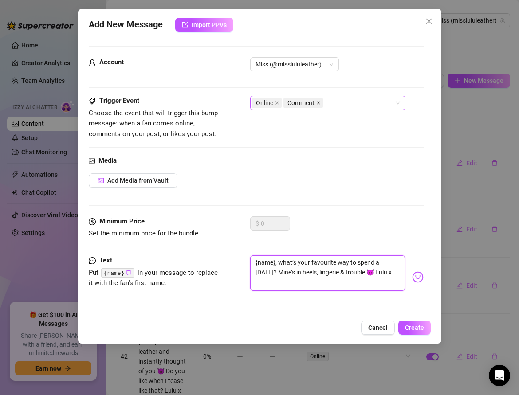
click at [318, 102] on icon "close" at bounding box center [318, 103] width 4 height 4
click at [408, 328] on span "Create" at bounding box center [414, 327] width 19 height 7
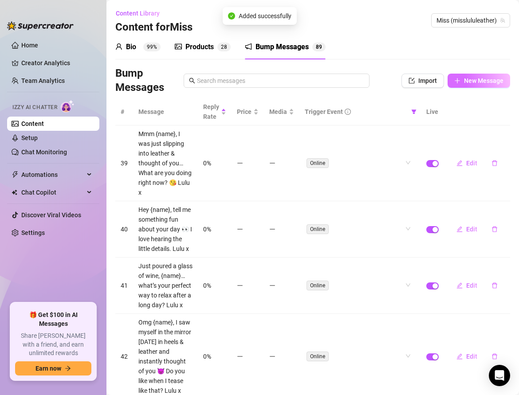
click at [462, 79] on button "New Message" at bounding box center [479, 81] width 63 height 14
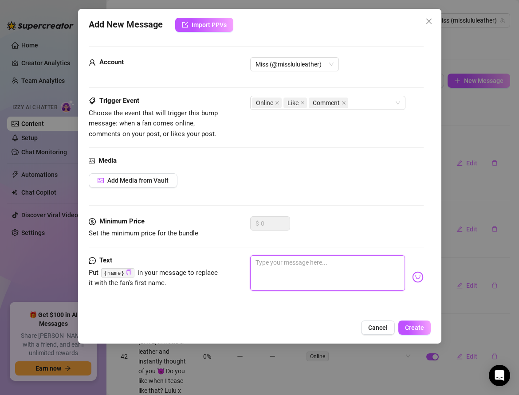
click at [259, 265] on textarea at bounding box center [327, 273] width 155 height 35
paste textarea "{name}, I caught myself daydreaming about you while slipping on my watch earlie…"
click at [303, 102] on icon "close" at bounding box center [302, 103] width 4 height 4
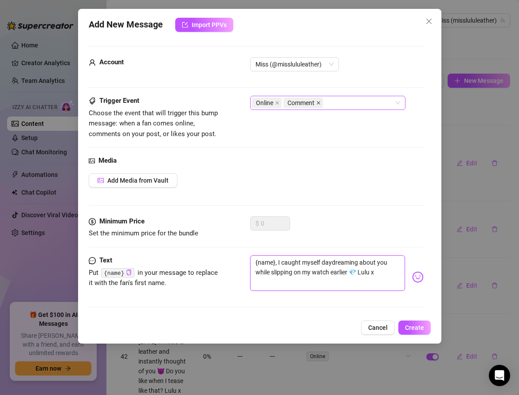
click at [317, 99] on span at bounding box center [318, 103] width 4 height 10
click at [416, 325] on span "Create" at bounding box center [414, 327] width 19 height 7
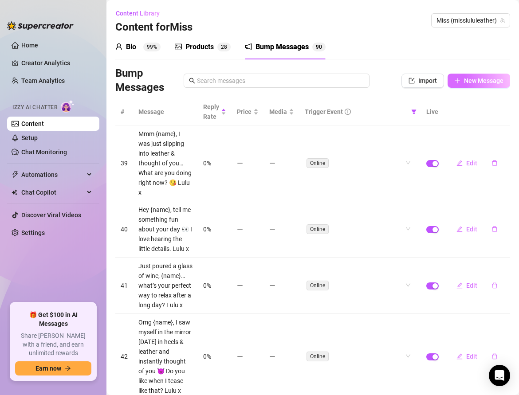
click at [467, 83] on span "New Message" at bounding box center [483, 80] width 39 height 7
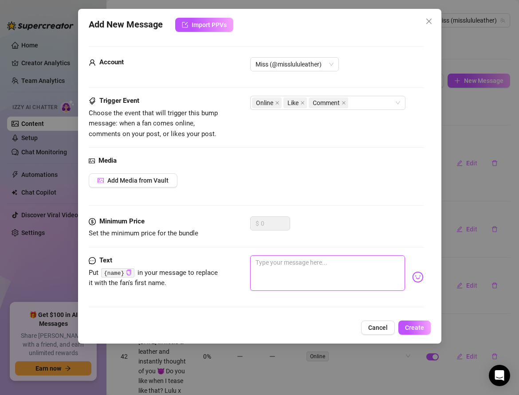
click at [256, 263] on textarea at bounding box center [327, 273] width 155 height 35
paste textarea "{name}, tell me honestly… do you like satin as much as you like leather on me? …"
click at [301, 101] on icon "close" at bounding box center [302, 103] width 4 height 4
click at [318, 105] on span at bounding box center [318, 103] width 4 height 10
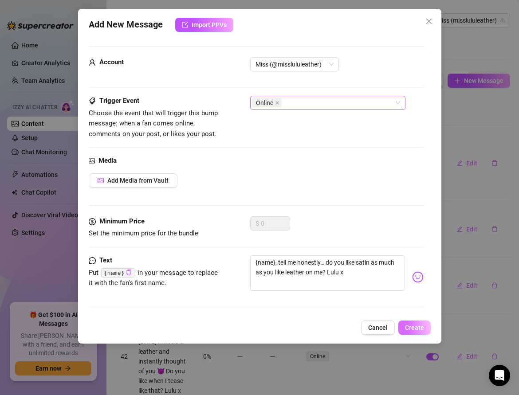
click at [409, 326] on span "Create" at bounding box center [414, 327] width 19 height 7
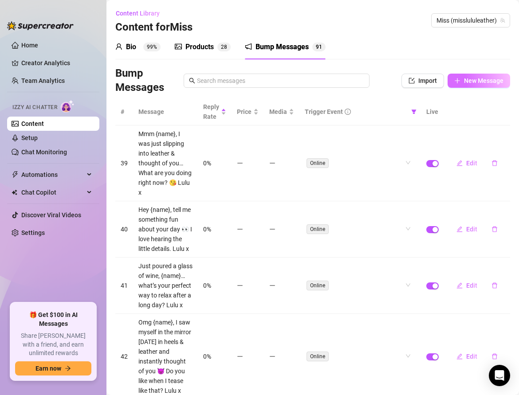
click at [460, 78] on icon "plus" at bounding box center [457, 81] width 6 height 6
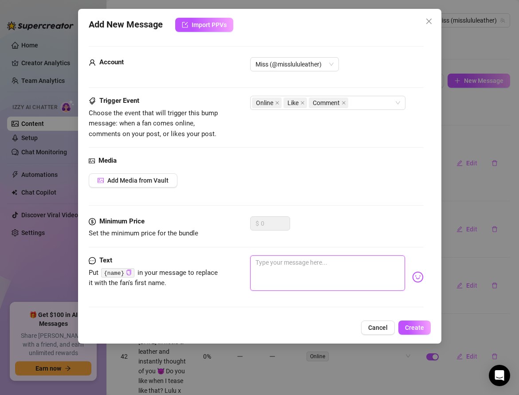
click at [275, 273] on textarea at bounding box center [327, 273] width 155 height 35
paste textarea "{name}, I can’t decide what’s filthier — my mind or my outfit tonight 👀 [PERSON…"
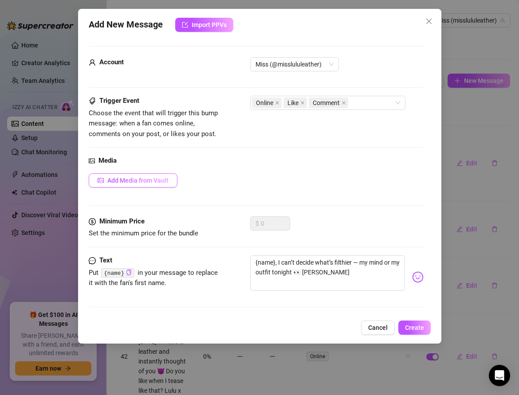
click at [102, 181] on icon "picture" at bounding box center [100, 181] width 5 height 2
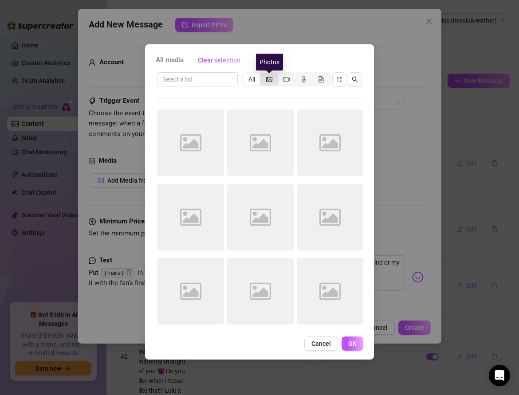
click at [268, 79] on icon "picture" at bounding box center [269, 79] width 6 height 6
click at [263, 75] on input "segmented control" at bounding box center [263, 75] width 0 height 0
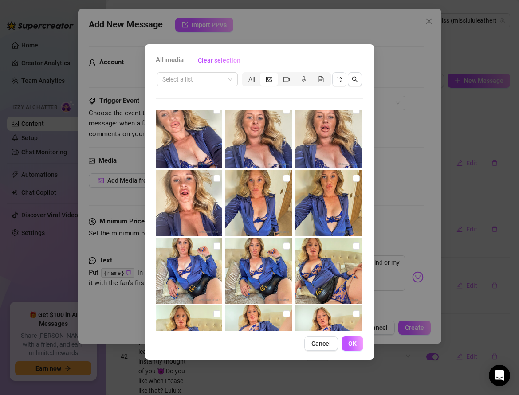
scroll to position [260, 0]
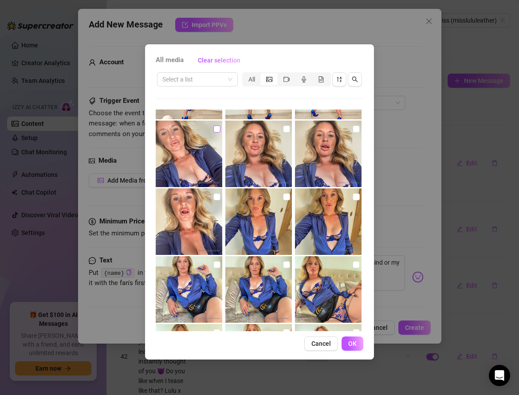
click at [216, 130] on input "checkbox" at bounding box center [216, 129] width 7 height 7
click at [355, 342] on span "OK" at bounding box center [352, 343] width 8 height 7
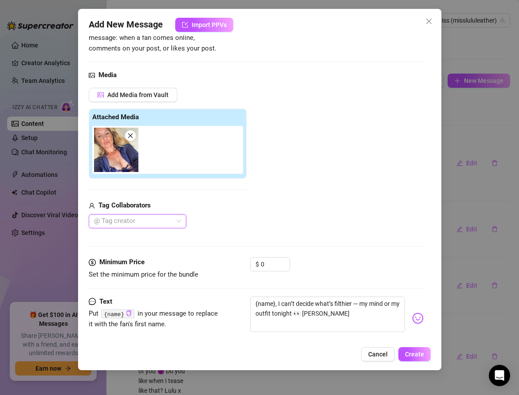
scroll to position [98, 0]
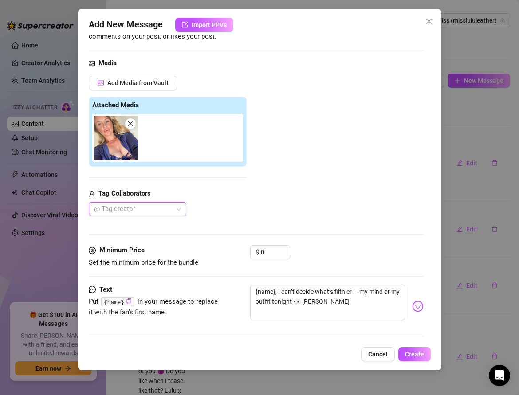
click at [128, 124] on icon "close" at bounding box center [130, 124] width 6 height 6
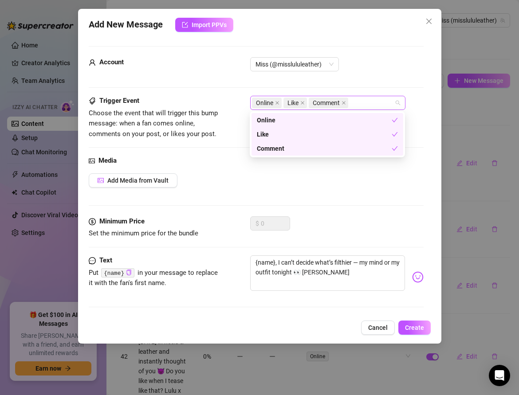
click at [304, 104] on span "Like" at bounding box center [295, 103] width 24 height 11
click at [302, 103] on icon "close" at bounding box center [302, 103] width 4 height 4
click at [319, 101] on icon "close" at bounding box center [318, 103] width 4 height 4
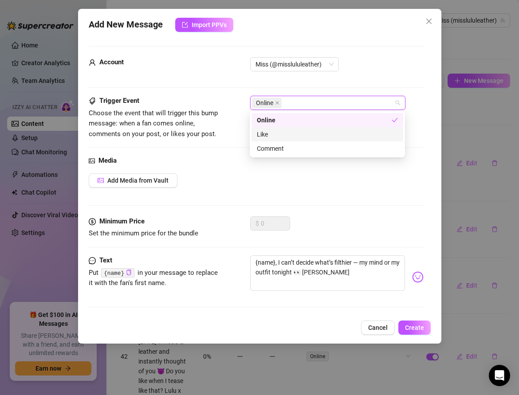
click at [353, 201] on div "Media Add Media from Vault" at bounding box center [256, 186] width 335 height 61
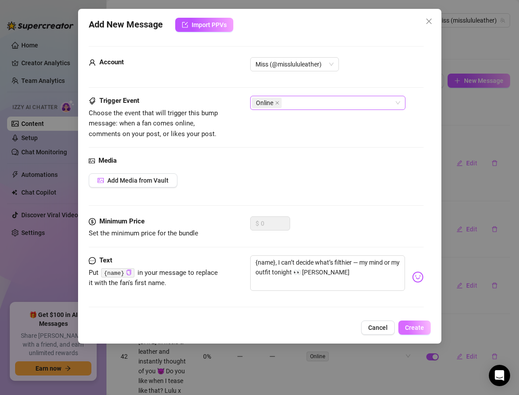
click at [412, 328] on span "Create" at bounding box center [414, 327] width 19 height 7
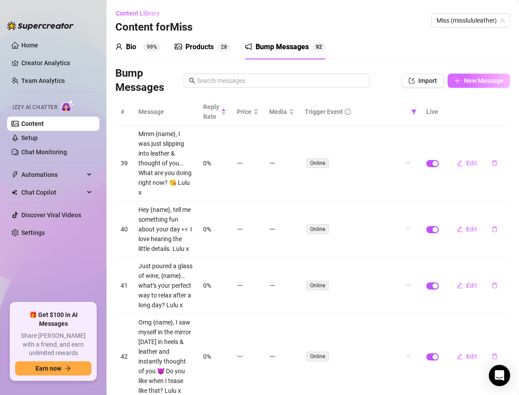
click at [465, 76] on button "New Message" at bounding box center [479, 81] width 63 height 14
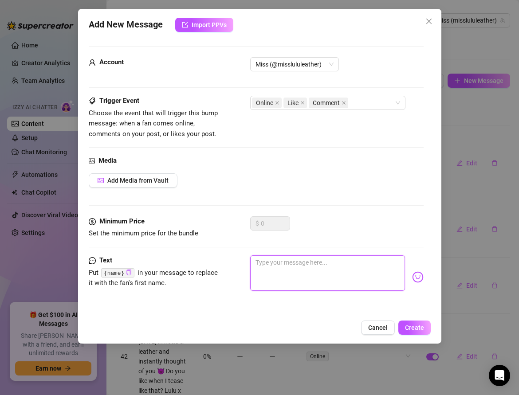
click at [303, 267] on textarea at bounding box center [327, 273] width 155 height 35
paste textarea "{name}, I love hearing men talk about their passions… what’s yours? Lulu x"
click at [302, 101] on icon "close" at bounding box center [302, 103] width 4 height 4
click at [319, 99] on span at bounding box center [318, 103] width 4 height 10
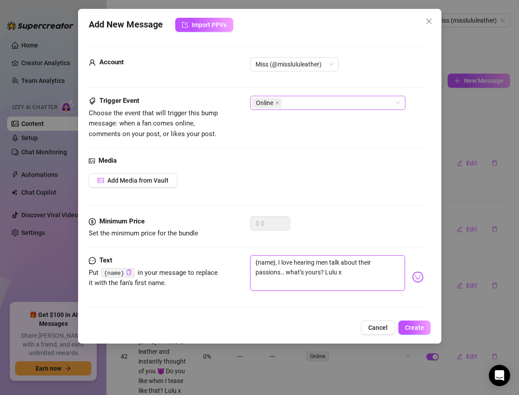
click at [337, 271] on textarea "{name}, I love hearing men talk about their passions… what’s yours? Lulu x" at bounding box center [327, 273] width 155 height 35
click at [406, 324] on span "Create" at bounding box center [414, 327] width 19 height 7
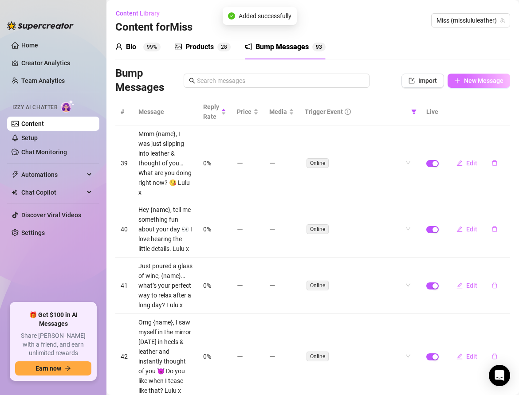
click at [461, 86] on button "New Message" at bounding box center [479, 81] width 63 height 14
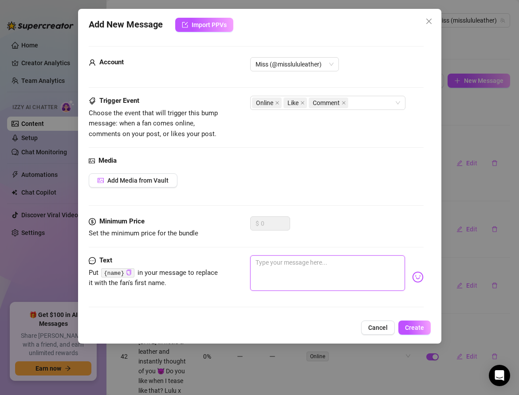
click at [272, 268] on textarea at bounding box center [327, 273] width 155 height 35
paste textarea "{name}, I’m stretched out on my bed in heels… just curious, what are you wearin…"
click at [381, 271] on textarea "{name}, I’m stretched out on my bed in heels… just curious, what are you wearin…" at bounding box center [327, 273] width 155 height 35
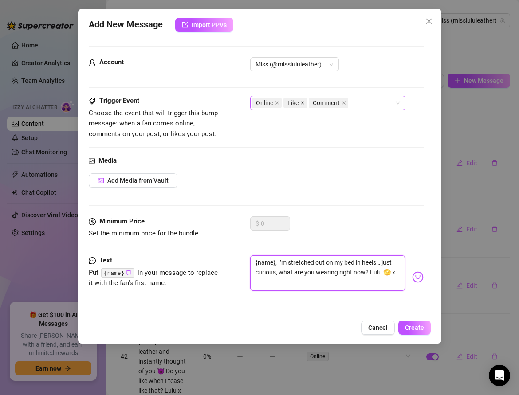
click at [300, 103] on icon "close" at bounding box center [302, 103] width 4 height 4
click at [316, 102] on icon "close" at bounding box center [318, 103] width 4 height 4
click at [403, 324] on button "Create" at bounding box center [414, 328] width 32 height 14
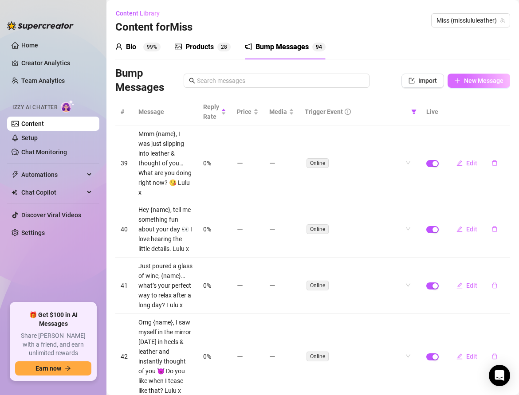
click at [463, 85] on button "New Message" at bounding box center [479, 81] width 63 height 14
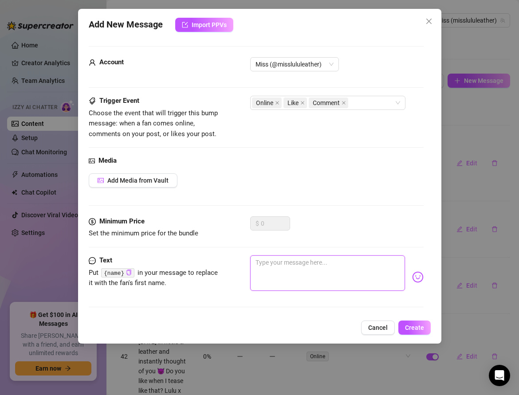
click at [266, 258] on textarea at bounding box center [327, 273] width 155 height 35
paste textarea "{name}, do you believe women should always be spoiled? Because I do 😘 Lulu x"
click at [302, 101] on icon "close" at bounding box center [302, 103] width 4 height 4
click at [316, 102] on icon "close" at bounding box center [318, 103] width 4 height 4
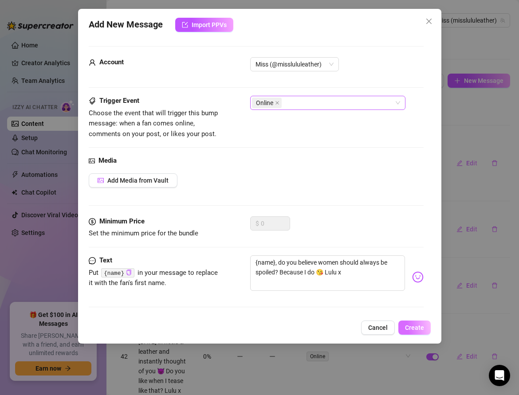
click at [409, 326] on span "Create" at bounding box center [414, 327] width 19 height 7
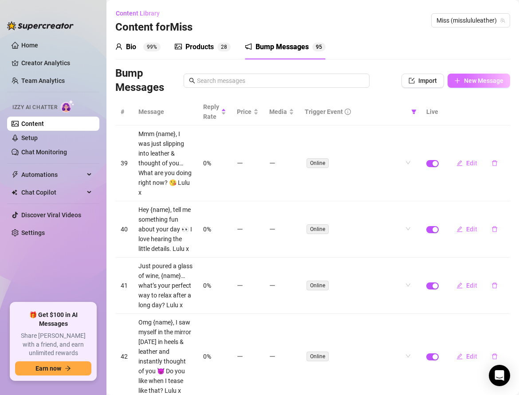
click at [470, 81] on span "New Message" at bounding box center [483, 80] width 39 height 7
click at [471, 81] on span "New Message" at bounding box center [483, 80] width 39 height 7
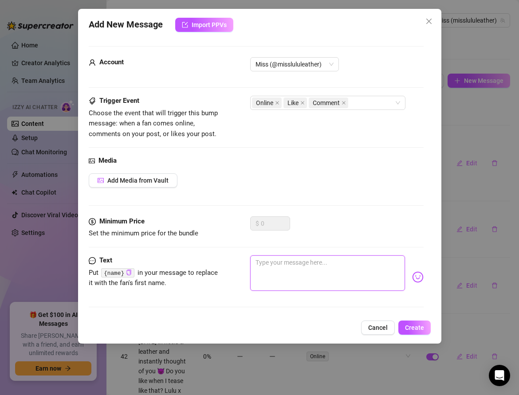
click at [262, 264] on textarea at bounding box center [327, 273] width 155 height 35
paste textarea "{name}, I want to know something… do you like when I tease you slow, or when I …"
click at [292, 279] on textarea "{name}, I want to know something… do you like it when I tease you slowly, or wh…" at bounding box center [327, 273] width 155 height 35
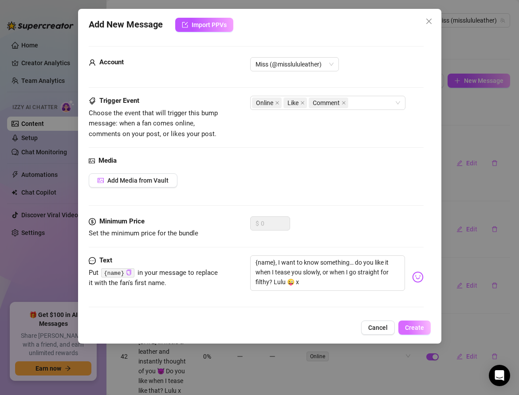
click at [406, 324] on span "Create" at bounding box center [414, 327] width 19 height 7
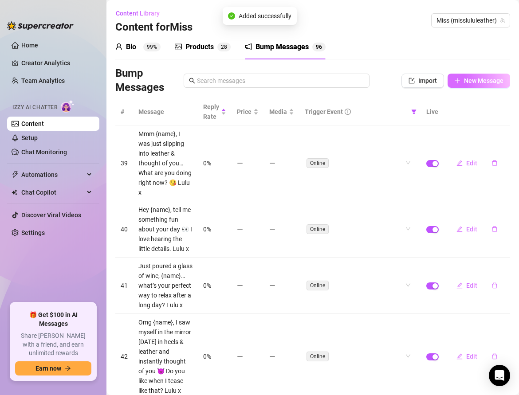
click at [460, 83] on icon "plus" at bounding box center [457, 81] width 6 height 6
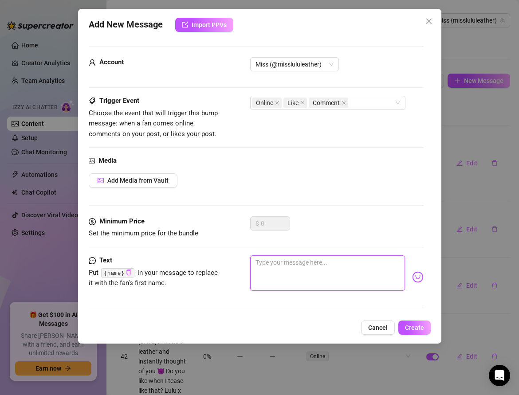
click at [268, 268] on textarea at bounding box center [327, 273] width 155 height 35
paste textarea "{name}, I had such a long day, but imagining your hands on me makes it worth it…"
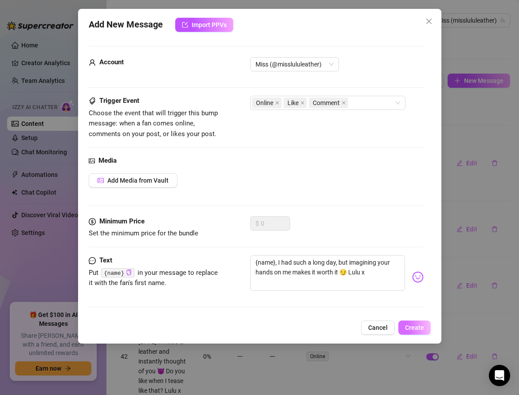
click at [405, 322] on button "Create" at bounding box center [414, 328] width 32 height 14
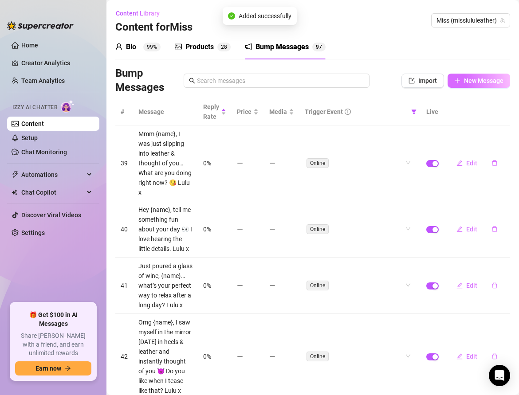
click at [466, 77] on span "New Message" at bounding box center [483, 80] width 39 height 7
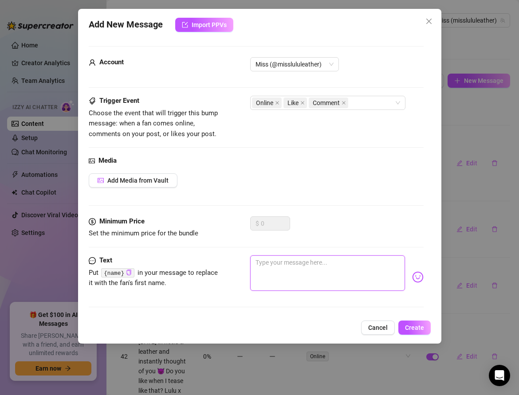
click at [271, 269] on textarea at bounding box center [327, 273] width 155 height 35
paste textarea "{name}, if I whispered something filthy in your ear right now, what would you w…"
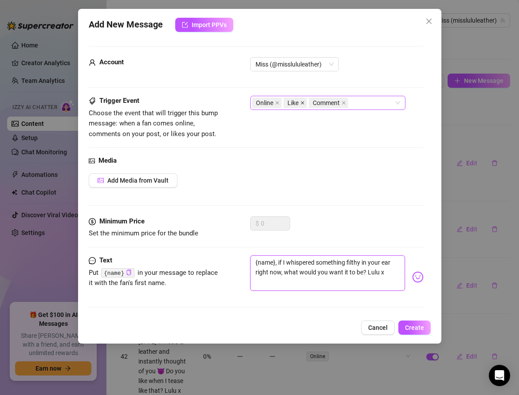
click at [302, 102] on icon "close" at bounding box center [303, 103] width 4 height 4
click at [319, 101] on icon "close" at bounding box center [318, 103] width 4 height 4
click at [377, 271] on textarea "{name}, if I whispered something filthy in your ear right now, what would you w…" at bounding box center [327, 273] width 155 height 35
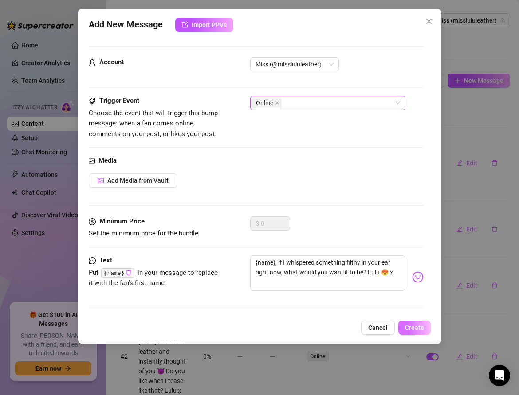
click at [420, 326] on span "Create" at bounding box center [414, 327] width 19 height 7
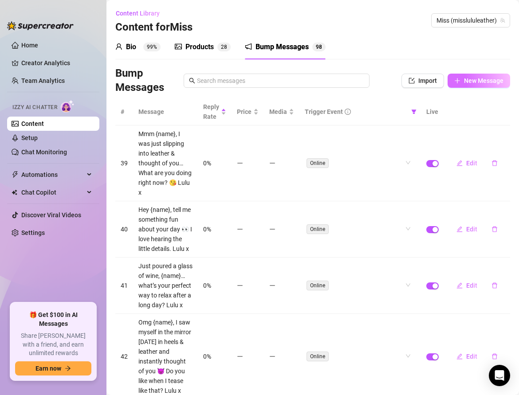
click at [465, 81] on span "New Message" at bounding box center [483, 80] width 39 height 7
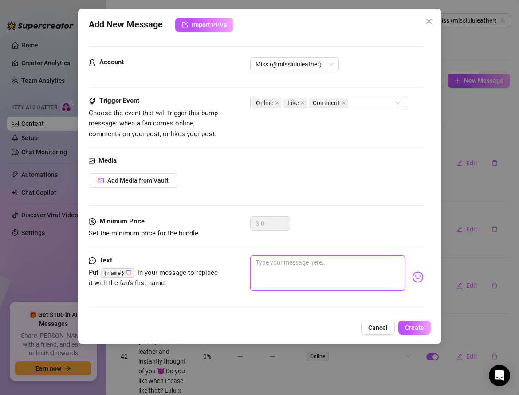
click at [282, 268] on textarea at bounding box center [327, 273] width 155 height 35
paste textarea "{name}, do you want me to be your sweet housewife tonight, or your filthy leath…"
click at [301, 102] on icon "close" at bounding box center [303, 103] width 4 height 4
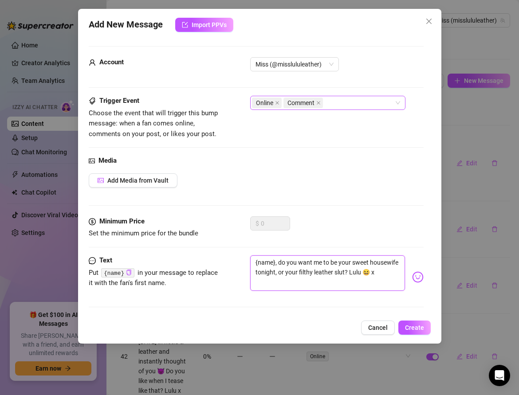
click at [315, 103] on span "Comment" at bounding box center [302, 103] width 39 height 11
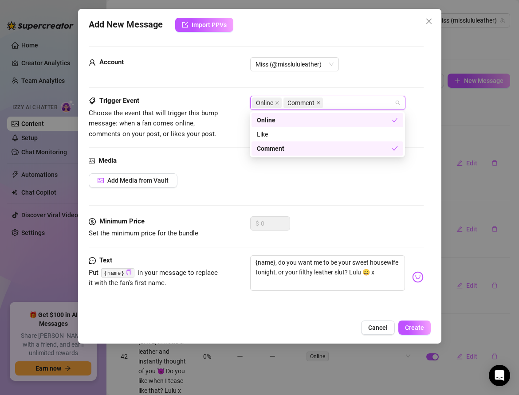
click at [319, 103] on icon "close" at bounding box center [318, 103] width 4 height 4
click at [309, 217] on div "$ 0" at bounding box center [336, 227] width 173 height 22
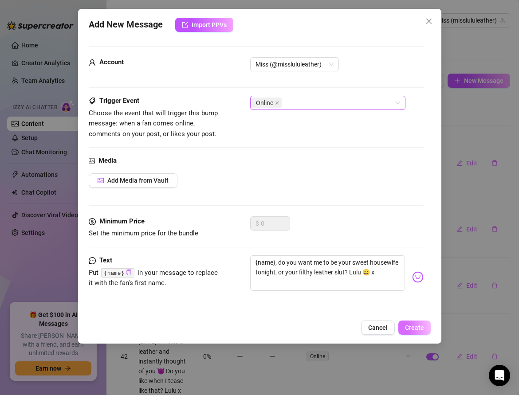
click at [413, 322] on button "Create" at bounding box center [414, 328] width 32 height 14
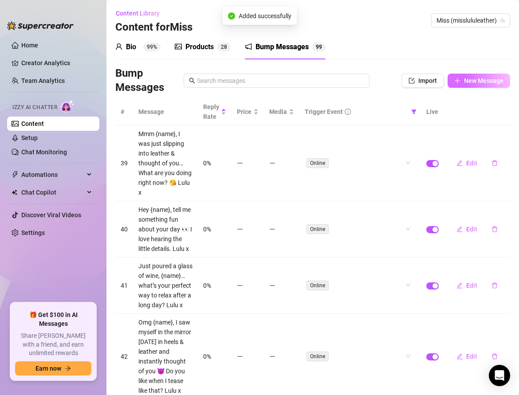
click at [467, 76] on button "New Message" at bounding box center [479, 81] width 63 height 14
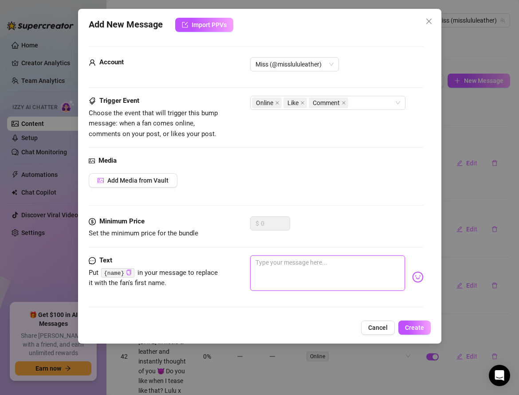
click at [267, 260] on textarea at bounding box center [327, 273] width 155 height 35
paste textarea "{name}, I just caught myself moaning while putting on lipstick… I swear I can’t…"
click at [303, 101] on icon "close" at bounding box center [302, 103] width 4 height 4
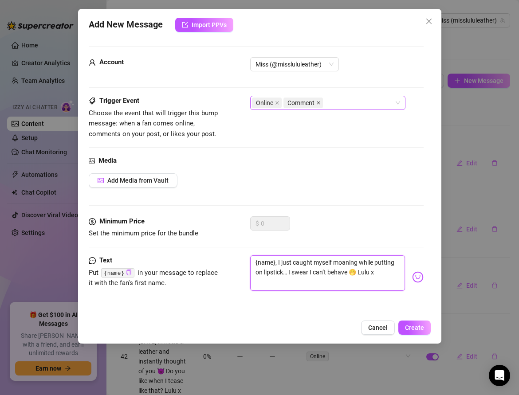
click at [316, 102] on icon "close" at bounding box center [318, 103] width 4 height 4
click at [407, 326] on span "Create" at bounding box center [414, 327] width 19 height 7
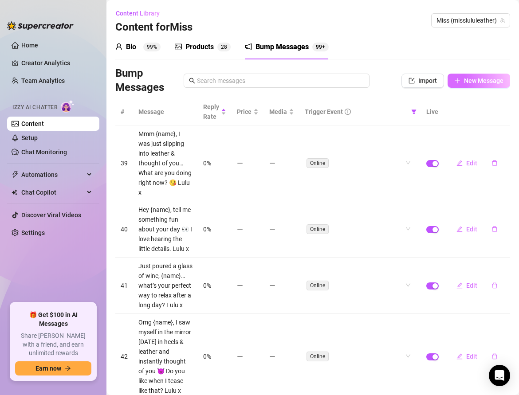
click at [460, 80] on icon "plus" at bounding box center [457, 81] width 6 height 6
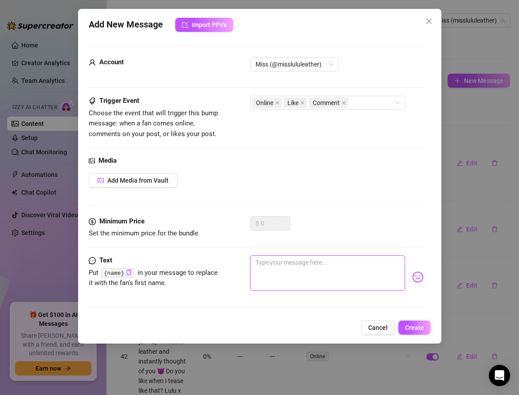
click at [255, 256] on textarea at bounding box center [327, 273] width 155 height 35
paste textarea "{name}, nothing excites me more than a man who knows what he wants… what do you…"
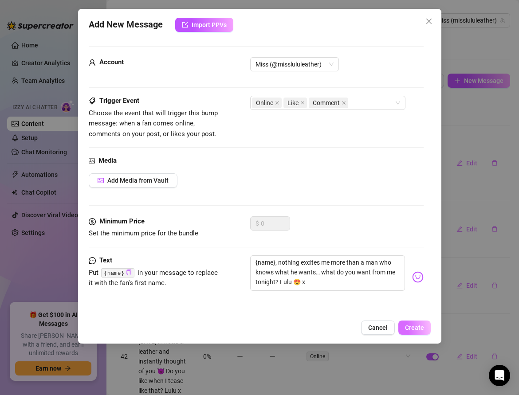
click at [405, 324] on span "Create" at bounding box center [414, 327] width 19 height 7
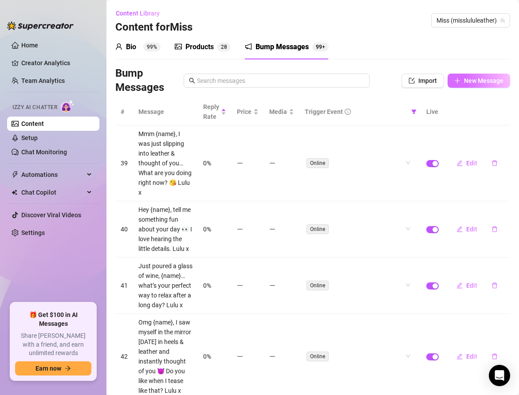
click at [469, 84] on span "New Message" at bounding box center [483, 80] width 39 height 7
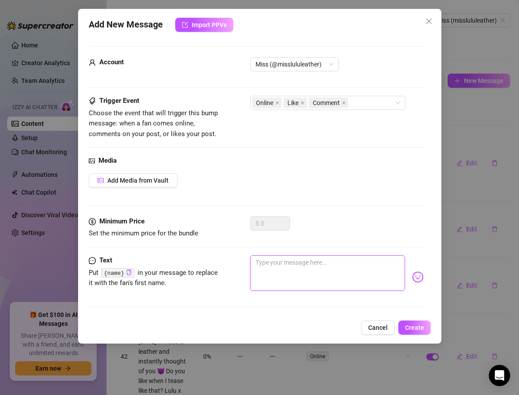
click at [267, 271] on textarea at bounding box center [327, 273] width 155 height 35
paste textarea "{name}, would you rather see me sipping champagne in lingerie, or dripping wet …"
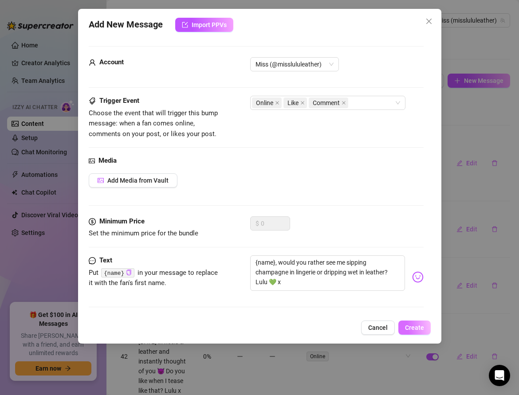
click at [416, 328] on span "Create" at bounding box center [414, 327] width 19 height 7
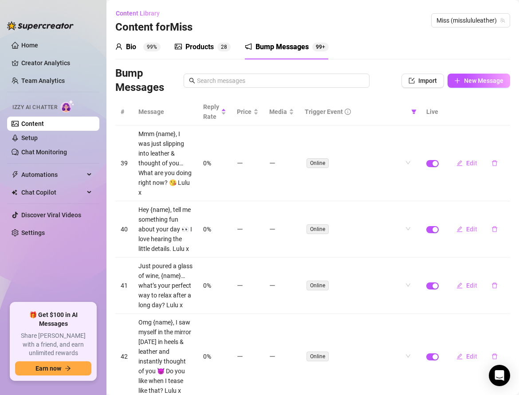
click at [205, 44] on div "Products" at bounding box center [199, 47] width 28 height 11
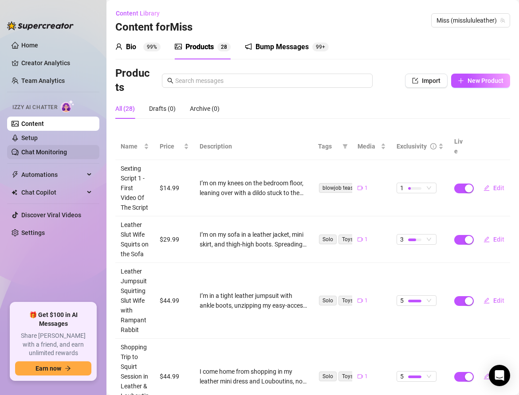
click at [43, 151] on link "Chat Monitoring" at bounding box center [44, 152] width 46 height 7
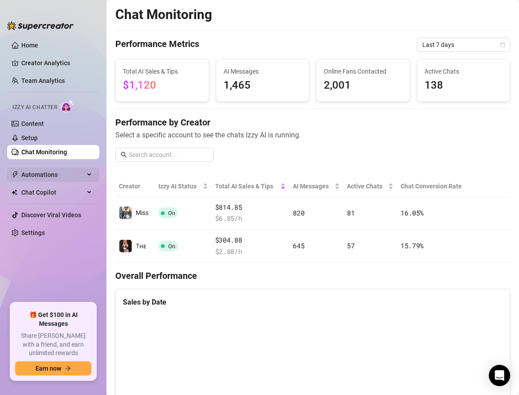
click at [40, 175] on span "Automations" at bounding box center [52, 175] width 63 height 14
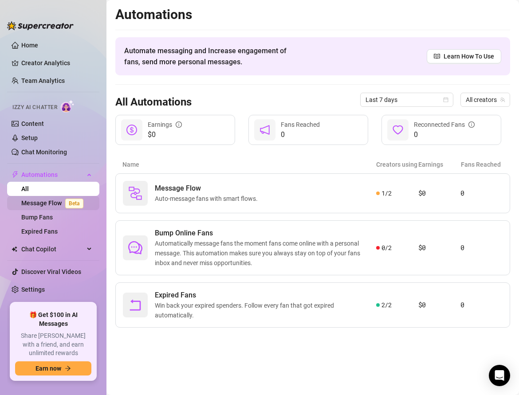
click at [38, 200] on link "Message Flow Beta" at bounding box center [54, 203] width 66 height 7
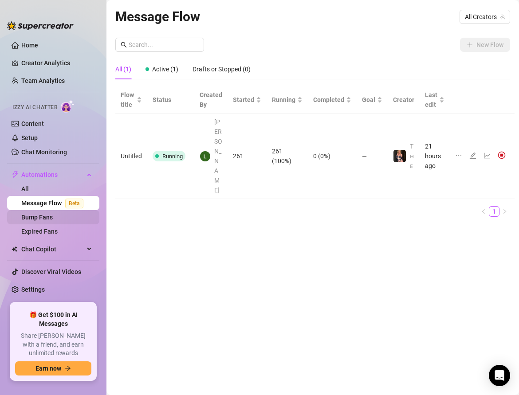
click at [39, 214] on link "Bump Fans" at bounding box center [36, 217] width 31 height 7
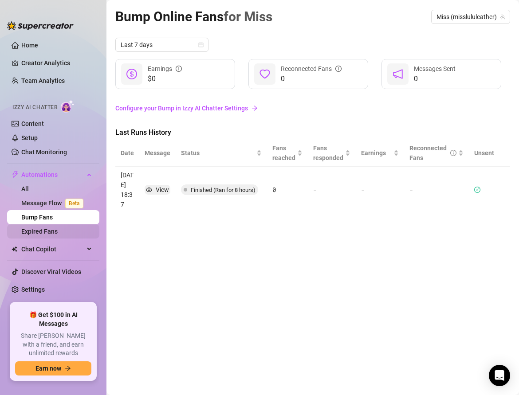
click at [39, 232] on link "Expired Fans" at bounding box center [39, 231] width 36 height 7
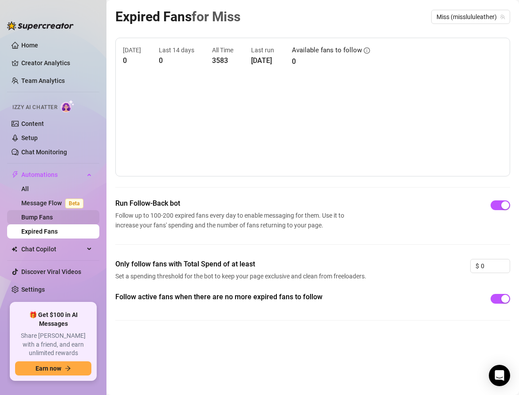
click at [39, 220] on link "Bump Fans" at bounding box center [36, 217] width 31 height 7
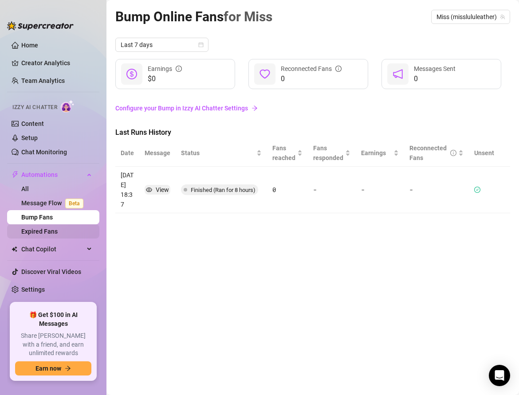
click at [39, 232] on link "Expired Fans" at bounding box center [39, 231] width 36 height 7
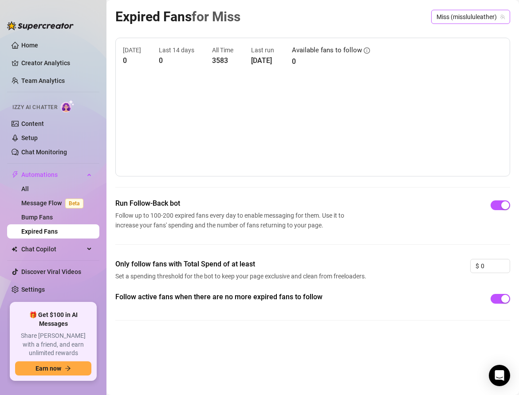
click at [447, 14] on span "Miss (misslululeather)" at bounding box center [470, 16] width 68 height 13
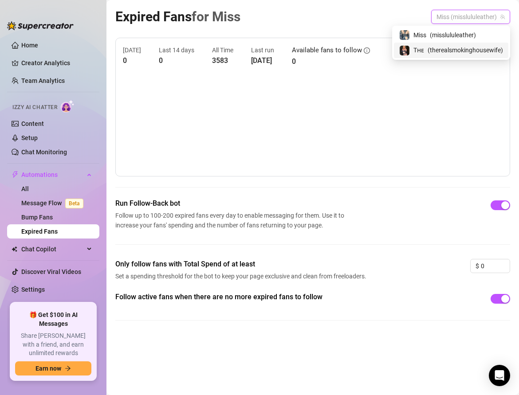
click at [445, 53] on span "( therealsmokinghousewife )" at bounding box center [465, 50] width 75 height 10
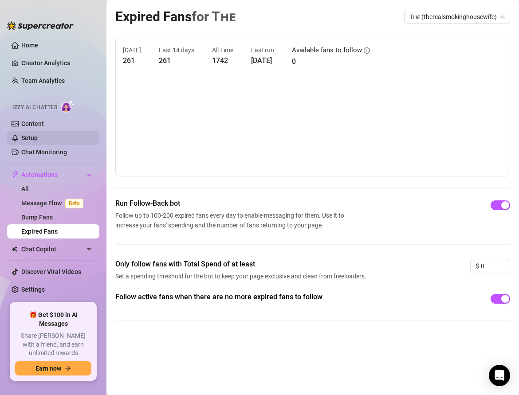
click at [38, 141] on link "Setup" at bounding box center [29, 137] width 16 height 7
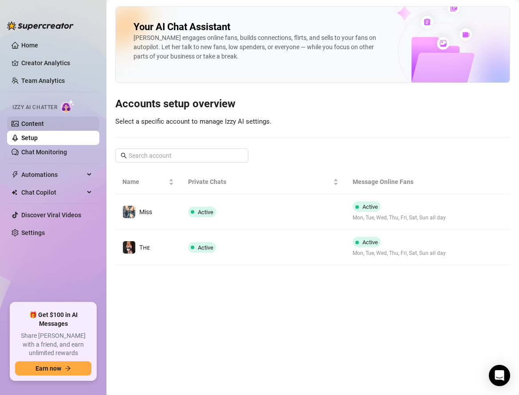
click at [28, 122] on link "Content" at bounding box center [32, 123] width 23 height 7
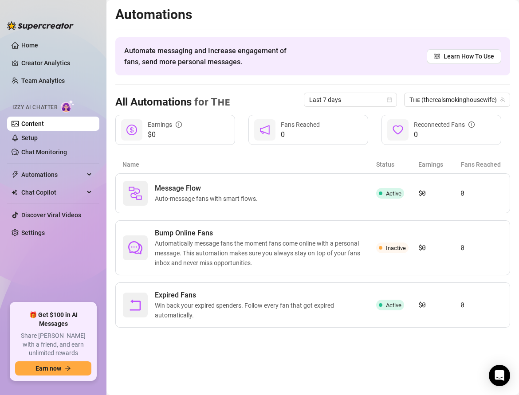
click at [35, 126] on link "Content" at bounding box center [32, 123] width 23 height 7
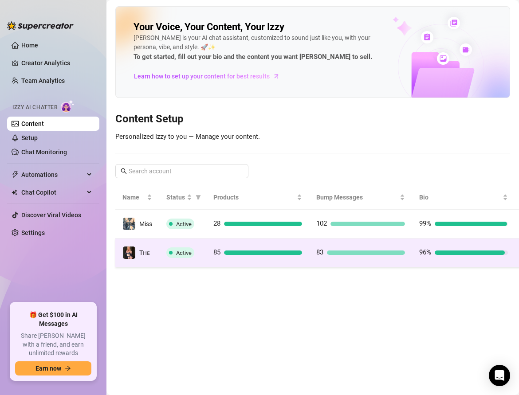
scroll to position [0, 24]
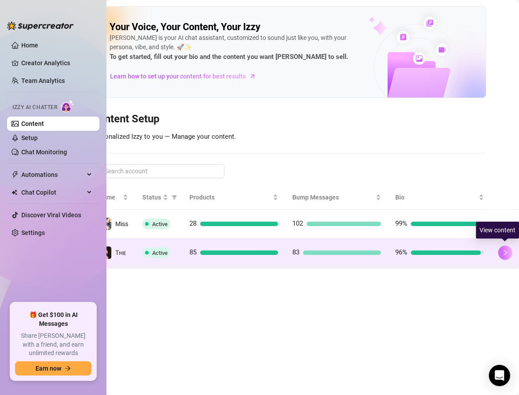
click at [503, 251] on icon "right" at bounding box center [505, 253] width 6 height 6
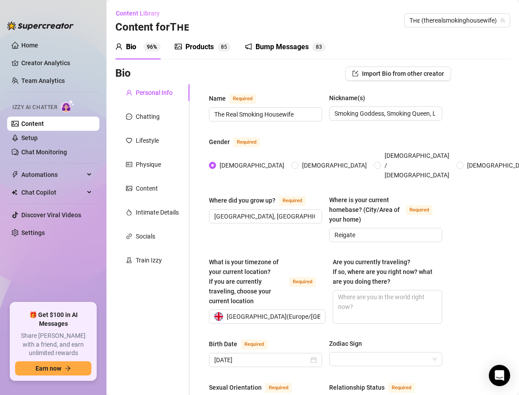
click at [197, 46] on div "Products" at bounding box center [199, 47] width 28 height 11
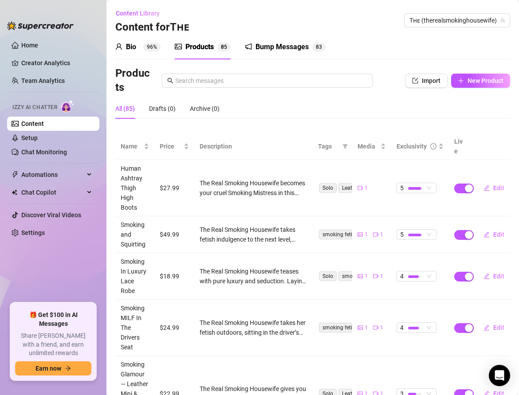
click at [277, 47] on div "Bump Messages" at bounding box center [282, 47] width 53 height 11
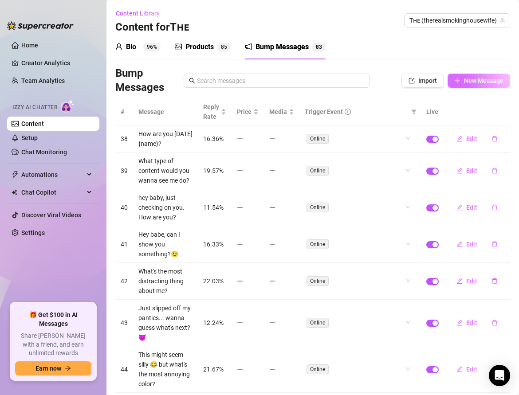
click at [479, 81] on span "New Message" at bounding box center [483, 80] width 39 height 7
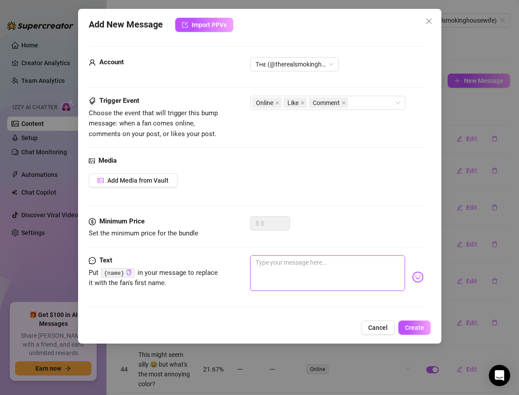
click at [273, 266] on textarea at bounding box center [327, 273] width 155 height 35
paste textarea "{name}, just lit up in my leather mini… it feels so good crossing my legs and w…"
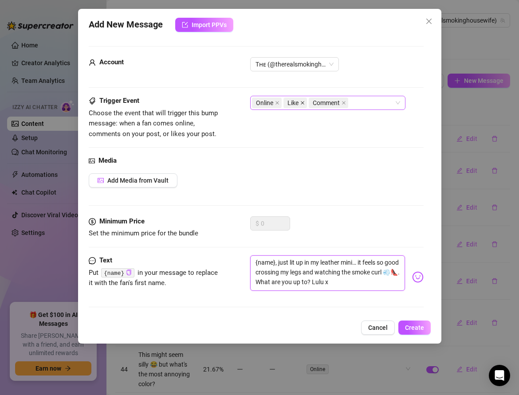
click at [301, 102] on icon "close" at bounding box center [302, 103] width 4 height 4
click at [318, 102] on icon "close" at bounding box center [319, 103] width 4 height 4
click at [401, 323] on button "Create" at bounding box center [414, 328] width 32 height 14
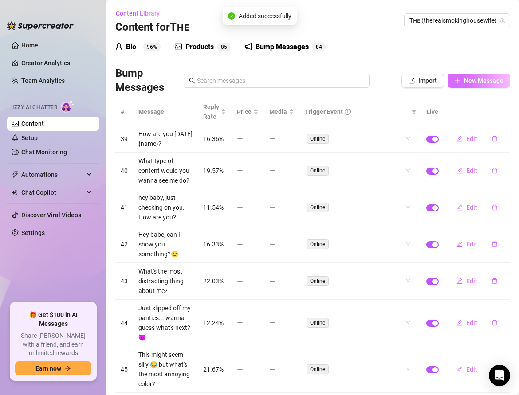
click at [459, 78] on icon "plus" at bounding box center [457, 81] width 6 height 6
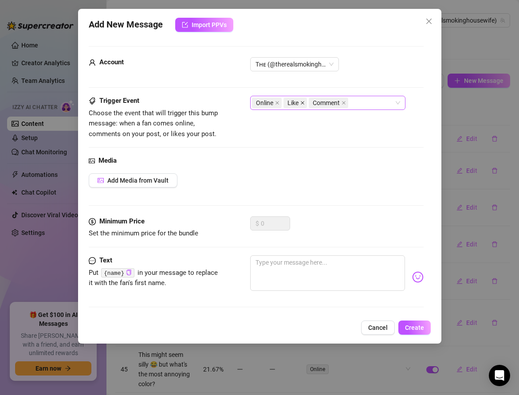
click at [302, 102] on icon "close" at bounding box center [302, 103] width 4 height 4
click at [319, 101] on icon "close" at bounding box center [318, 103] width 4 height 4
click at [279, 276] on textarea at bounding box center [327, 273] width 155 height 35
paste textarea "{name}, I’m dangling a cigarette from my lips while I slip into my leather boot…"
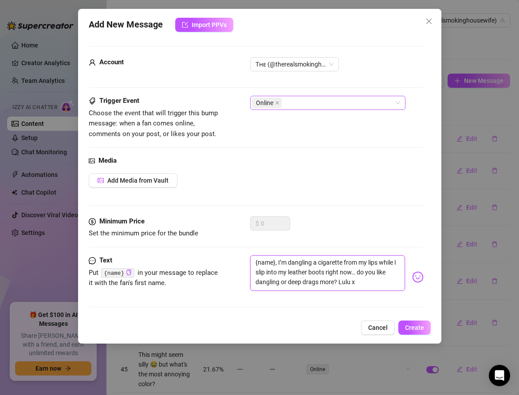
click at [355, 279] on textarea "{name}, I’m dangling a cigarette from my lips while I slip into my leather boot…" at bounding box center [327, 273] width 155 height 35
click at [408, 326] on span "Create" at bounding box center [414, 327] width 19 height 7
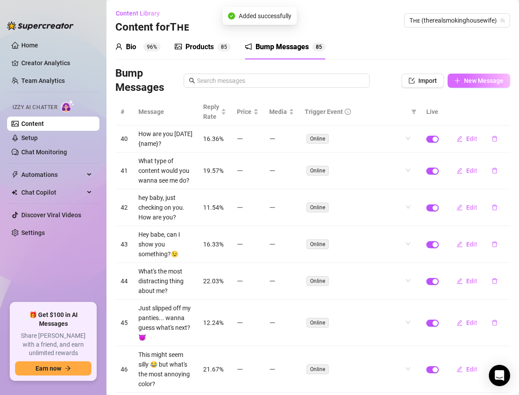
click at [474, 80] on span "New Message" at bounding box center [483, 80] width 39 height 7
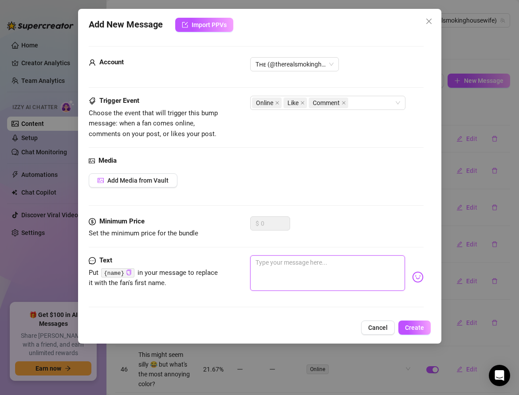
click at [275, 263] on textarea at bounding box center [327, 273] width 155 height 35
paste textarea "{name}, I love the way smoke lingers on leather 😏… I’m sat in my leather pants …"
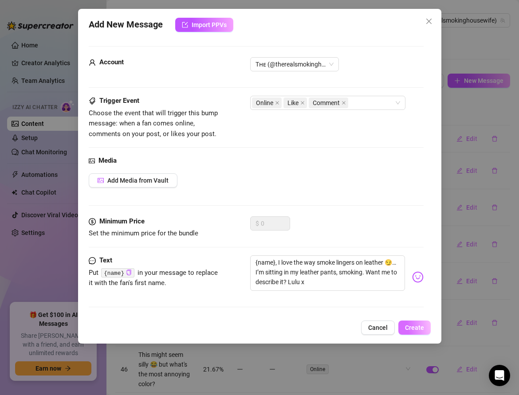
click at [408, 328] on span "Create" at bounding box center [414, 327] width 19 height 7
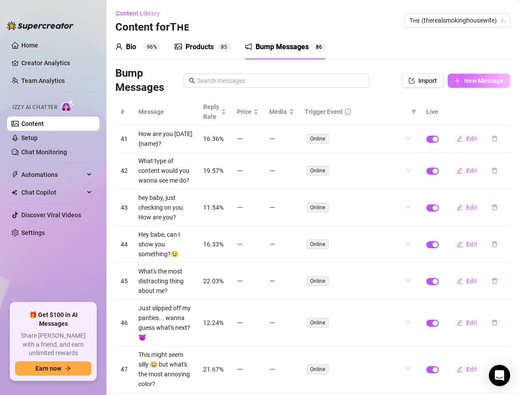
click at [472, 82] on span "New Message" at bounding box center [483, 80] width 39 height 7
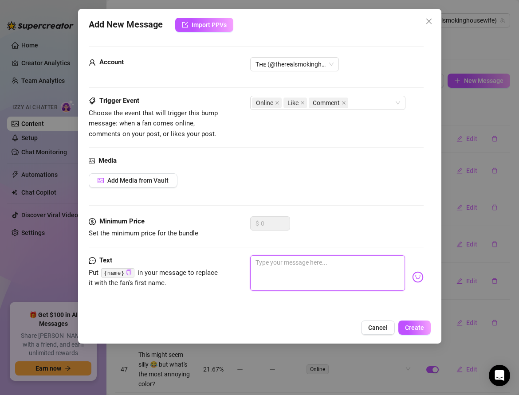
click at [266, 262] on textarea at bounding box center [327, 273] width 155 height 35
paste textarea "{name}, I’m on my sofa in leather, cigarette glowing between my nails 💨… feels …"
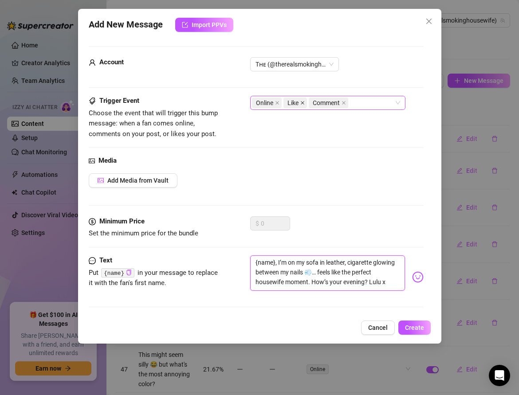
click at [302, 98] on span at bounding box center [302, 103] width 4 height 10
click at [318, 103] on icon "close" at bounding box center [319, 103] width 4 height 4
click at [411, 321] on button "Create" at bounding box center [414, 328] width 32 height 14
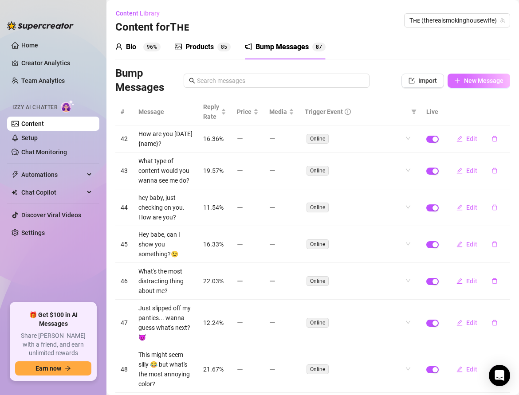
click at [462, 86] on button "New Message" at bounding box center [479, 81] width 63 height 14
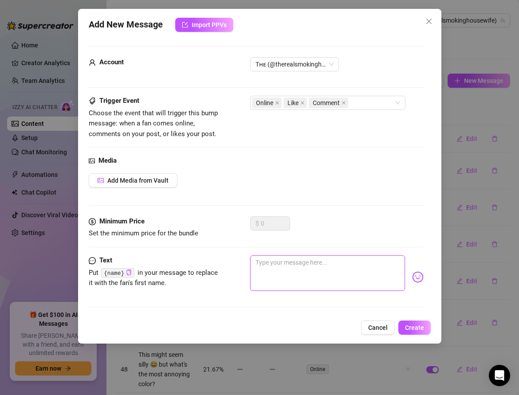
click at [288, 274] on textarea at bounding box center [327, 273] width 155 height 35
paste textarea "{name}, I’ve just lit a 120s, leather shirt unbuttoned a little 👀… what’s your …"
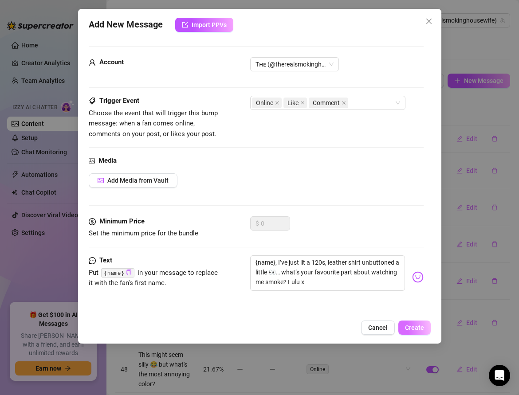
click at [410, 324] on span "Create" at bounding box center [414, 327] width 19 height 7
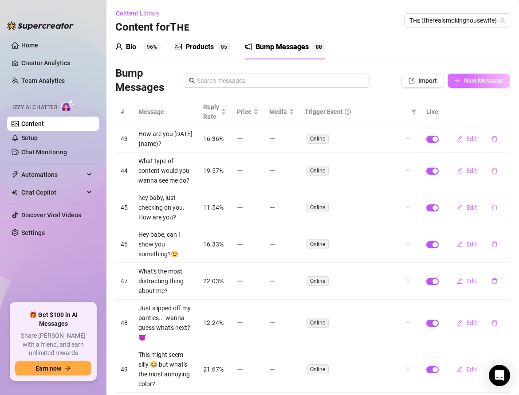
click at [472, 79] on span "New Message" at bounding box center [483, 80] width 39 height 7
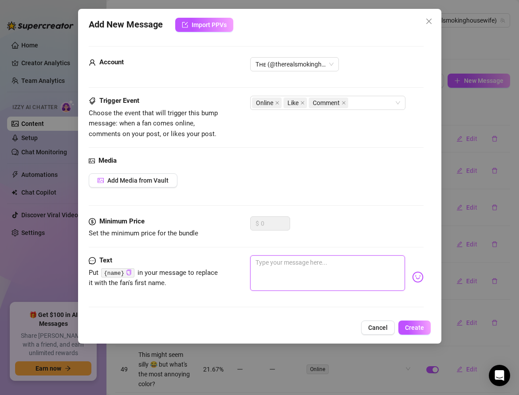
click at [304, 269] on textarea at bounding box center [327, 273] width 155 height 35
paste textarea "{name}, my lipstick mark on the filter looks so filthy tonight 💄💨… do you love …"
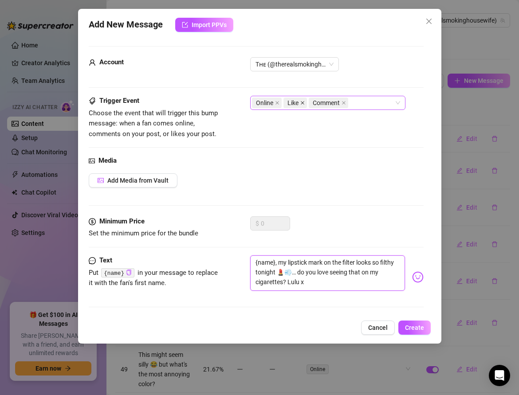
click at [300, 104] on icon "close" at bounding box center [302, 103] width 4 height 4
click at [317, 103] on icon "close" at bounding box center [319, 103] width 4 height 4
click at [412, 330] on button "Create" at bounding box center [414, 328] width 32 height 14
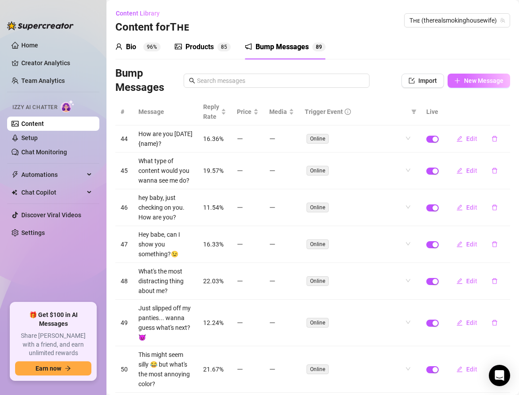
click at [475, 78] on span "New Message" at bounding box center [483, 80] width 39 height 7
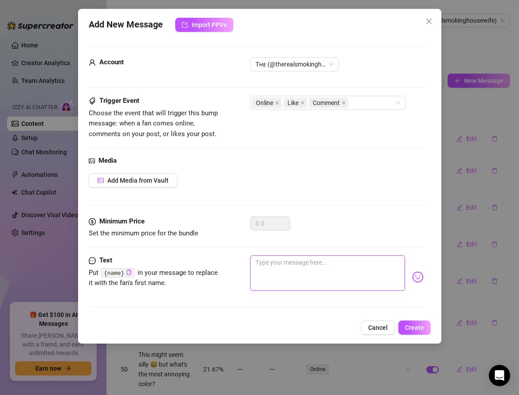
click at [270, 259] on textarea at bounding box center [327, 273] width 155 height 35
paste textarea "{name}, I’m tapping my ash into a crystal tray in my leather skirt 👠… such a si…"
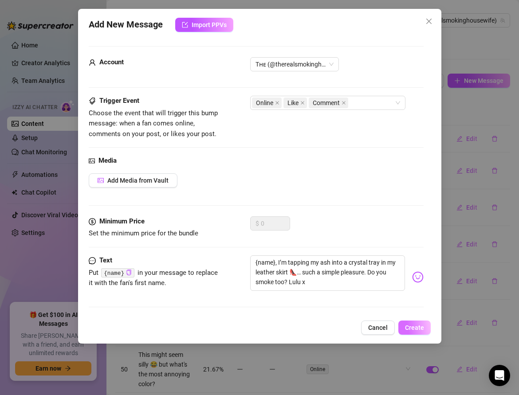
click at [407, 326] on span "Create" at bounding box center [414, 327] width 19 height 7
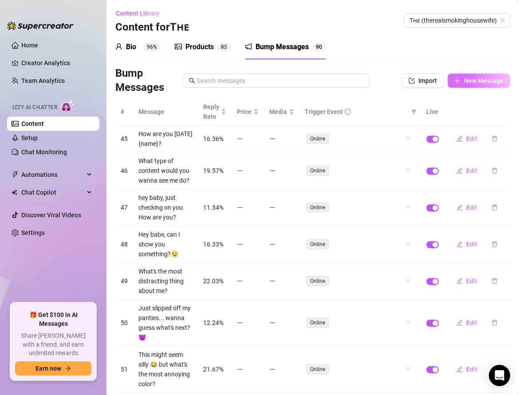
click at [485, 79] on span "New Message" at bounding box center [483, 80] width 39 height 7
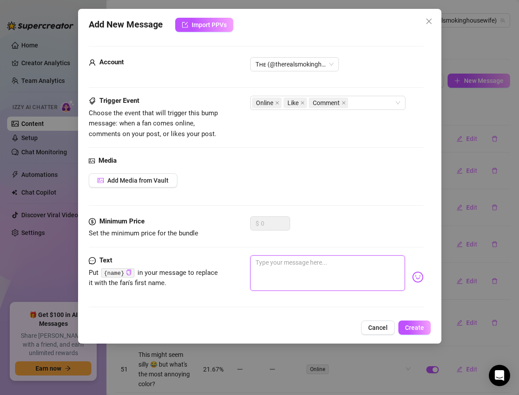
click at [255, 270] on textarea at bounding box center [327, 273] width 155 height 35
paste textarea "{name}, just poured a glass of wine, sat back in my thigh highs, cigarette dang…"
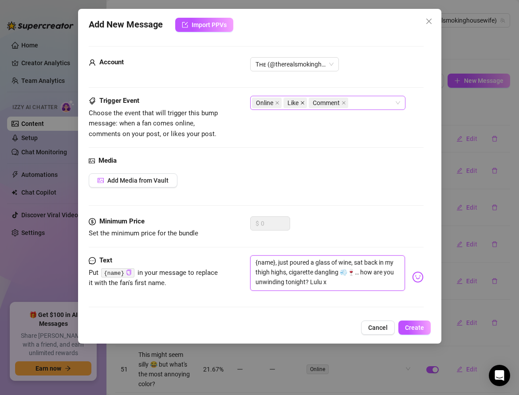
click at [300, 99] on span at bounding box center [302, 103] width 4 height 10
click at [321, 103] on span "Comment" at bounding box center [302, 103] width 39 height 11
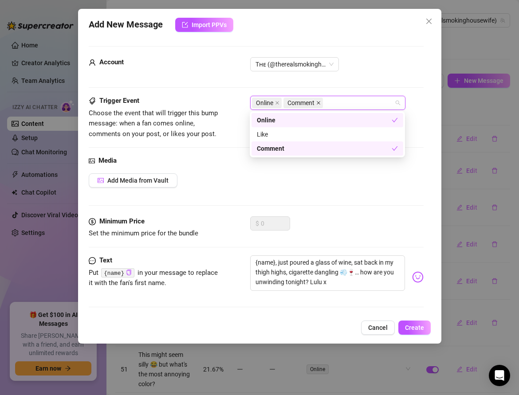
click at [318, 102] on icon "close" at bounding box center [319, 103] width 4 height 4
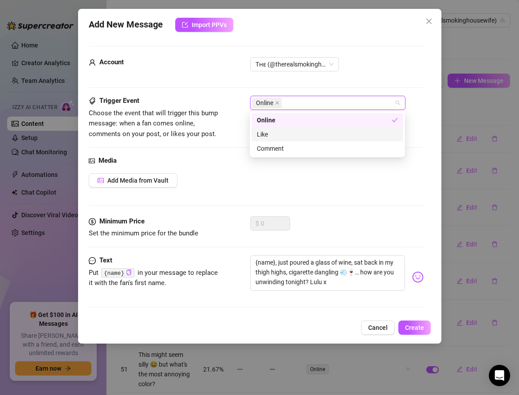
click at [359, 232] on div "$ 0" at bounding box center [336, 227] width 173 height 22
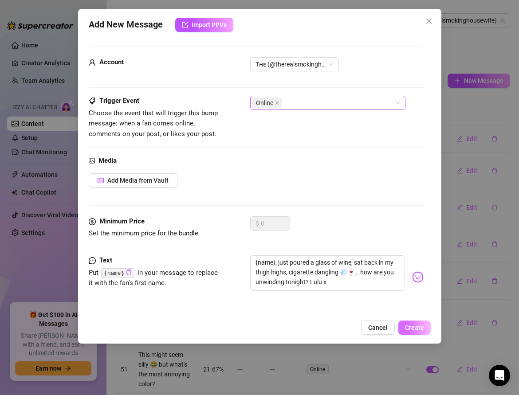
click at [421, 329] on span "Create" at bounding box center [414, 327] width 19 height 7
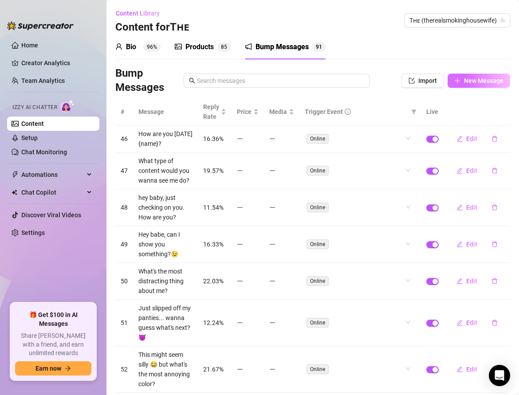
click at [467, 85] on button "New Message" at bounding box center [479, 81] width 63 height 14
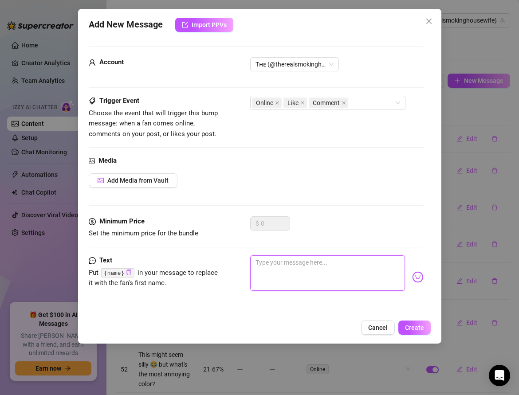
click at [296, 263] on textarea at bounding box center [327, 273] width 155 height 35
paste textarea "{name}, my nails are glowing red in the light while I smoke and stroke my leath…"
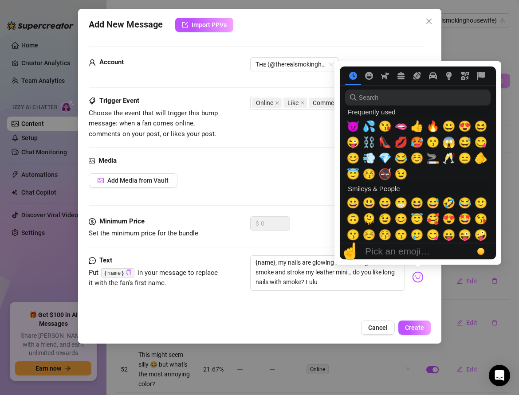
click at [421, 278] on img at bounding box center [418, 277] width 12 height 12
click at [397, 130] on span "🫦" at bounding box center [400, 126] width 13 height 12
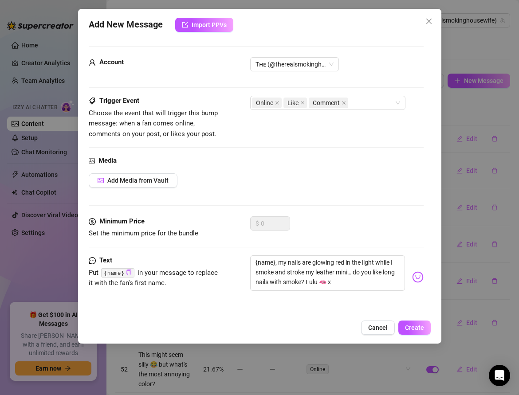
click at [286, 303] on div "Text Put {name} in your message to replace it with the fan's first name. {name}…" at bounding box center [256, 286] width 335 height 60
click at [301, 104] on icon "close" at bounding box center [302, 103] width 4 height 4
click at [317, 101] on icon "close" at bounding box center [318, 103] width 4 height 4
click at [413, 329] on span "Create" at bounding box center [414, 327] width 19 height 7
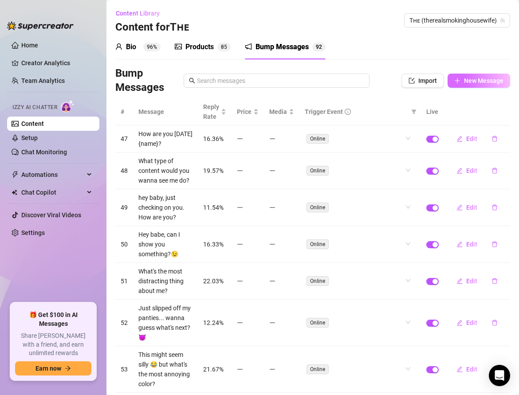
click at [464, 83] on button "New Message" at bounding box center [479, 81] width 63 height 14
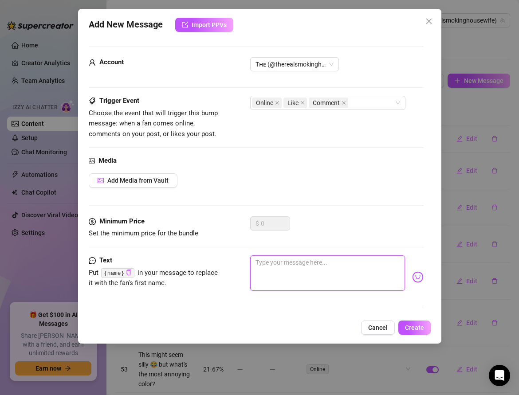
click at [291, 267] on textarea at bounding box center [327, 273] width 155 height 35
paste textarea "{name}, I’m playing with the ash between my nails in my leather bra right now 💋…"
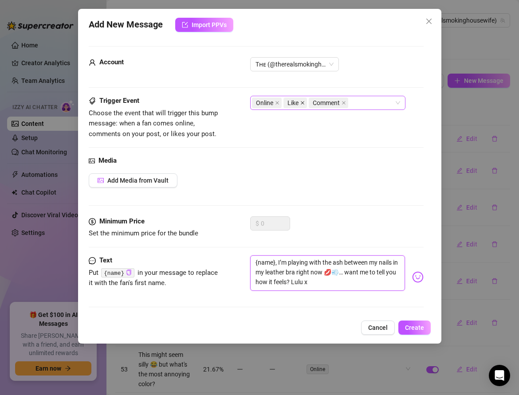
click at [302, 103] on icon "close" at bounding box center [302, 103] width 4 height 4
click at [317, 102] on icon "close" at bounding box center [319, 103] width 4 height 4
click at [405, 325] on button "Create" at bounding box center [414, 328] width 32 height 14
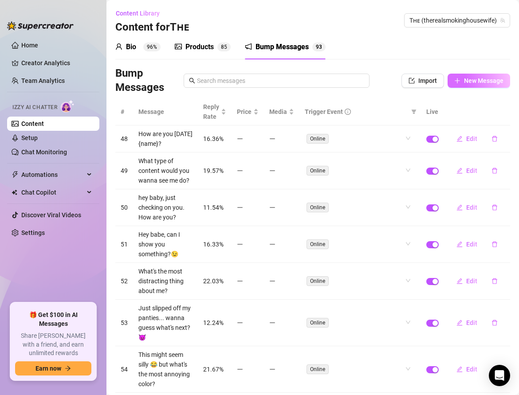
click at [465, 83] on span "New Message" at bounding box center [483, 80] width 39 height 7
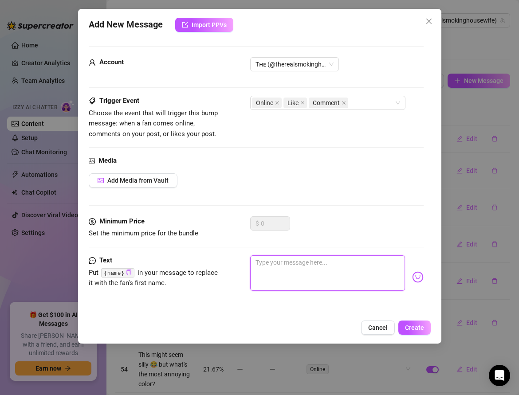
click at [292, 274] on textarea at bounding box center [327, 273] width 155 height 35
paste textarea "{name}, nothing feels better than blowing smoke down my body in leather… I’m do…"
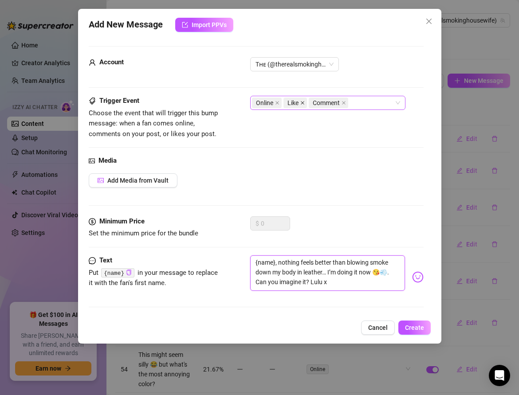
click at [301, 102] on icon "close" at bounding box center [302, 103] width 4 height 4
click at [319, 101] on icon "close" at bounding box center [319, 103] width 4 height 4
click at [411, 330] on span "Create" at bounding box center [414, 327] width 19 height 7
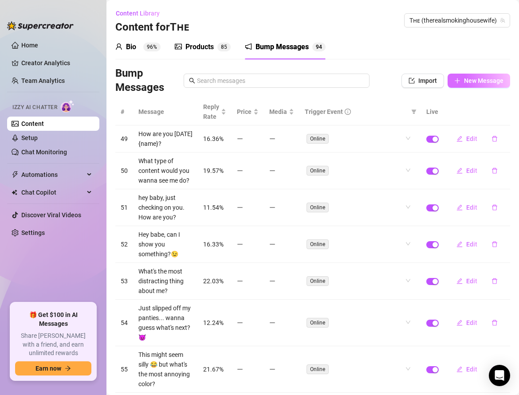
click at [469, 80] on span "New Message" at bounding box center [483, 80] width 39 height 7
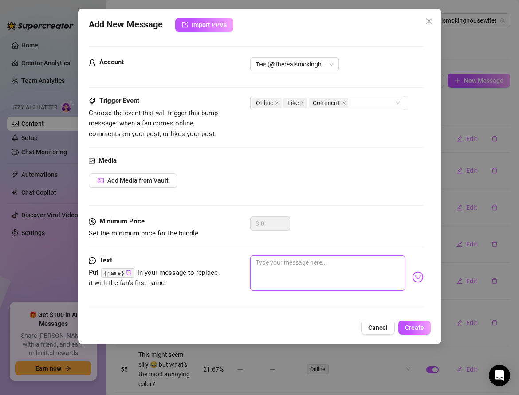
click at [273, 260] on textarea at bounding box center [327, 273] width 155 height 35
paste textarea "{name}, I’m about to light up another cigarette while cleaning in leather 😏… sh…"
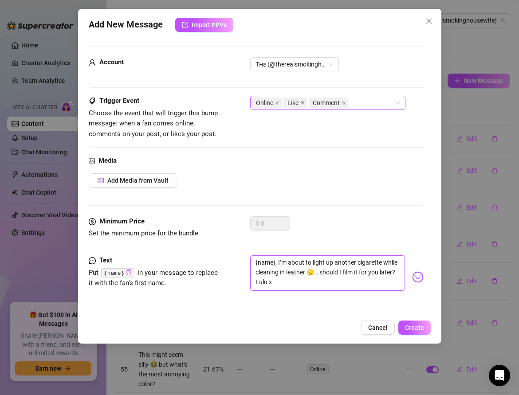
click at [300, 102] on icon "close" at bounding box center [302, 103] width 4 height 4
click at [316, 103] on icon "close" at bounding box center [318, 103] width 4 height 4
click at [412, 327] on span "Create" at bounding box center [414, 327] width 19 height 7
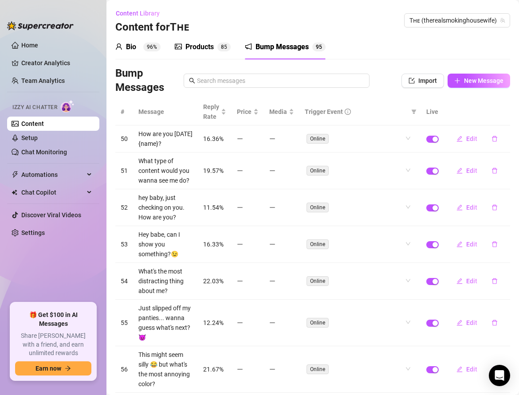
click at [468, 88] on div "Bump Messages Import New Message" at bounding box center [312, 81] width 395 height 28
click at [465, 79] on span "New Message" at bounding box center [483, 80] width 39 height 7
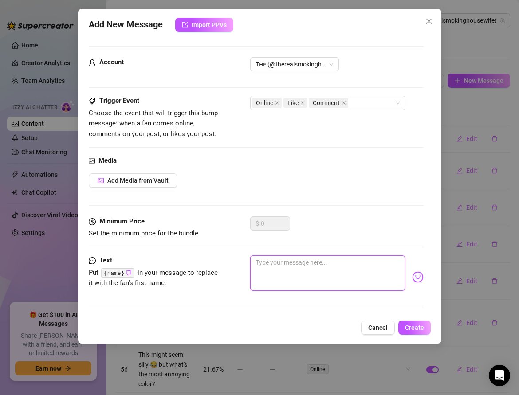
click at [270, 262] on textarea at bounding box center [327, 273] width 155 height 35
paste textarea "{name}, I love when the smoke curls around my face while I cross my legs in thi…"
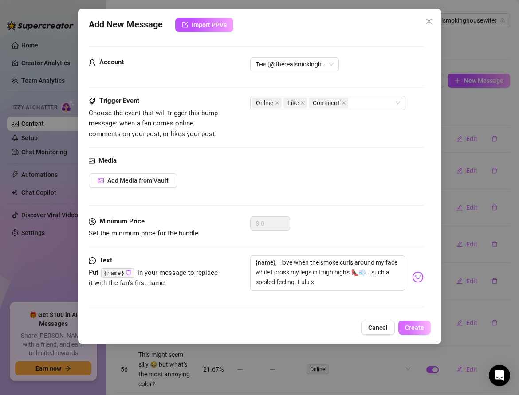
click at [405, 324] on span "Create" at bounding box center [414, 327] width 19 height 7
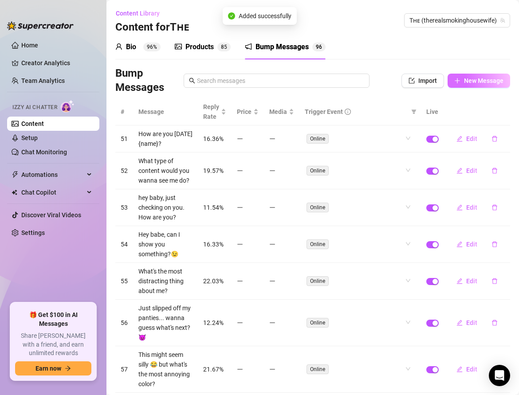
click at [472, 81] on span "New Message" at bounding box center [483, 80] width 39 height 7
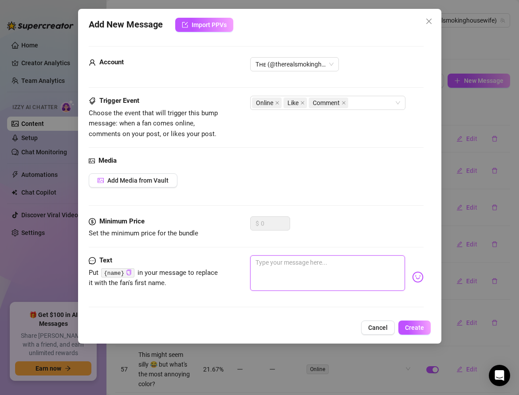
click at [283, 270] on textarea at bounding box center [327, 273] width 155 height 35
paste textarea "“{name}, I just caught my reflection in the mirror — leather, cigarette glowing…"
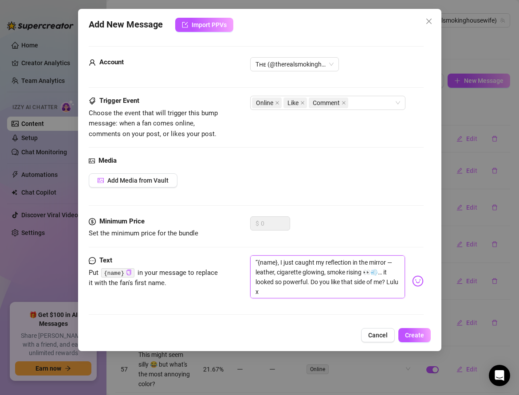
click at [257, 261] on textarea "“{name}, I just caught my reflection in the mirror — leather, cigarette glowing…" at bounding box center [327, 277] width 155 height 43
click at [253, 272] on textarea "{name}, I just caught my reflection in the mirror — leather, cigarette glowing,…" at bounding box center [327, 277] width 155 height 43
click at [267, 292] on textarea "{name}, I just caught my reflection in the mirror, leather, cigarette glowing, …" at bounding box center [327, 277] width 155 height 43
click at [300, 103] on icon "close" at bounding box center [302, 103] width 4 height 4
click at [318, 101] on icon "close" at bounding box center [318, 103] width 4 height 4
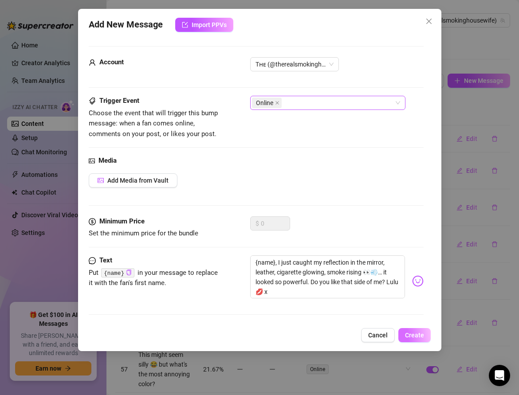
click at [408, 334] on span "Create" at bounding box center [414, 335] width 19 height 7
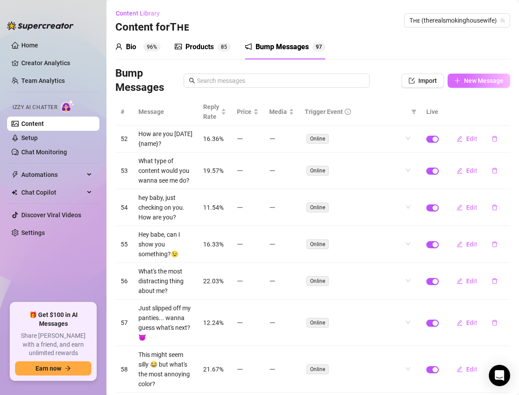
click at [466, 82] on span "New Message" at bounding box center [483, 80] width 39 height 7
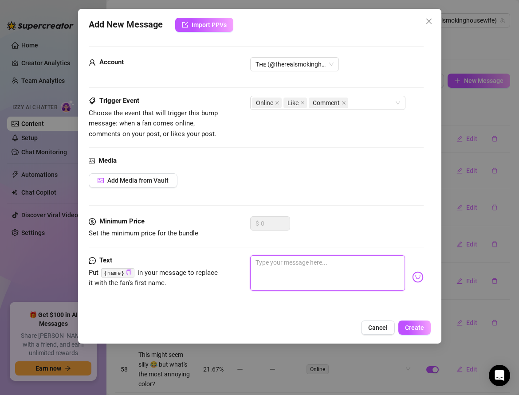
click at [271, 271] on textarea at bounding box center [327, 273] width 155 height 35
paste textarea "{name}, cigarette glowing, boots squeaking, smoke filling the room 💋💨… I could …"
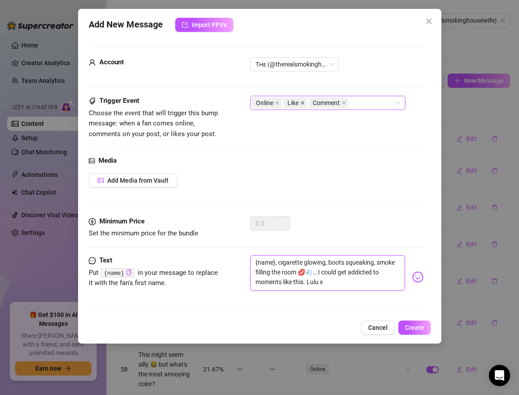
click at [302, 104] on icon "close" at bounding box center [302, 103] width 4 height 4
click at [317, 104] on icon "close" at bounding box center [318, 103] width 4 height 4
click at [410, 330] on span "Create" at bounding box center [414, 327] width 19 height 7
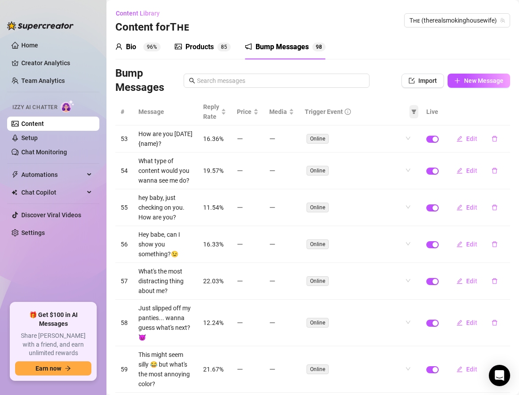
click at [417, 112] on icon "filter" at bounding box center [413, 111] width 5 height 5
click at [380, 126] on input "checkbox" at bounding box center [377, 129] width 7 height 7
click at [411, 172] on span "OK" at bounding box center [409, 175] width 8 height 7
click at [226, 113] on div "Reply Rate" at bounding box center [214, 112] width 23 height 20
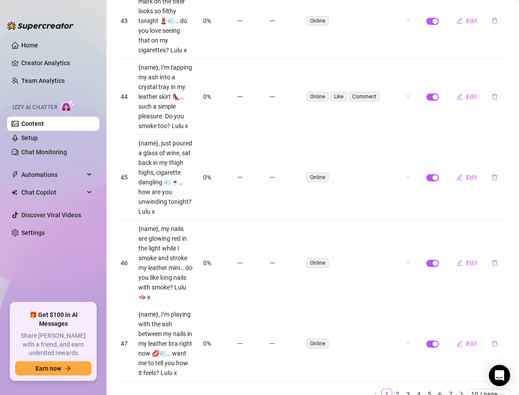
scroll to position [577, 0]
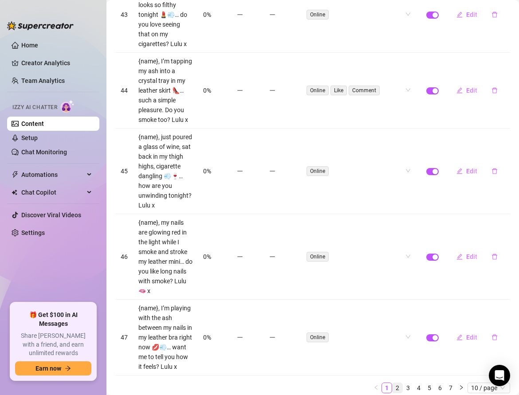
click at [396, 383] on link "2" at bounding box center [398, 388] width 10 height 10
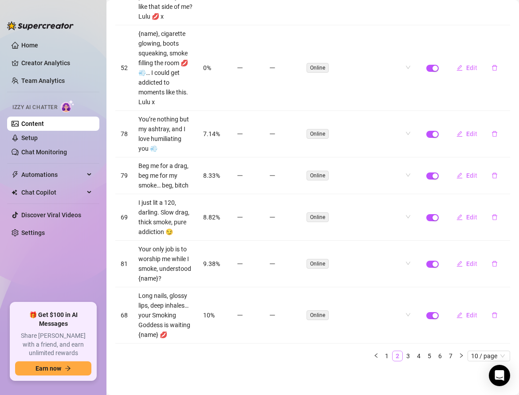
scroll to position [421, 0]
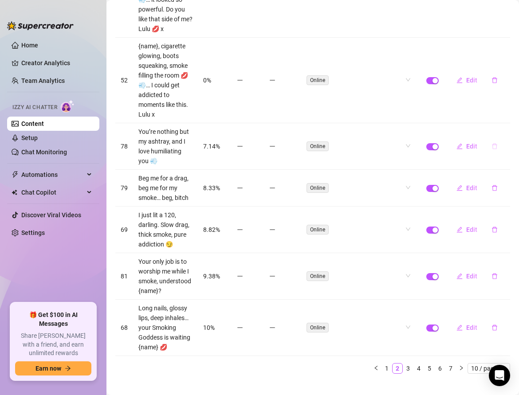
click at [495, 143] on icon "delete" at bounding box center [494, 146] width 6 height 6
click at [506, 110] on span "Yes" at bounding box center [504, 111] width 11 height 7
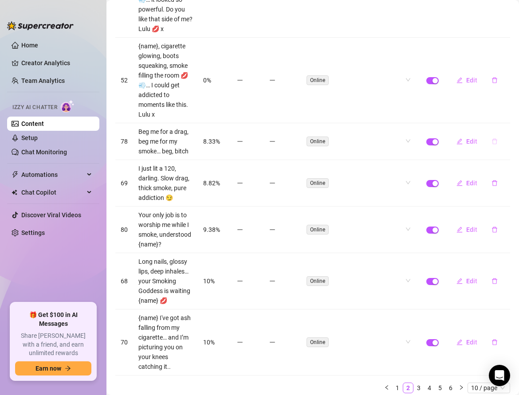
click at [493, 139] on icon "delete" at bounding box center [494, 142] width 5 height 6
click at [505, 107] on span "Yes" at bounding box center [504, 106] width 11 height 7
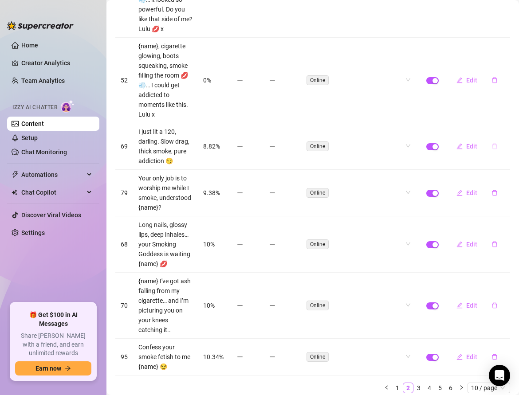
click at [494, 143] on icon "delete" at bounding box center [494, 146] width 6 height 6
click at [509, 111] on span "Yes" at bounding box center [504, 111] width 11 height 7
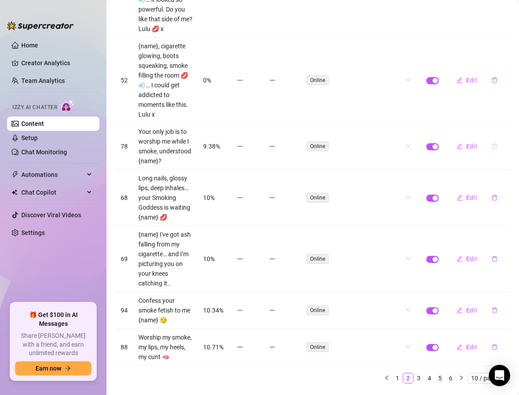
click at [494, 143] on icon "delete" at bounding box center [494, 146] width 6 height 6
click at [507, 112] on span "Yes" at bounding box center [504, 111] width 11 height 7
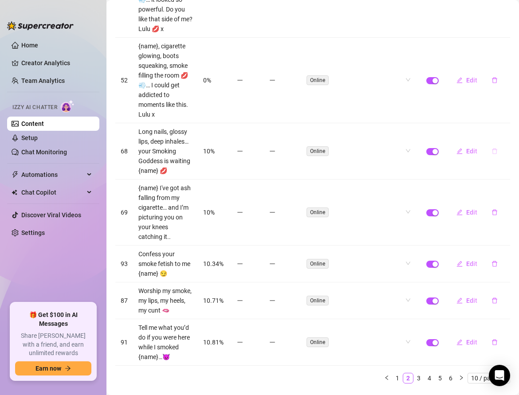
click at [495, 148] on icon "delete" at bounding box center [494, 151] width 6 height 6
click at [501, 119] on span "Yes" at bounding box center [504, 116] width 11 height 7
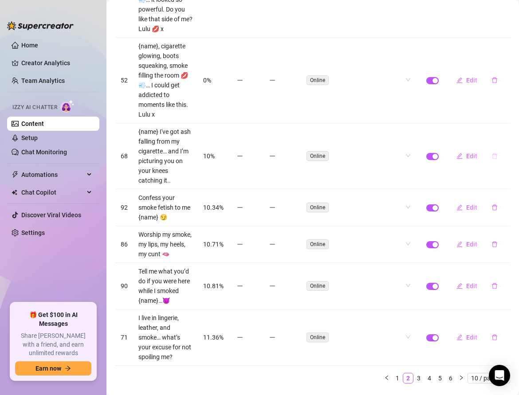
click at [495, 149] on button "button" at bounding box center [494, 156] width 20 height 14
click at [501, 123] on span "Yes" at bounding box center [504, 121] width 11 height 7
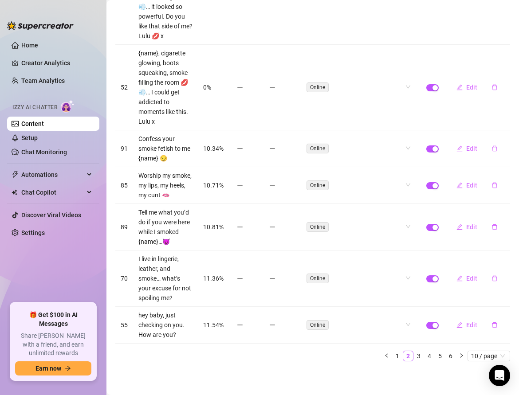
scroll to position [391, 0]
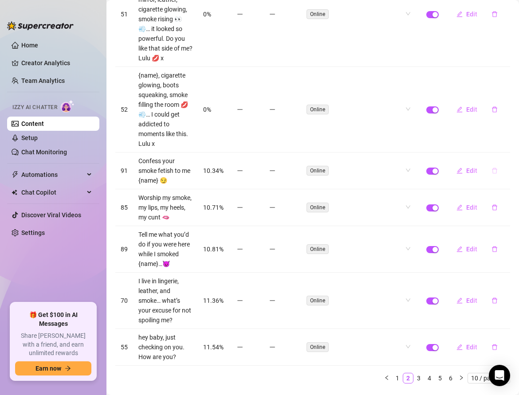
click at [494, 168] on icon "delete" at bounding box center [494, 171] width 6 height 6
click at [506, 134] on span "Yes" at bounding box center [504, 136] width 11 height 7
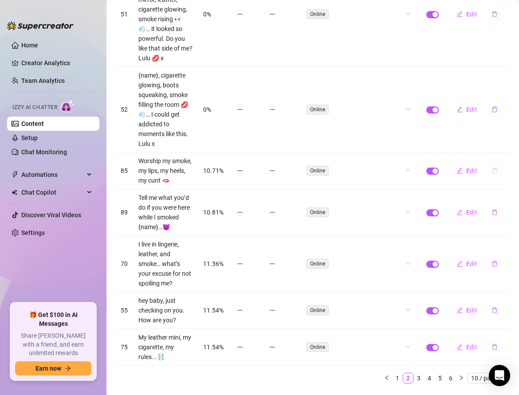
click at [494, 168] on icon "delete" at bounding box center [494, 171] width 6 height 6
click at [502, 134] on span "Yes" at bounding box center [504, 136] width 11 height 7
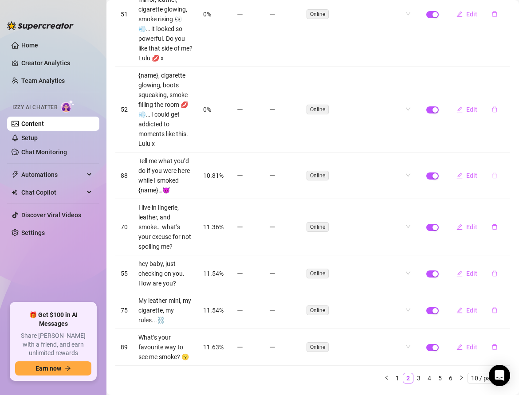
click at [494, 173] on icon "delete" at bounding box center [494, 176] width 6 height 6
click at [509, 139] on span "Yes" at bounding box center [504, 141] width 11 height 7
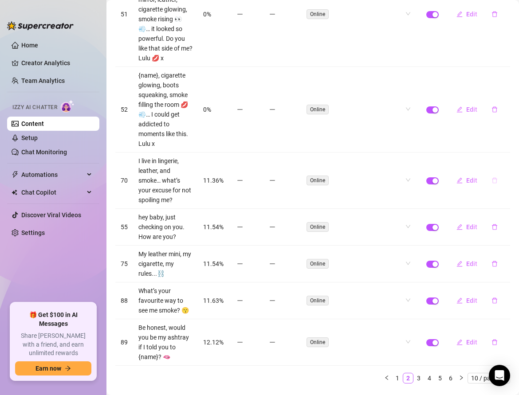
click at [496, 177] on icon "delete" at bounding box center [494, 180] width 6 height 6
click at [503, 141] on span "Yes" at bounding box center [504, 141] width 11 height 7
click at [494, 220] on button "button" at bounding box center [494, 227] width 20 height 14
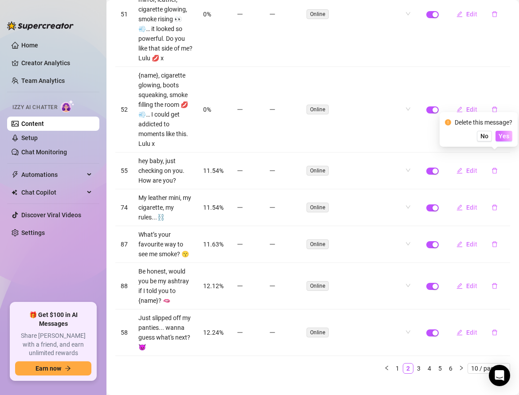
click at [503, 140] on span "Yes" at bounding box center [504, 136] width 11 height 7
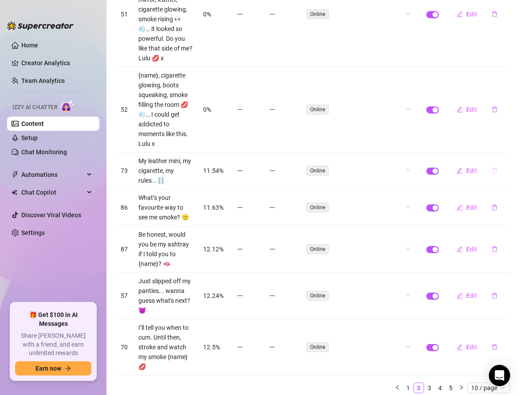
click at [493, 168] on icon "delete" at bounding box center [494, 171] width 6 height 6
click at [507, 139] on span "Yes" at bounding box center [504, 136] width 11 height 7
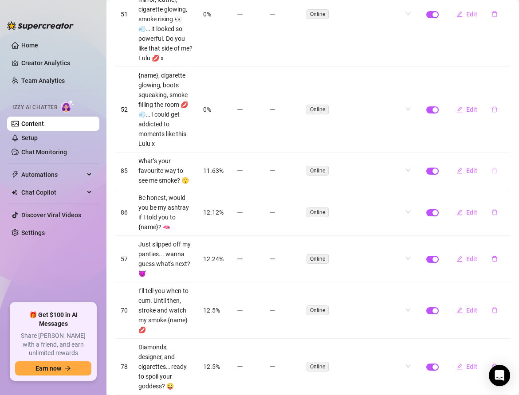
click at [493, 168] on icon "delete" at bounding box center [494, 171] width 6 height 6
click at [503, 133] on span "Yes" at bounding box center [504, 136] width 11 height 7
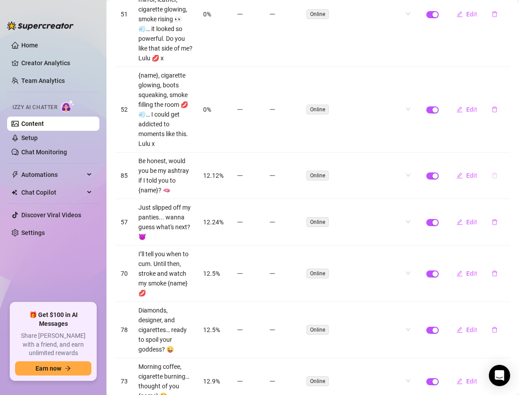
click at [493, 173] on icon "delete" at bounding box center [494, 176] width 6 height 6
click at [505, 144] on span "Yes" at bounding box center [504, 141] width 11 height 7
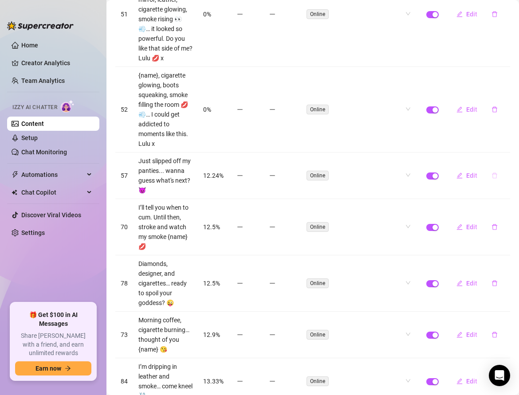
click at [495, 173] on icon "delete" at bounding box center [494, 176] width 5 height 6
click at [511, 138] on button "Yes" at bounding box center [503, 141] width 17 height 11
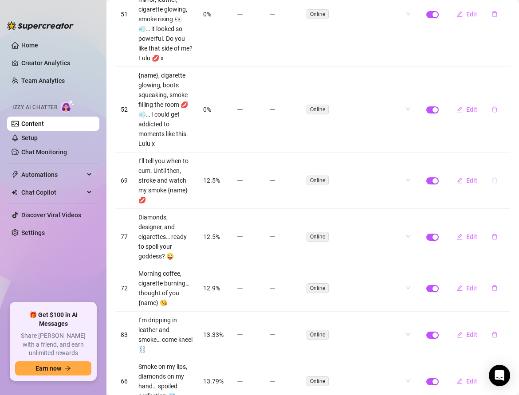
click at [495, 178] on icon "delete" at bounding box center [494, 181] width 5 height 6
click at [504, 148] on span "Yes" at bounding box center [504, 145] width 11 height 7
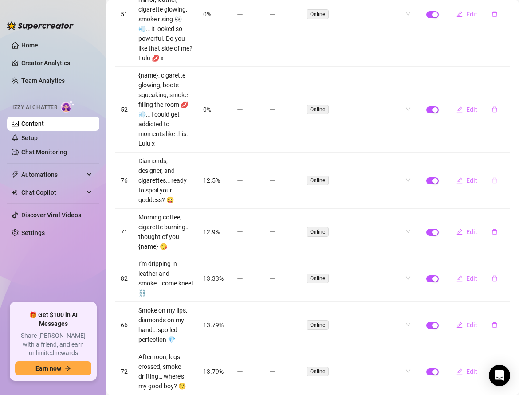
click at [494, 177] on icon "delete" at bounding box center [494, 180] width 6 height 6
click at [504, 142] on span "Yes" at bounding box center [504, 141] width 11 height 7
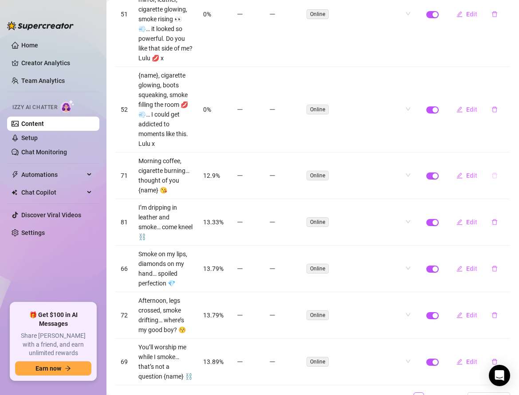
click at [495, 173] on icon "delete" at bounding box center [494, 176] width 5 height 6
click at [507, 141] on span "Yes" at bounding box center [504, 141] width 11 height 7
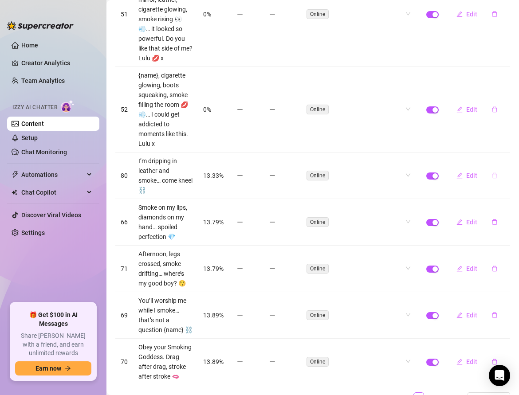
click at [494, 169] on button "button" at bounding box center [494, 176] width 20 height 14
click at [504, 139] on span "Yes" at bounding box center [504, 136] width 11 height 7
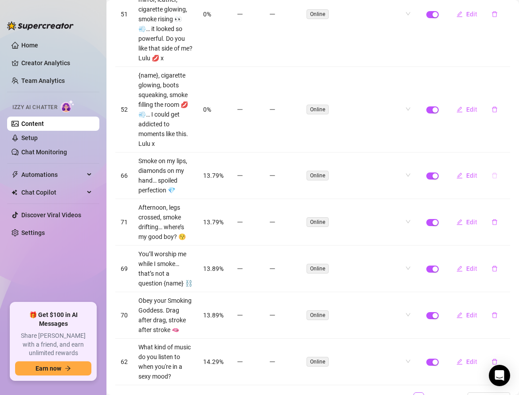
click at [493, 173] on icon "delete" at bounding box center [494, 176] width 5 height 6
click at [505, 138] on span "Yes" at bounding box center [504, 141] width 11 height 7
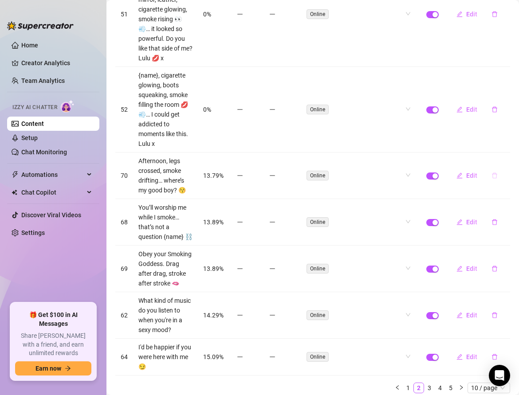
click at [495, 173] on icon "delete" at bounding box center [494, 176] width 6 height 6
click at [506, 145] on button "Yes" at bounding box center [503, 141] width 17 height 11
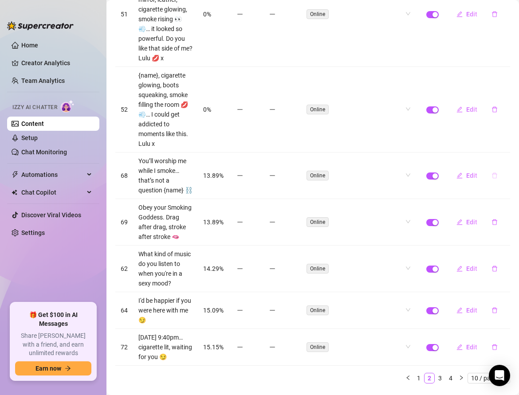
click at [496, 173] on icon "delete" at bounding box center [494, 176] width 6 height 6
click at [504, 144] on span "Yes" at bounding box center [504, 141] width 11 height 7
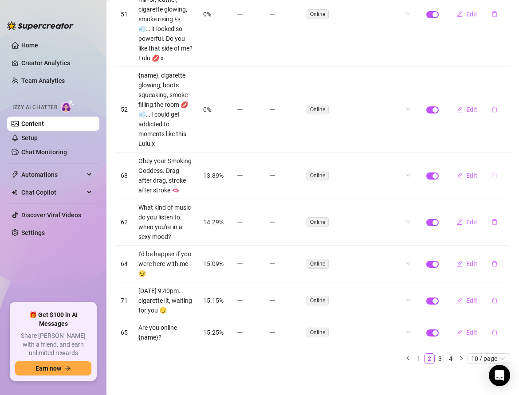
scroll to position [381, 0]
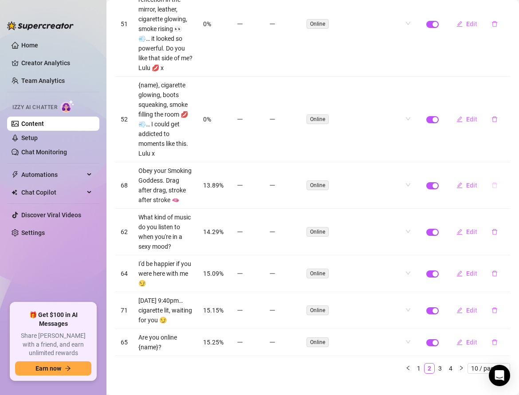
click at [498, 178] on button "button" at bounding box center [494, 185] width 20 height 14
click at [504, 149] on span "Yes" at bounding box center [504, 150] width 11 height 7
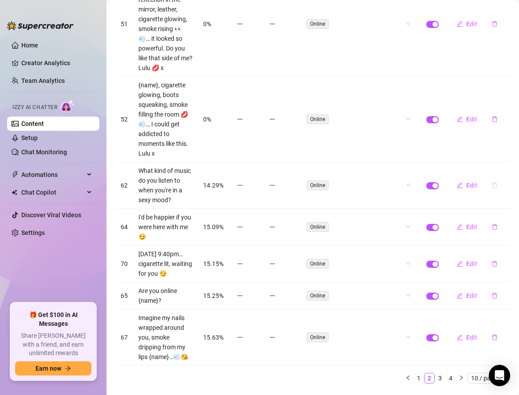
click at [494, 182] on icon "delete" at bounding box center [494, 185] width 6 height 6
click at [501, 155] on button "Yes" at bounding box center [503, 150] width 17 height 11
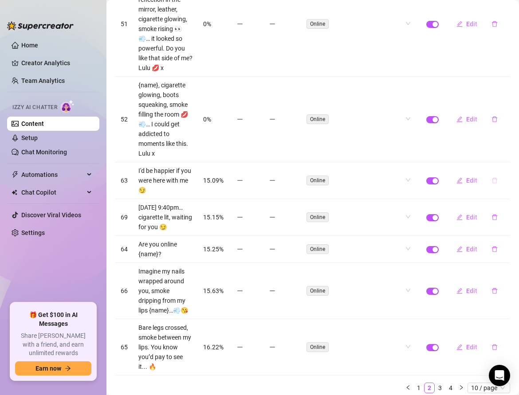
click at [494, 178] on icon "delete" at bounding box center [494, 181] width 5 height 6
click at [504, 146] on span "Yes" at bounding box center [504, 145] width 11 height 7
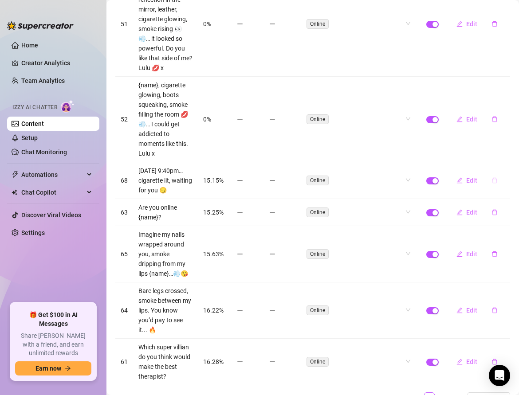
click at [496, 178] on icon "delete" at bounding box center [494, 181] width 5 height 6
click at [503, 147] on span "Yes" at bounding box center [504, 145] width 11 height 7
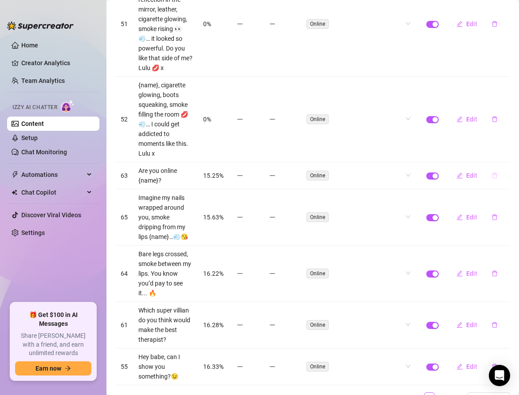
click at [497, 173] on icon "delete" at bounding box center [494, 176] width 6 height 6
click at [495, 173] on icon "delete" at bounding box center [494, 176] width 6 height 6
click at [504, 148] on div "Delete this message? No Yes" at bounding box center [479, 134] width 78 height 35
click at [505, 141] on span "Yes" at bounding box center [504, 141] width 11 height 7
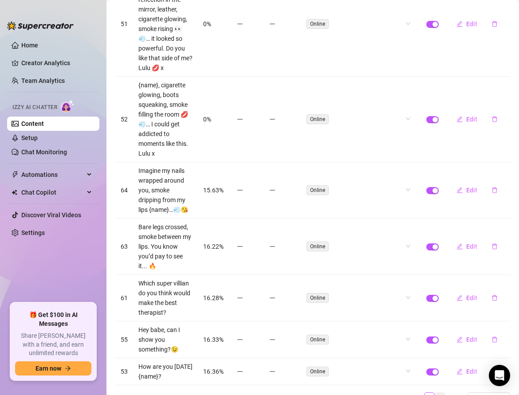
click at [440, 393] on link "3" at bounding box center [440, 398] width 10 height 10
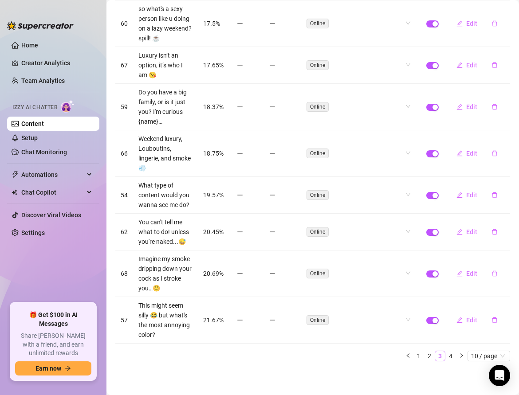
scroll to position [196, 0]
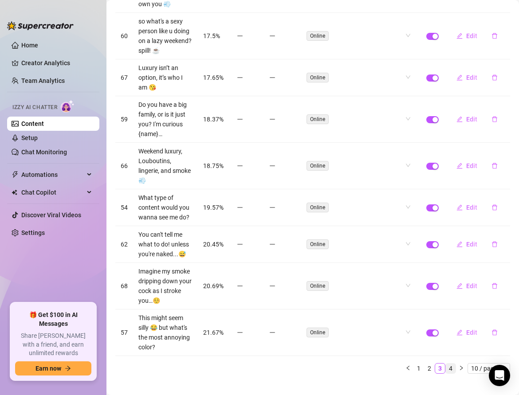
click at [452, 364] on link "4" at bounding box center [451, 369] width 10 height 10
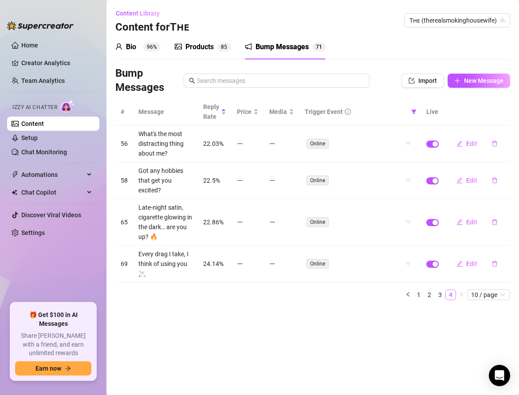
scroll to position [0, 0]
click at [428, 294] on link "2" at bounding box center [430, 295] width 10 height 10
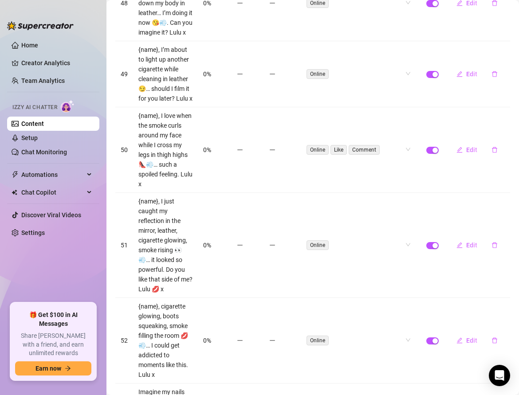
scroll to position [166, 0]
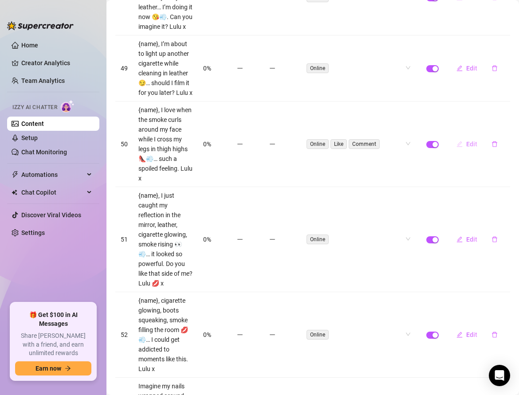
click at [465, 141] on button "Edit" at bounding box center [466, 144] width 35 height 14
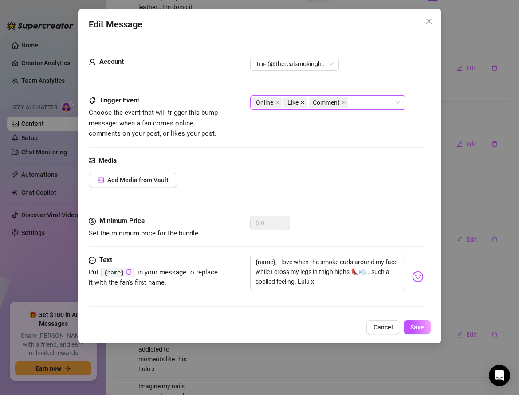
click at [302, 104] on icon "close" at bounding box center [302, 102] width 4 height 4
click at [318, 102] on icon "close" at bounding box center [318, 102] width 4 height 4
click at [420, 327] on span "Save" at bounding box center [417, 327] width 14 height 7
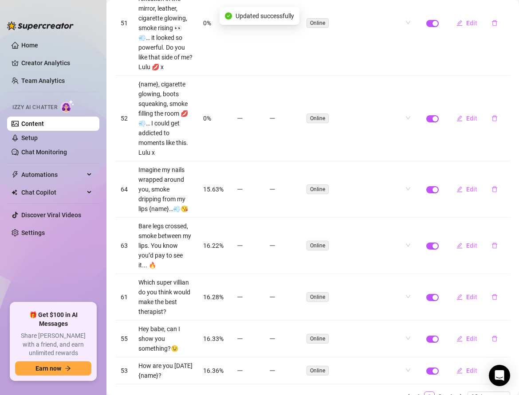
scroll to position [401, 0]
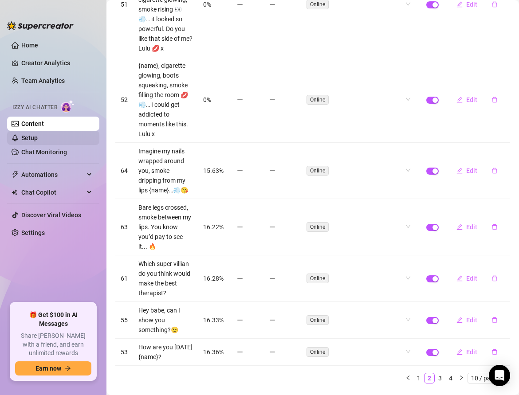
click at [35, 141] on link "Setup" at bounding box center [29, 137] width 16 height 7
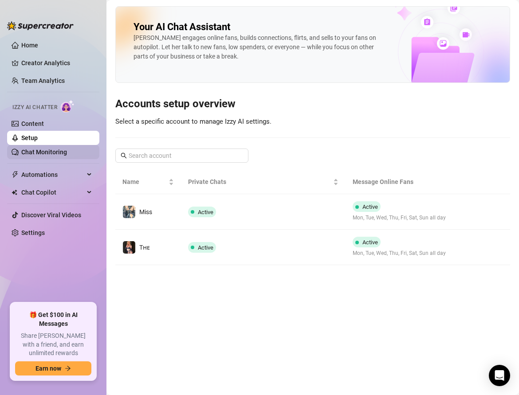
click at [39, 153] on link "Chat Monitoring" at bounding box center [44, 152] width 46 height 7
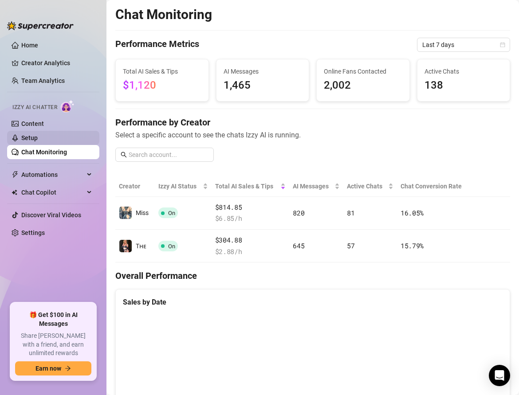
click at [29, 138] on link "Setup" at bounding box center [29, 137] width 16 height 7
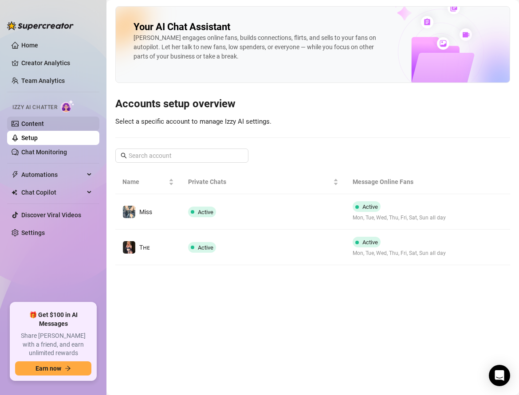
click at [37, 126] on link "Content" at bounding box center [32, 123] width 23 height 7
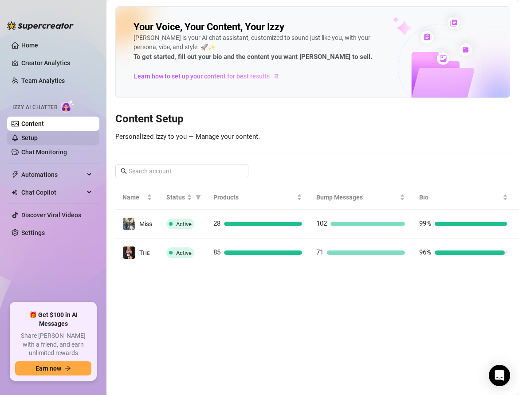
click at [38, 142] on link "Setup" at bounding box center [29, 137] width 16 height 7
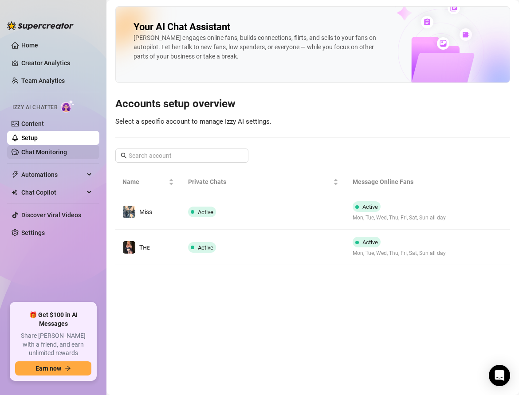
click at [45, 152] on link "Chat Monitoring" at bounding box center [44, 152] width 46 height 7
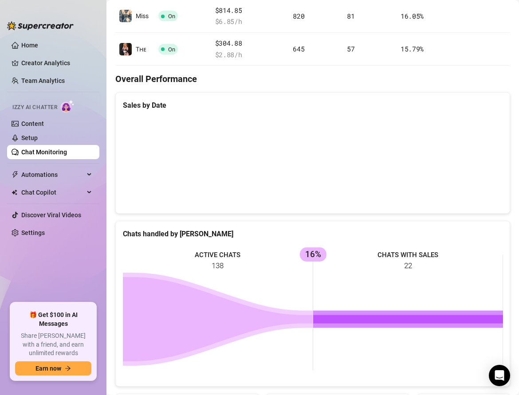
scroll to position [187, 0]
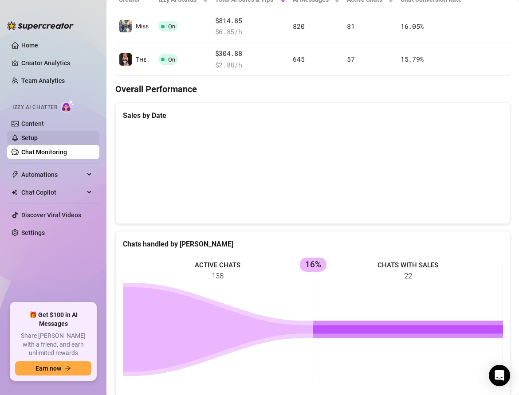
click at [38, 139] on link "Setup" at bounding box center [29, 137] width 16 height 7
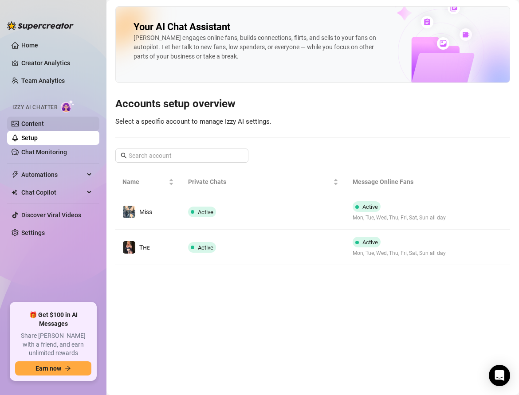
click at [37, 127] on link "Content" at bounding box center [32, 123] width 23 height 7
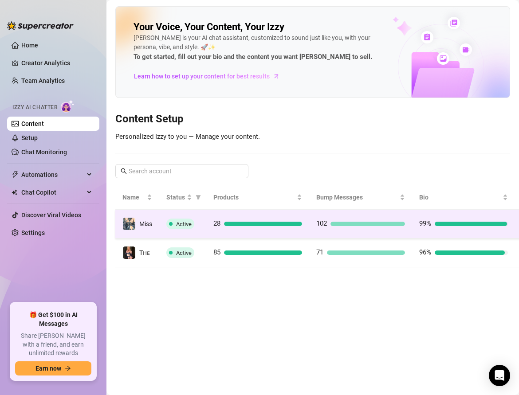
scroll to position [0, 24]
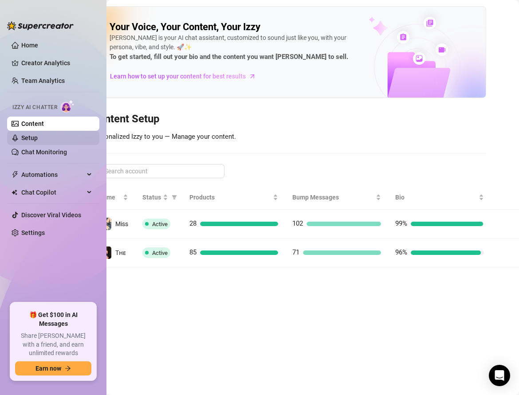
click at [38, 138] on link "Setup" at bounding box center [29, 137] width 16 height 7
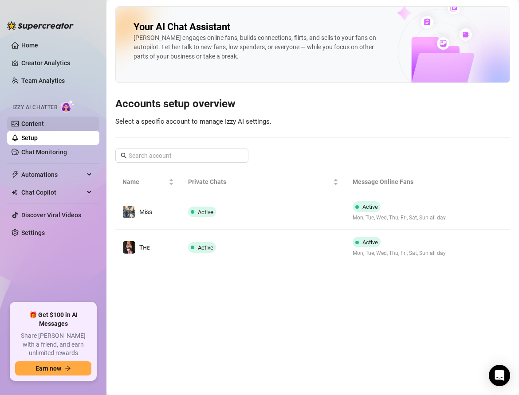
click at [31, 121] on link "Content" at bounding box center [32, 123] width 23 height 7
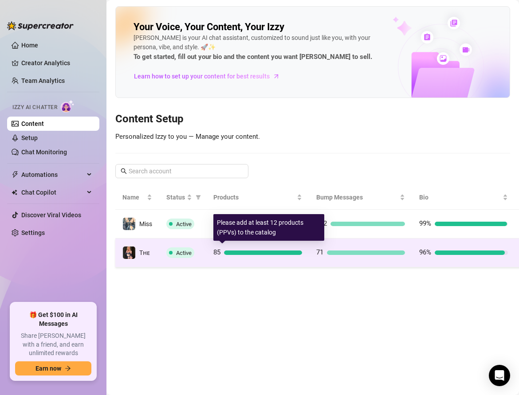
scroll to position [0, 24]
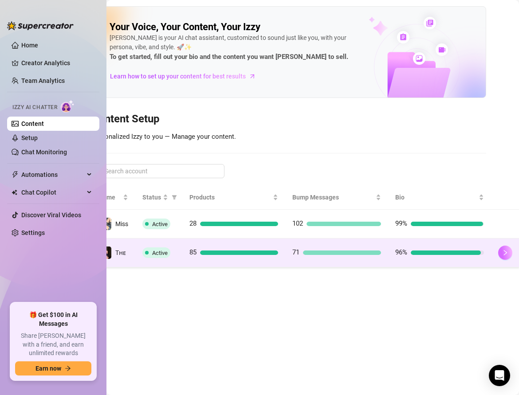
click at [503, 251] on icon "right" at bounding box center [505, 253] width 6 height 6
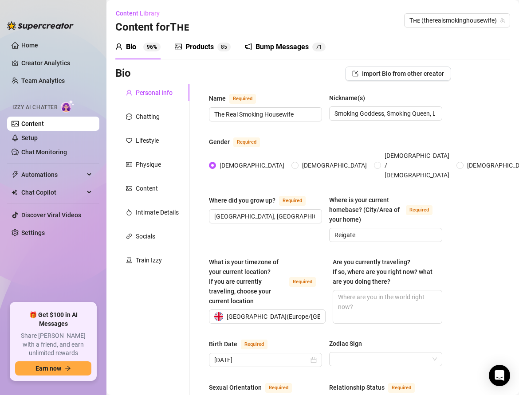
click at [184, 47] on div "Products 8 5" at bounding box center [203, 47] width 56 height 11
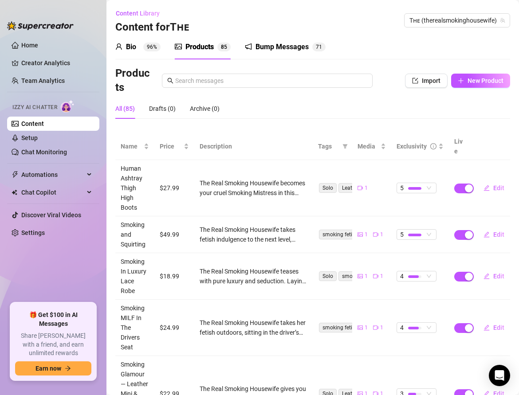
click at [258, 47] on div "Bump Messages" at bounding box center [282, 47] width 53 height 11
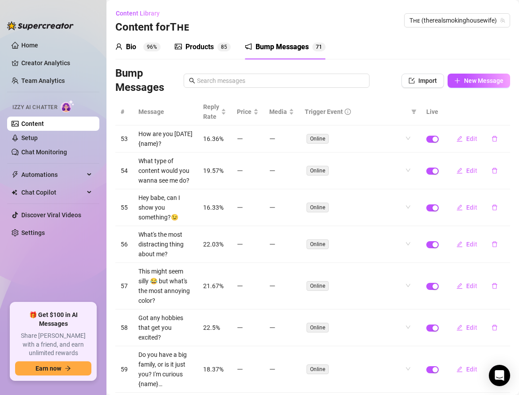
click at [192, 46] on div "Products" at bounding box center [199, 47] width 28 height 11
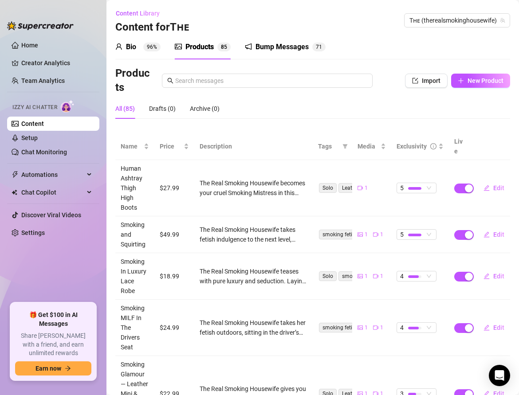
click at [144, 49] on sup "96%" at bounding box center [151, 47] width 17 height 9
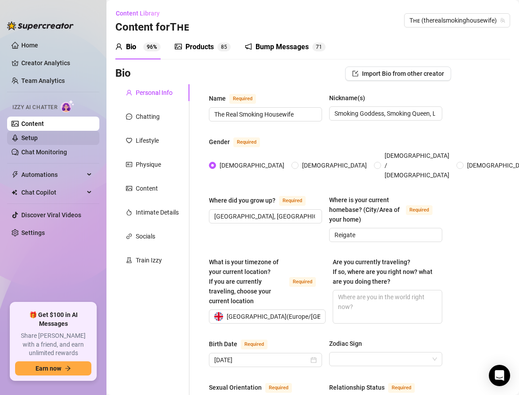
click at [38, 138] on link "Setup" at bounding box center [29, 137] width 16 height 7
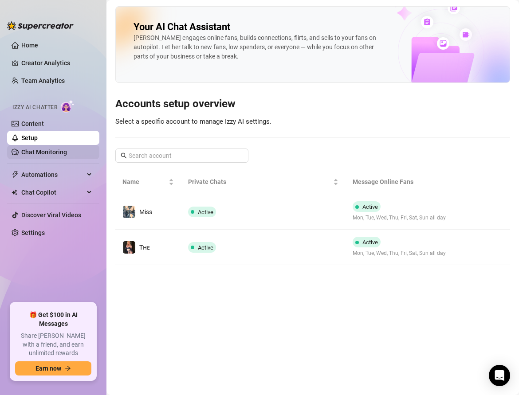
click at [51, 151] on link "Chat Monitoring" at bounding box center [44, 152] width 46 height 7
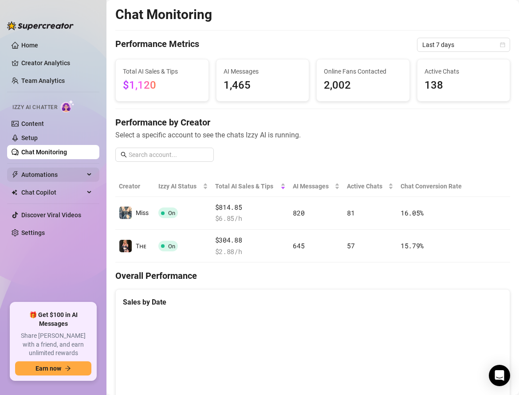
click at [33, 173] on span "Automations" at bounding box center [52, 175] width 63 height 14
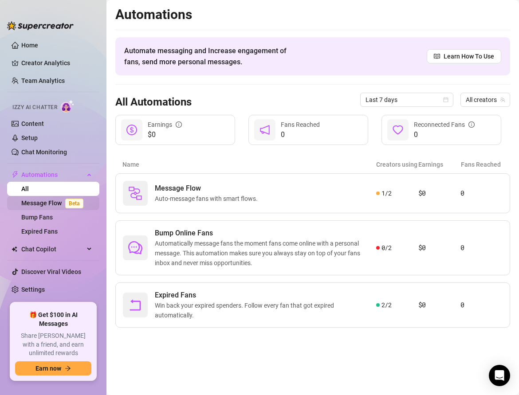
click at [41, 207] on link "Message Flow Beta" at bounding box center [54, 203] width 66 height 7
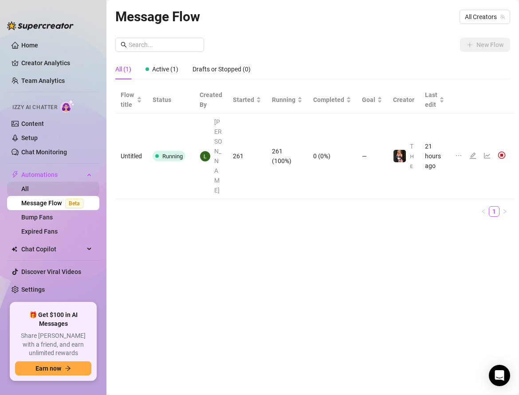
click at [29, 193] on link "All" at bounding box center [25, 188] width 8 height 7
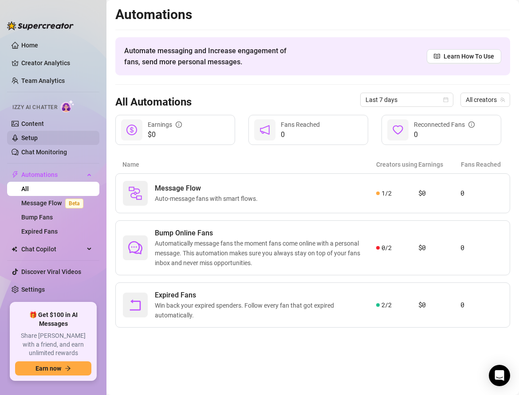
click at [31, 142] on link "Setup" at bounding box center [29, 137] width 16 height 7
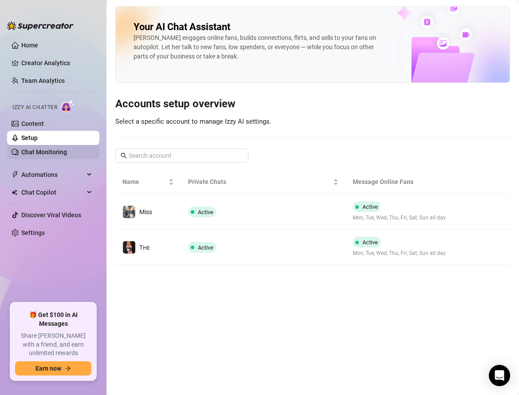
click at [34, 150] on link "Chat Monitoring" at bounding box center [44, 152] width 46 height 7
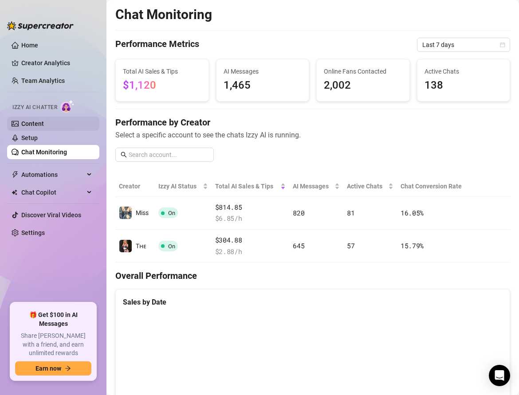
click at [30, 124] on link "Content" at bounding box center [32, 123] width 23 height 7
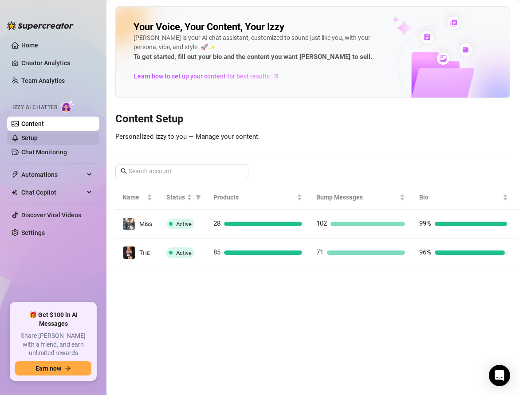
click at [30, 136] on link "Setup" at bounding box center [29, 137] width 16 height 7
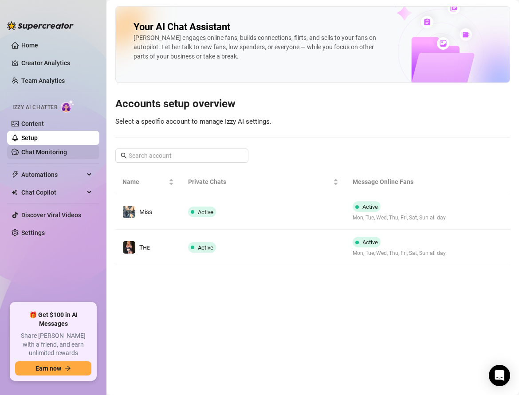
click at [35, 149] on link "Chat Monitoring" at bounding box center [44, 152] width 46 height 7
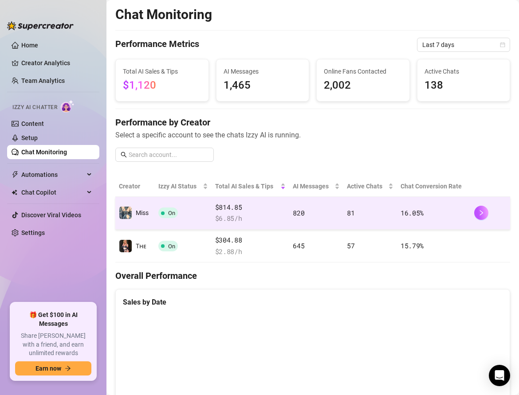
click at [339, 214] on td "820" at bounding box center [316, 213] width 54 height 33
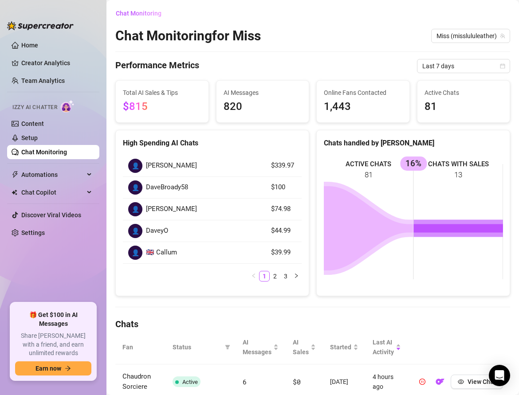
click at [152, 108] on span "$815" at bounding box center [162, 106] width 79 height 17
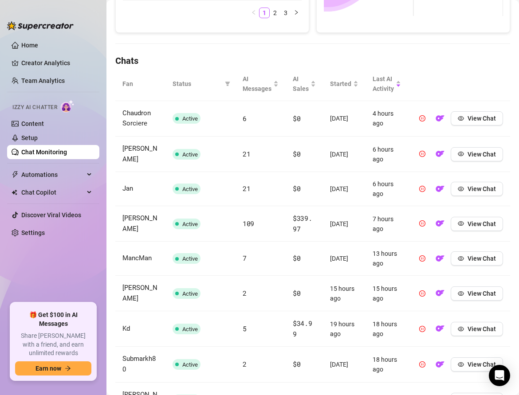
scroll to position [296, 0]
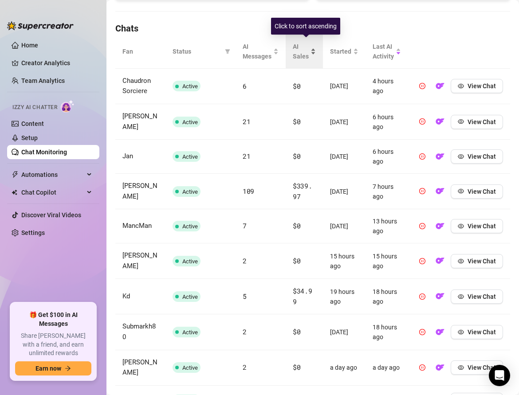
click at [312, 45] on div "AI Sales" at bounding box center [304, 52] width 23 height 20
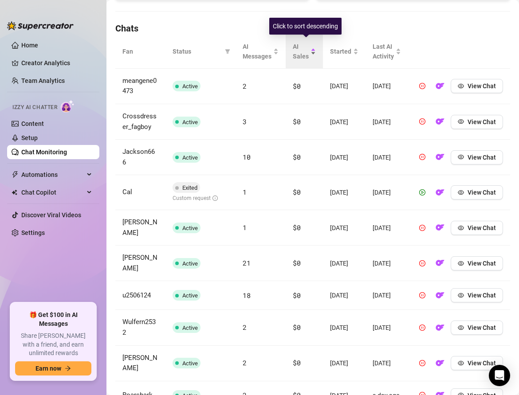
click at [312, 45] on div "AI Sales" at bounding box center [304, 52] width 23 height 20
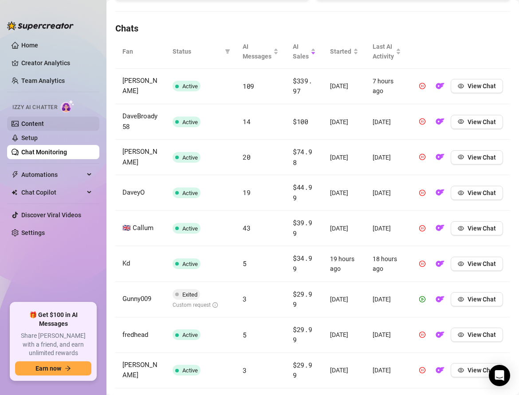
click at [44, 123] on link "Content" at bounding box center [32, 123] width 23 height 7
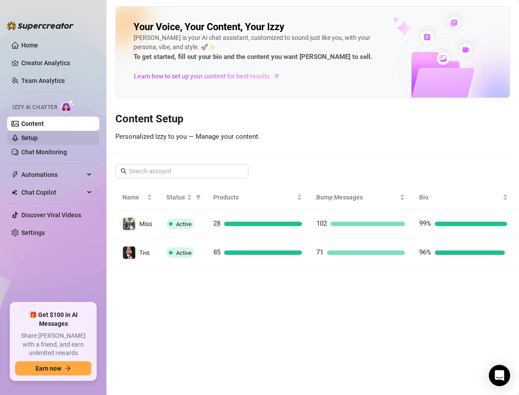
click at [37, 139] on link "Setup" at bounding box center [29, 137] width 16 height 7
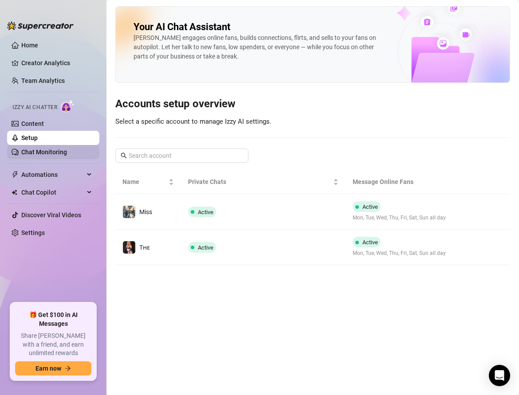
click at [58, 156] on link "Chat Monitoring" at bounding box center [44, 152] width 46 height 7
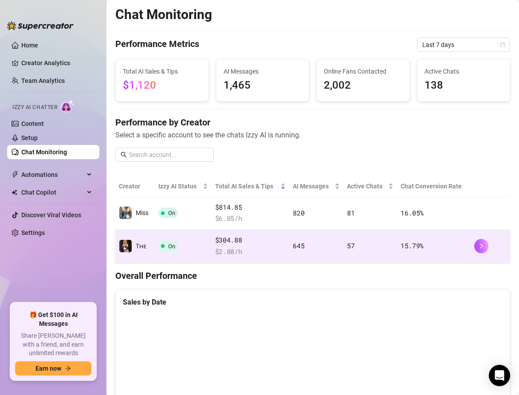
click at [208, 239] on td "On" at bounding box center [183, 246] width 56 height 33
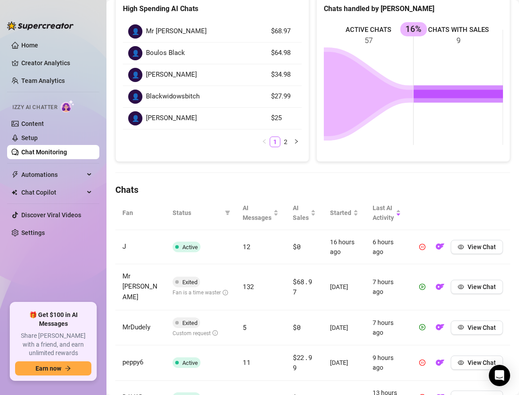
scroll to position [134, 0]
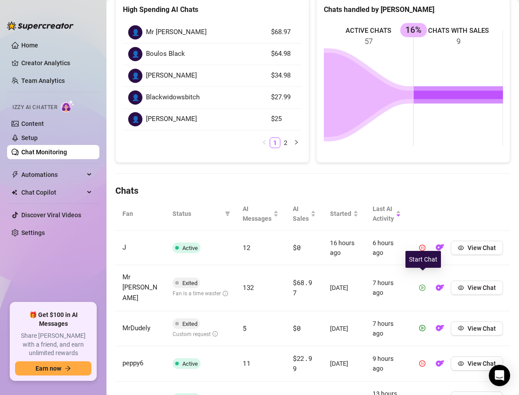
click at [422, 285] on icon "play-circle" at bounding box center [422, 288] width 6 height 6
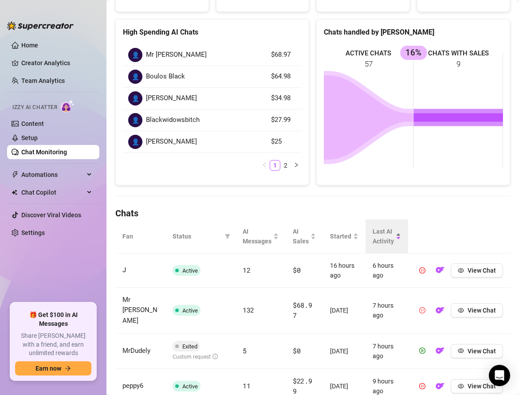
scroll to position [57, 0]
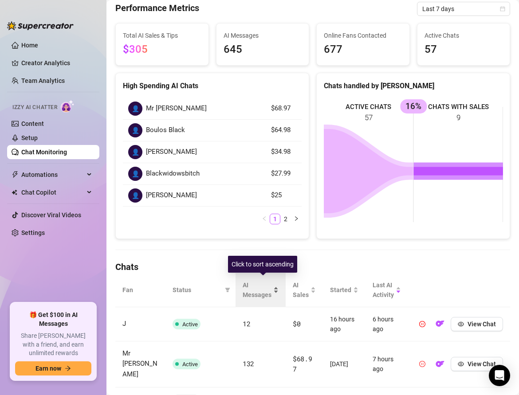
click at [274, 289] on div "AI Messages" at bounding box center [261, 290] width 36 height 20
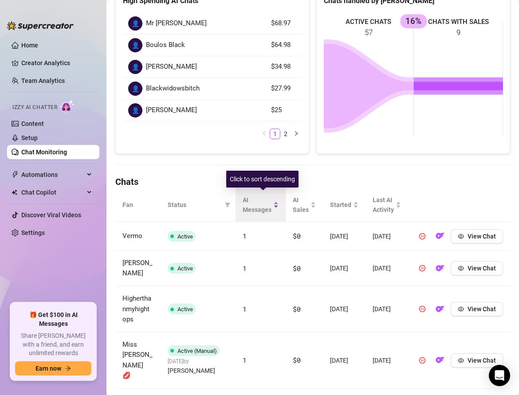
click at [275, 202] on div "AI Messages" at bounding box center [261, 205] width 36 height 20
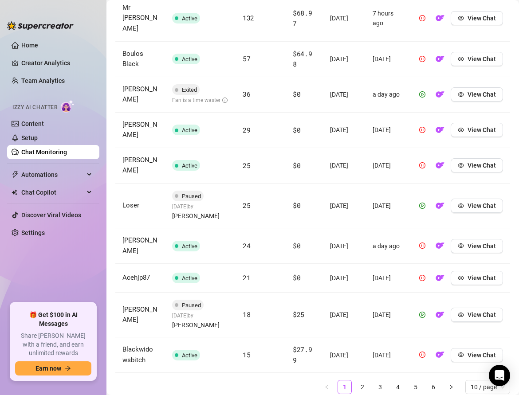
scroll to position [370, 0]
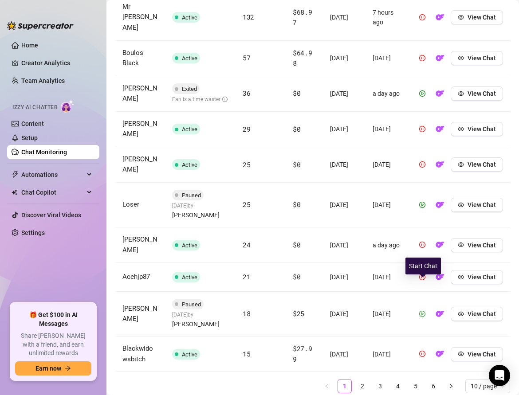
click at [425, 311] on icon "play-circle" at bounding box center [422, 314] width 6 height 6
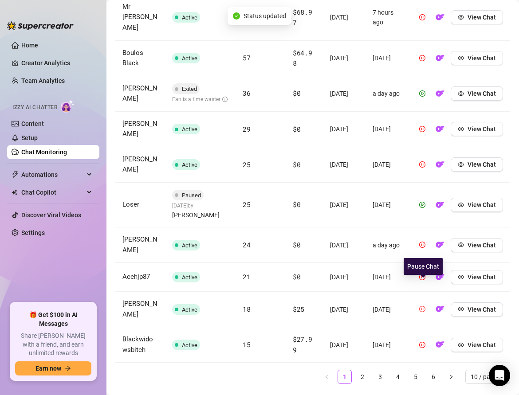
scroll to position [369, 0]
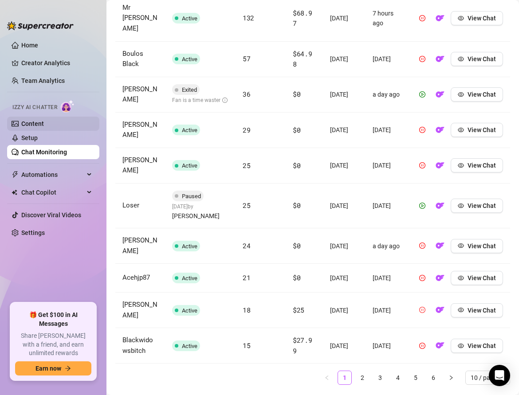
click at [44, 120] on link "Content" at bounding box center [32, 123] width 23 height 7
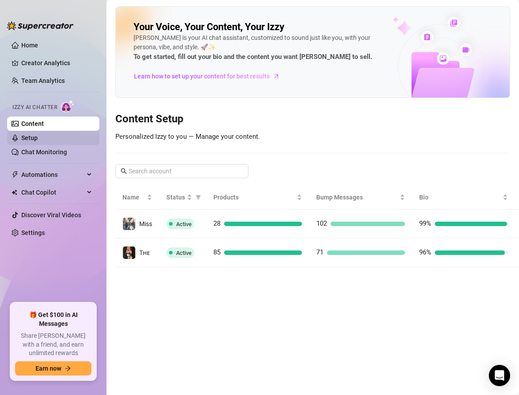
click at [31, 141] on link "Setup" at bounding box center [29, 137] width 16 height 7
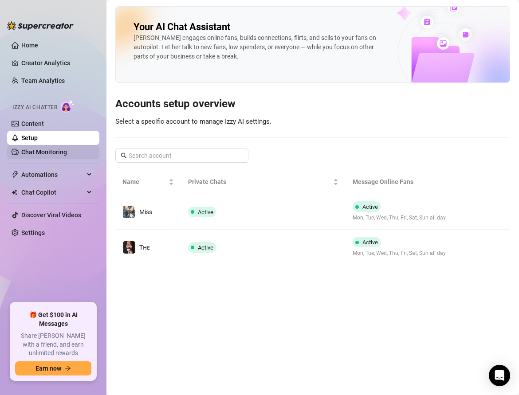
click at [35, 153] on link "Chat Monitoring" at bounding box center [44, 152] width 46 height 7
